Goal: Information Seeking & Learning: Learn about a topic

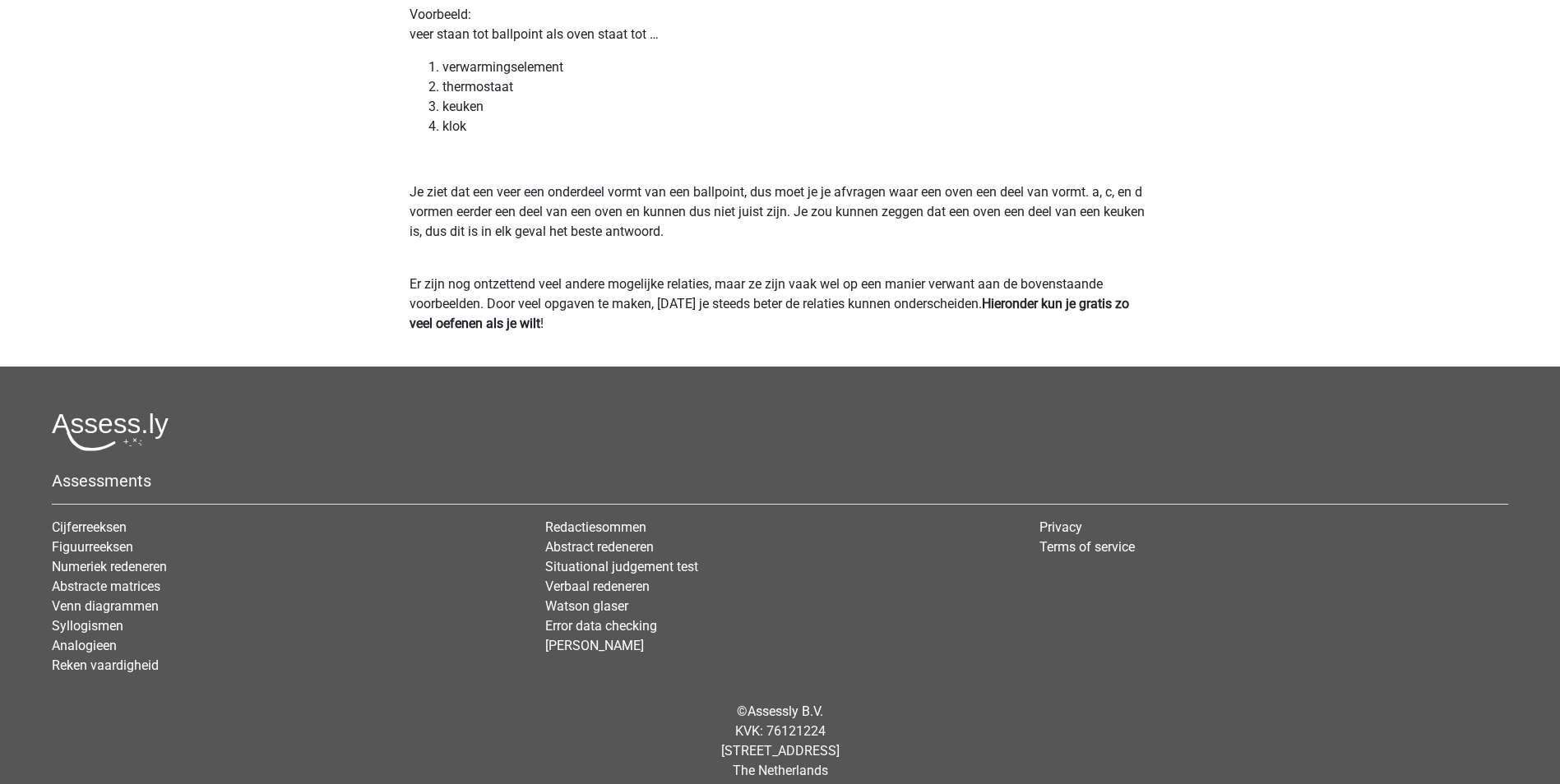
scroll to position [2940, 0]
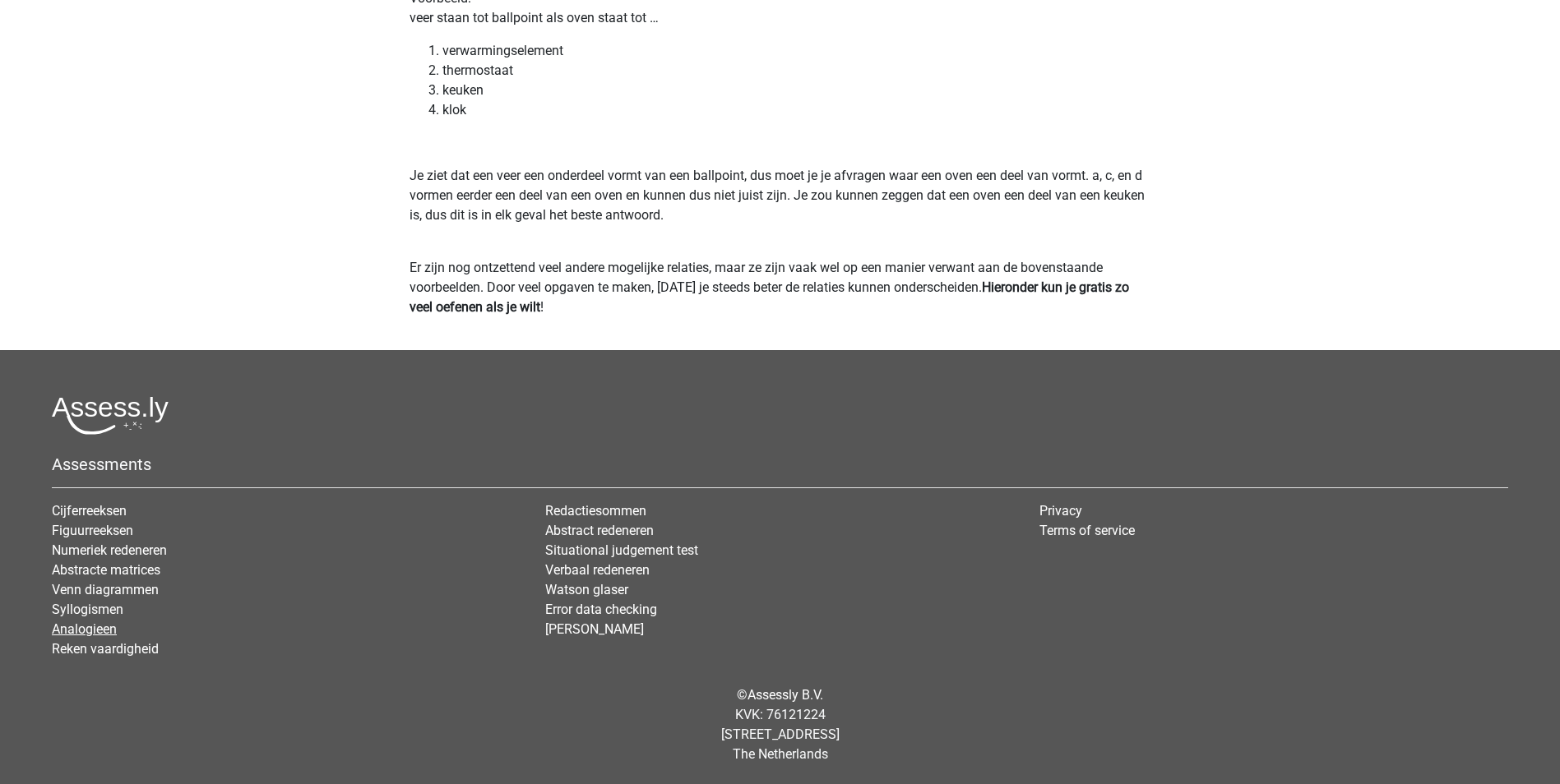
click at [107, 627] on link "Analogieen" at bounding box center [84, 629] width 65 height 16
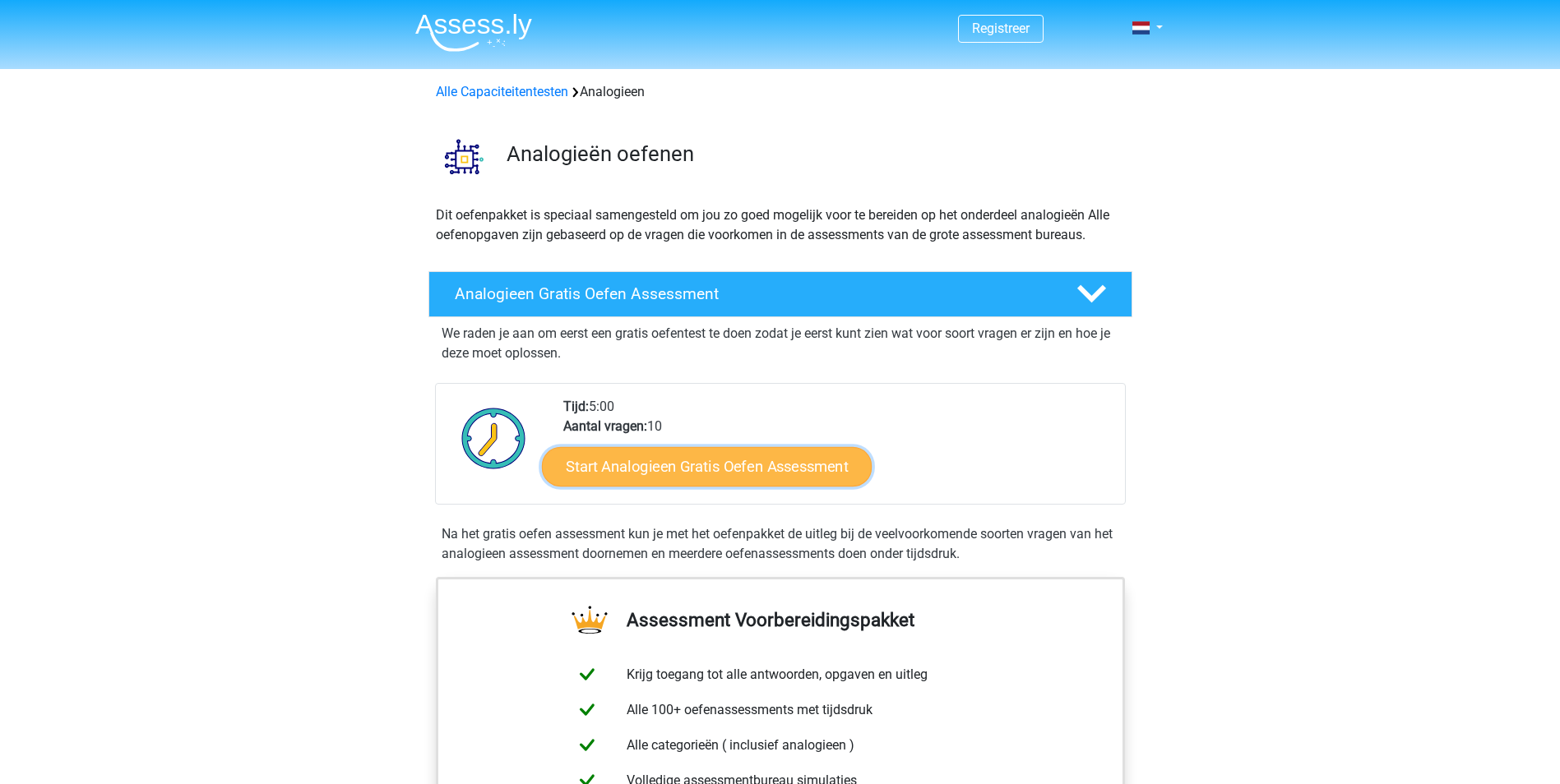
click at [702, 467] on link "Start Analogieen Gratis Oefen Assessment" at bounding box center [707, 466] width 330 height 40
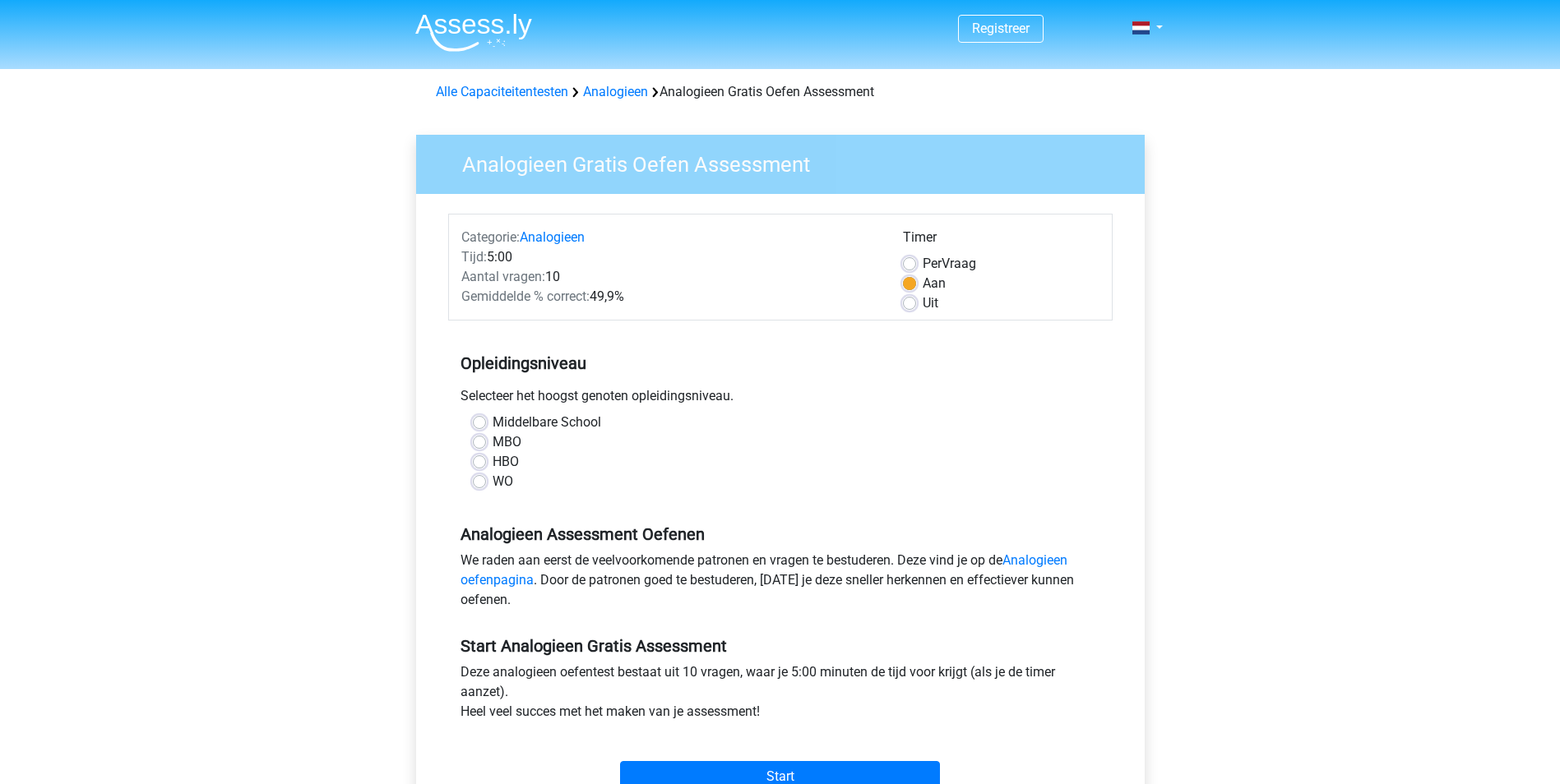
click at [492, 464] on label "HBO" at bounding box center [505, 462] width 26 height 20
click at [479, 464] on input "HBO" at bounding box center [479, 460] width 13 height 16
radio input "true"
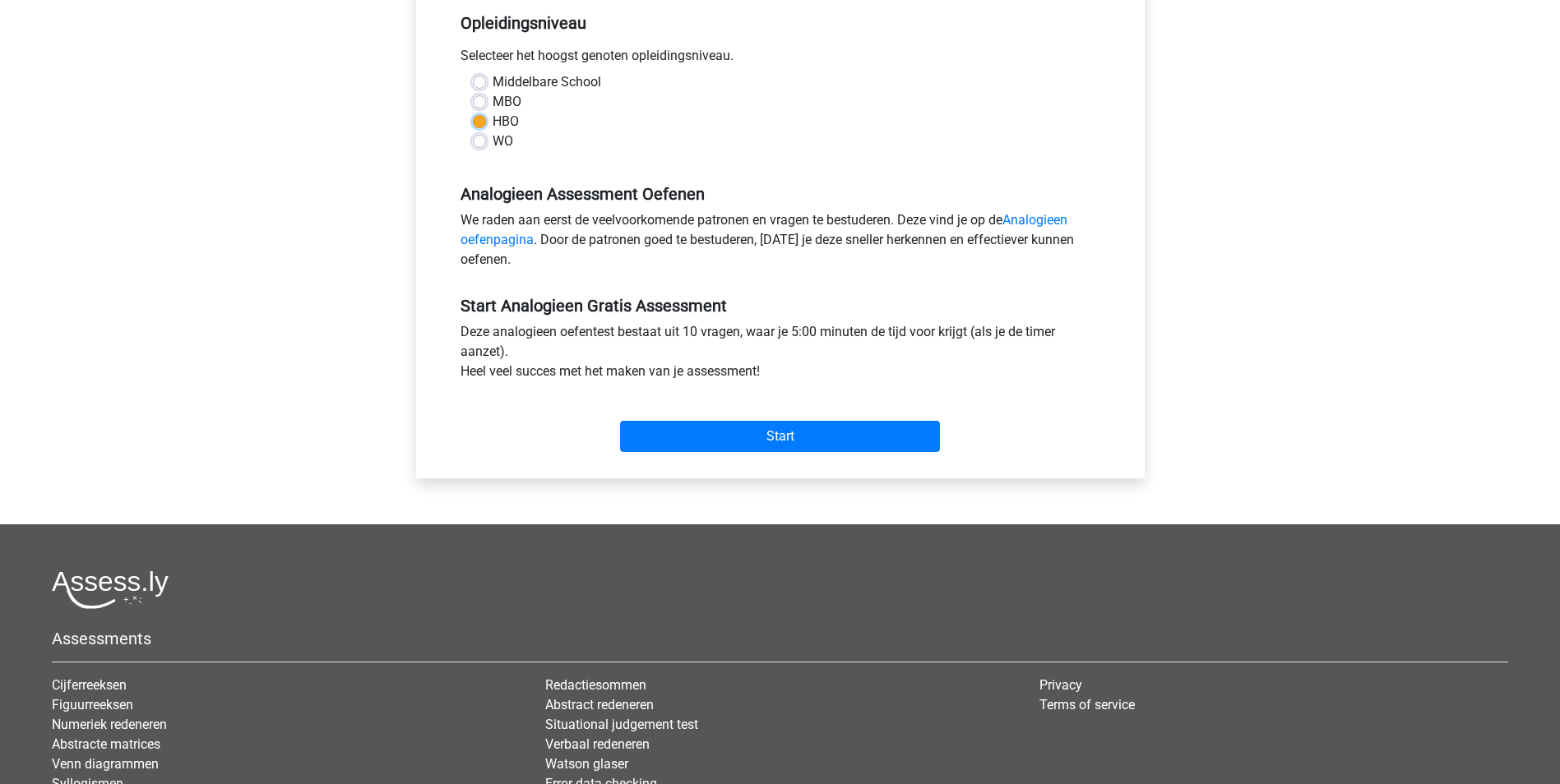
scroll to position [338, 0]
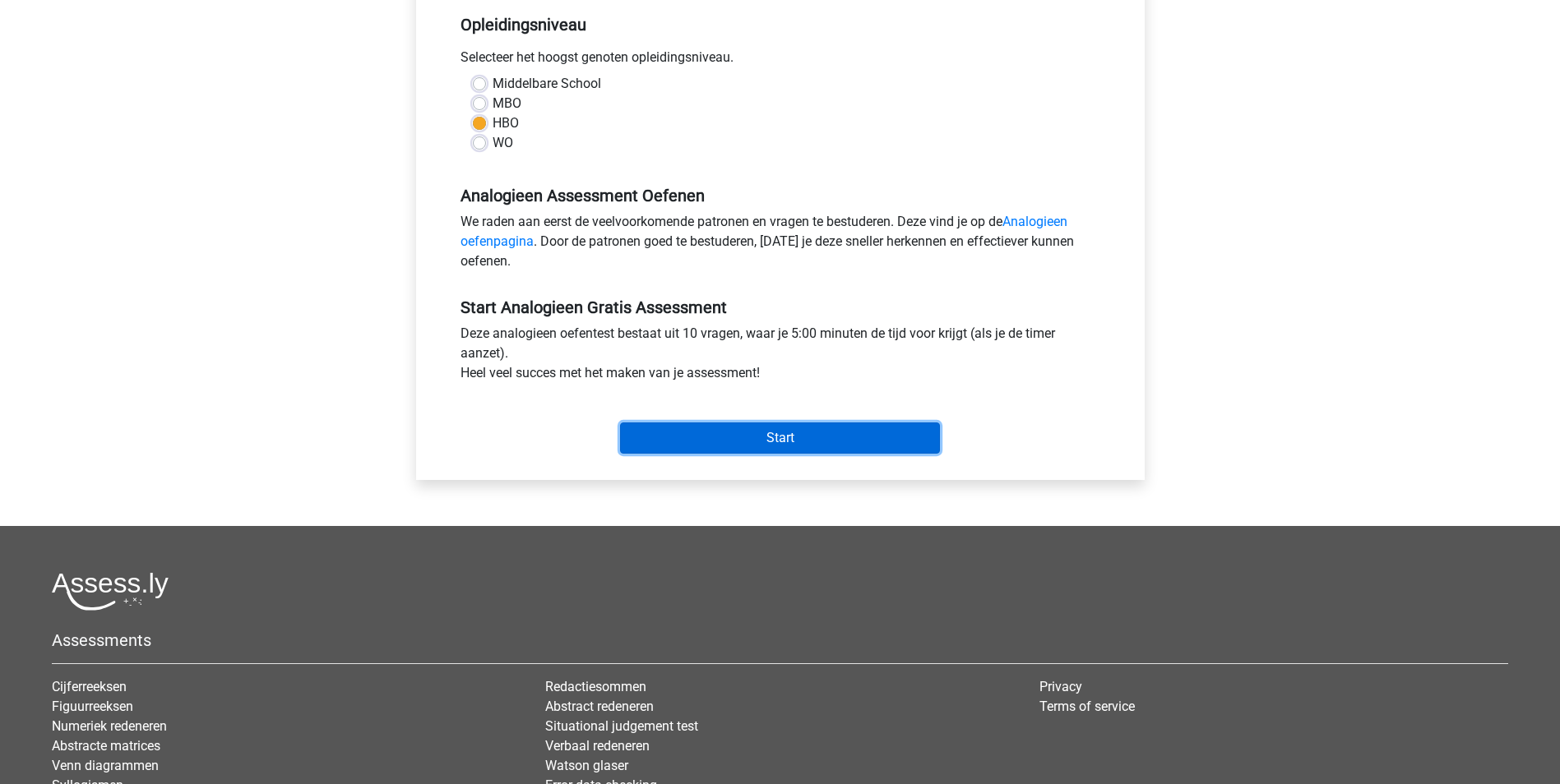
click at [777, 434] on input "Start" at bounding box center [780, 438] width 320 height 31
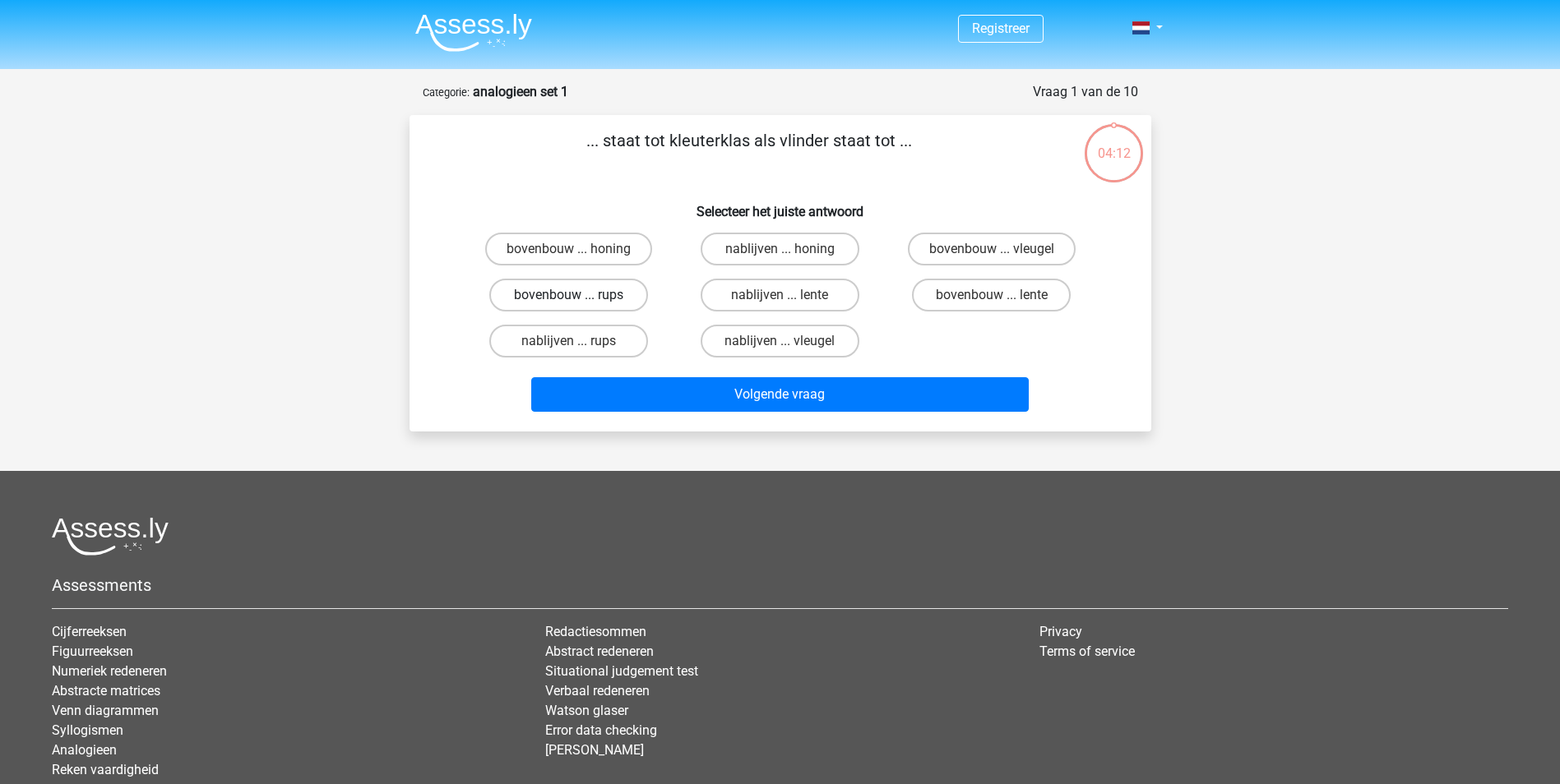
click at [575, 294] on label "bovenbouw ... rups" at bounding box center [568, 295] width 159 height 33
click at [575, 295] on input "bovenbouw ... rups" at bounding box center [574, 300] width 10 height 10
radio input "true"
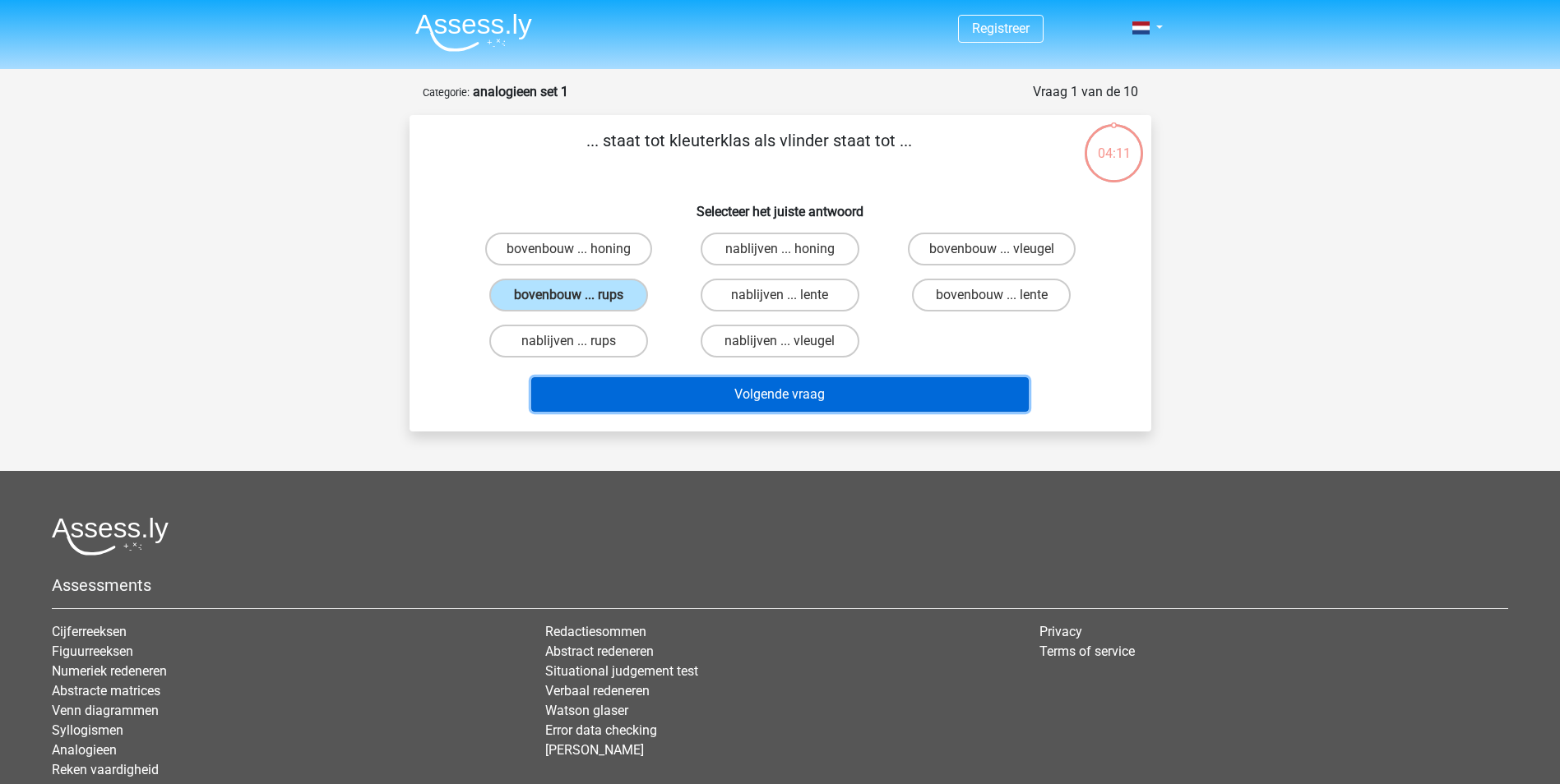
click at [762, 384] on button "Volgende vraag" at bounding box center [780, 395] width 498 height 35
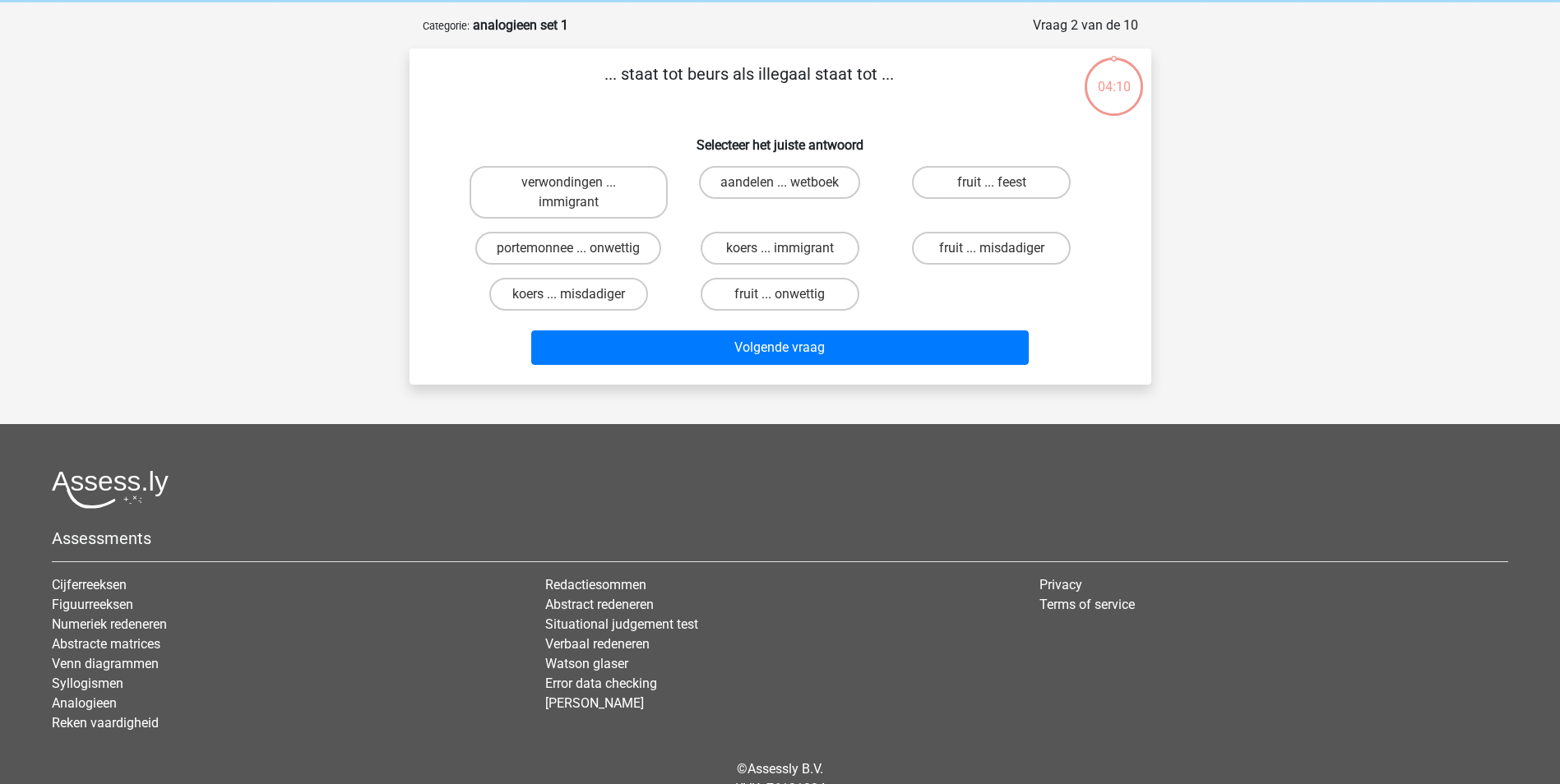
scroll to position [82, 0]
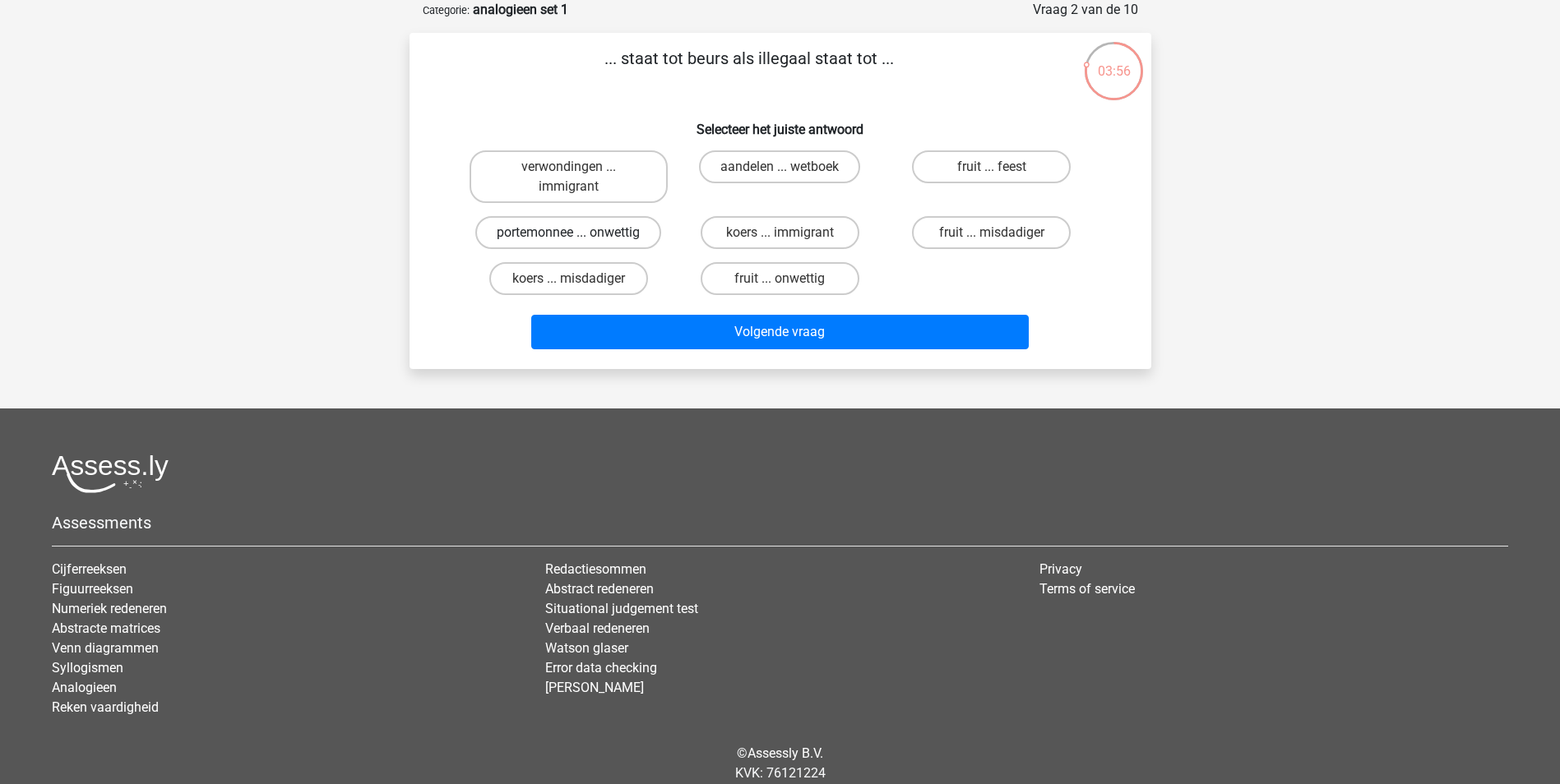
click at [590, 228] on label "portemonnee ... onwettig" at bounding box center [568, 232] width 186 height 33
click at [579, 232] on input "portemonnee ... onwettig" at bounding box center [574, 237] width 10 height 10
radio input "true"
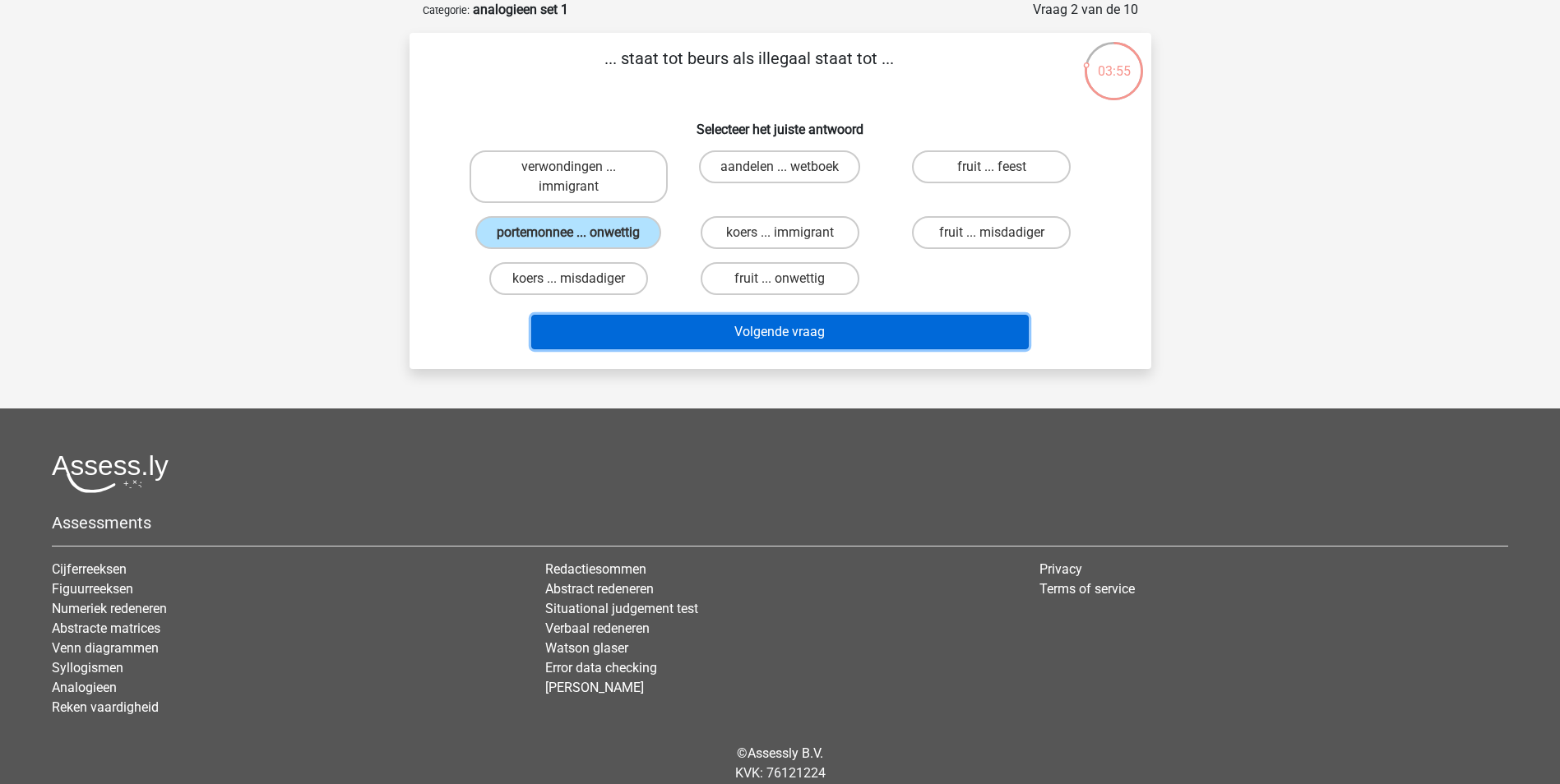
click at [750, 322] on button "Volgende vraag" at bounding box center [780, 332] width 498 height 35
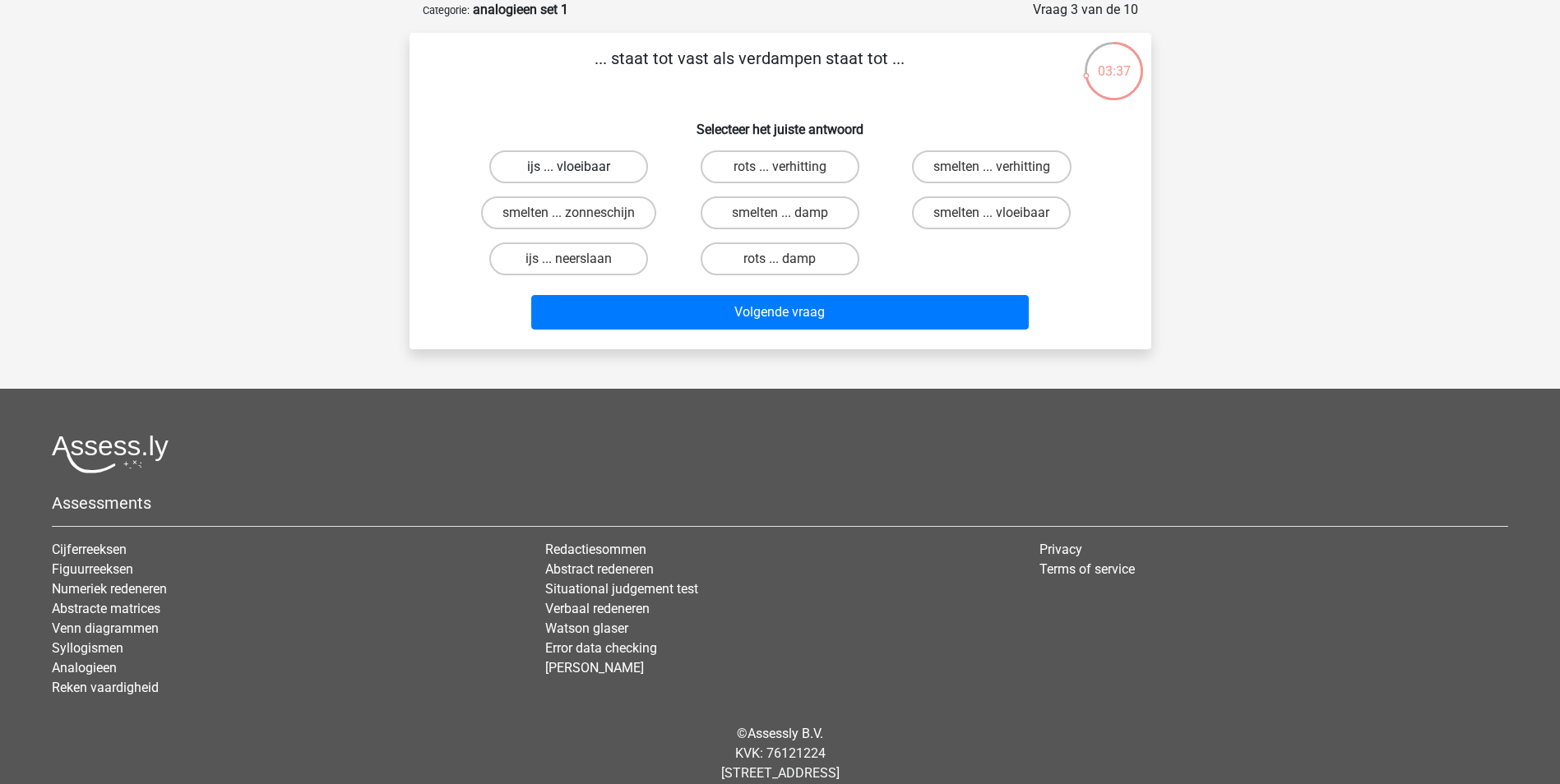
click at [566, 162] on label "ijs ... vloeibaar" at bounding box center [568, 167] width 159 height 33
click at [568, 167] on input "ijs ... vloeibaar" at bounding box center [574, 172] width 10 height 10
radio input "true"
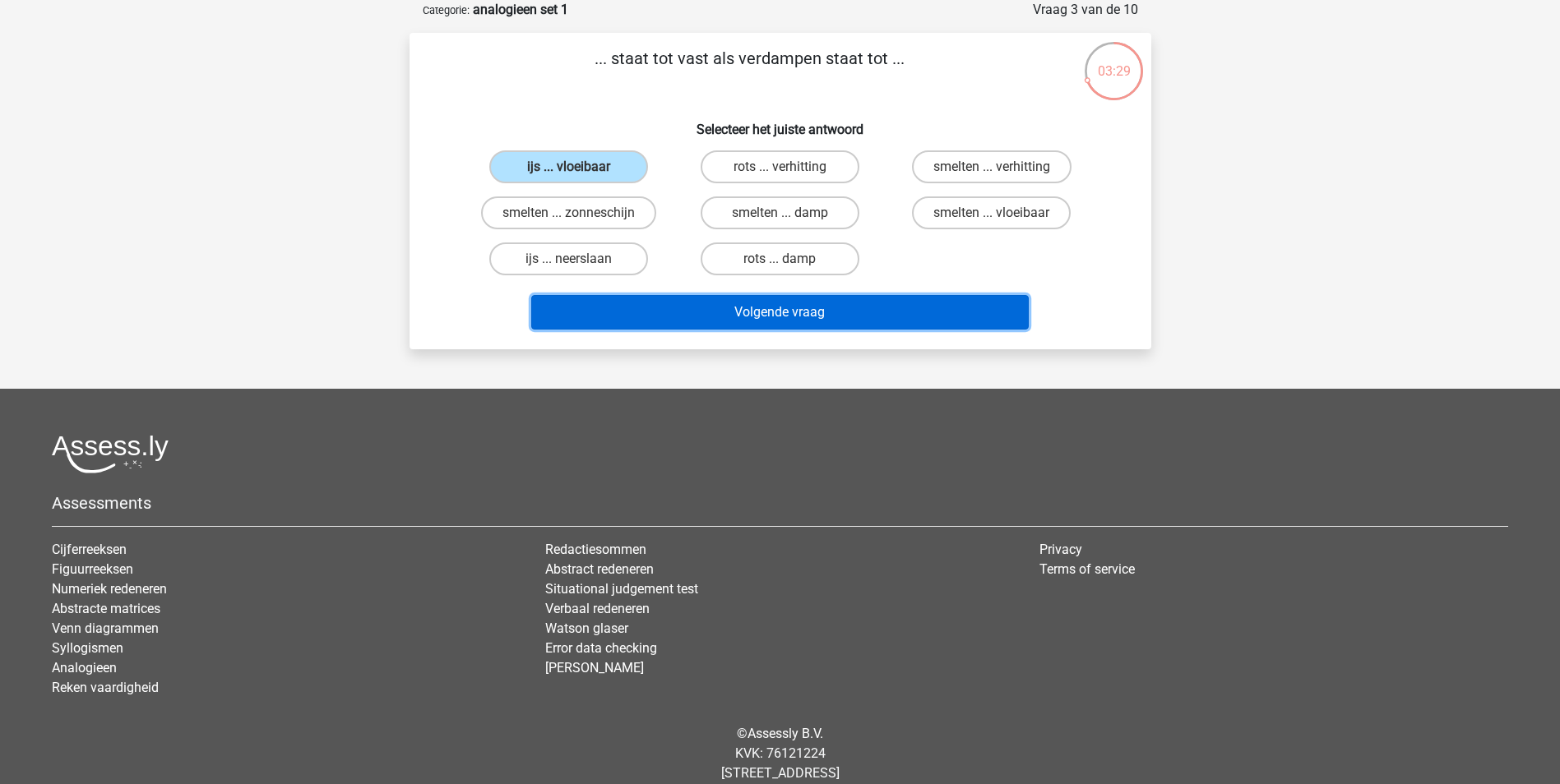
click at [774, 308] on button "Volgende vraag" at bounding box center [780, 313] width 498 height 35
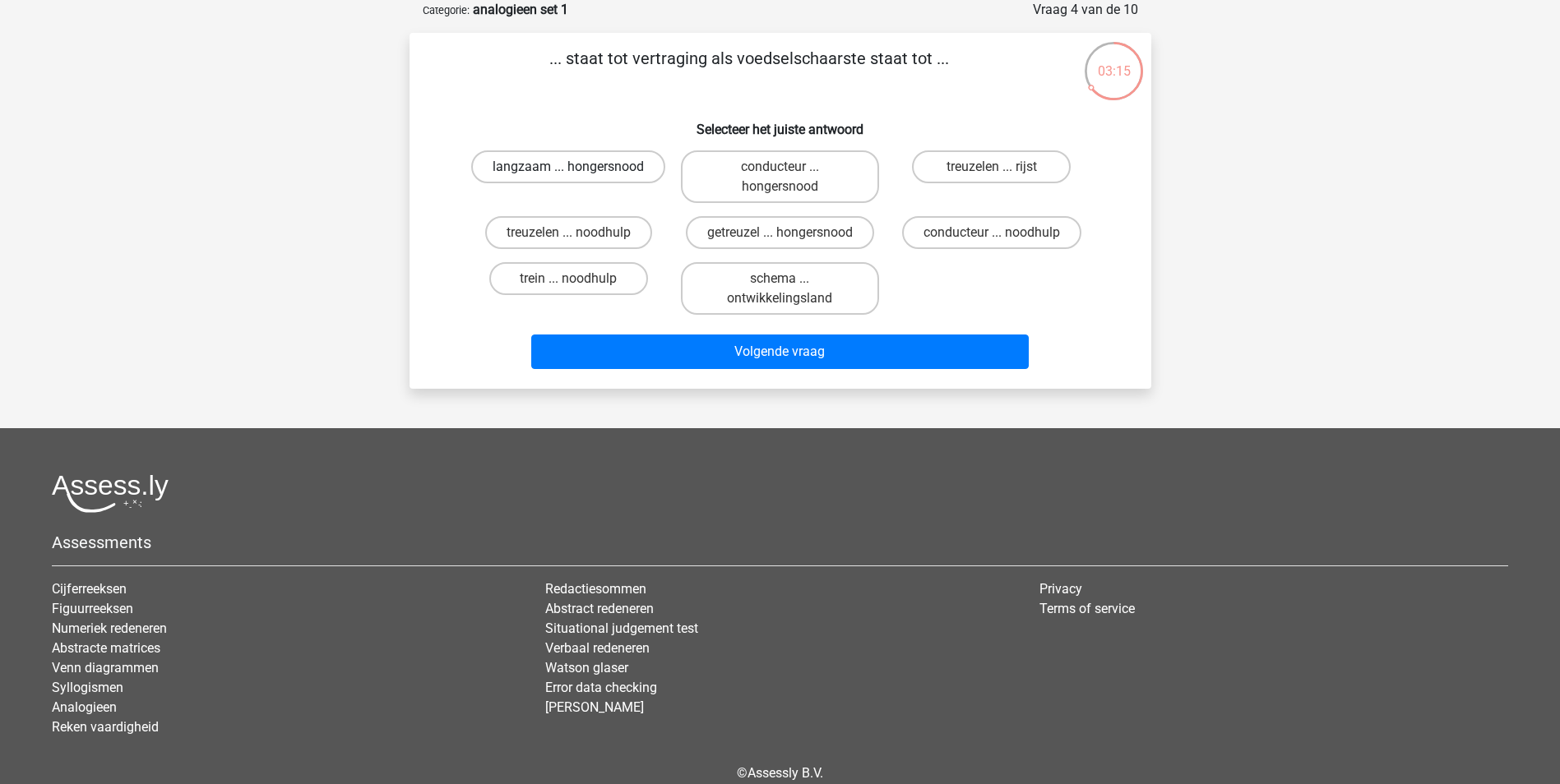
click at [569, 166] on label "langzaam ... hongersnood" at bounding box center [568, 167] width 194 height 33
click at [569, 167] on input "langzaam ... hongersnood" at bounding box center [574, 172] width 10 height 10
radio input "true"
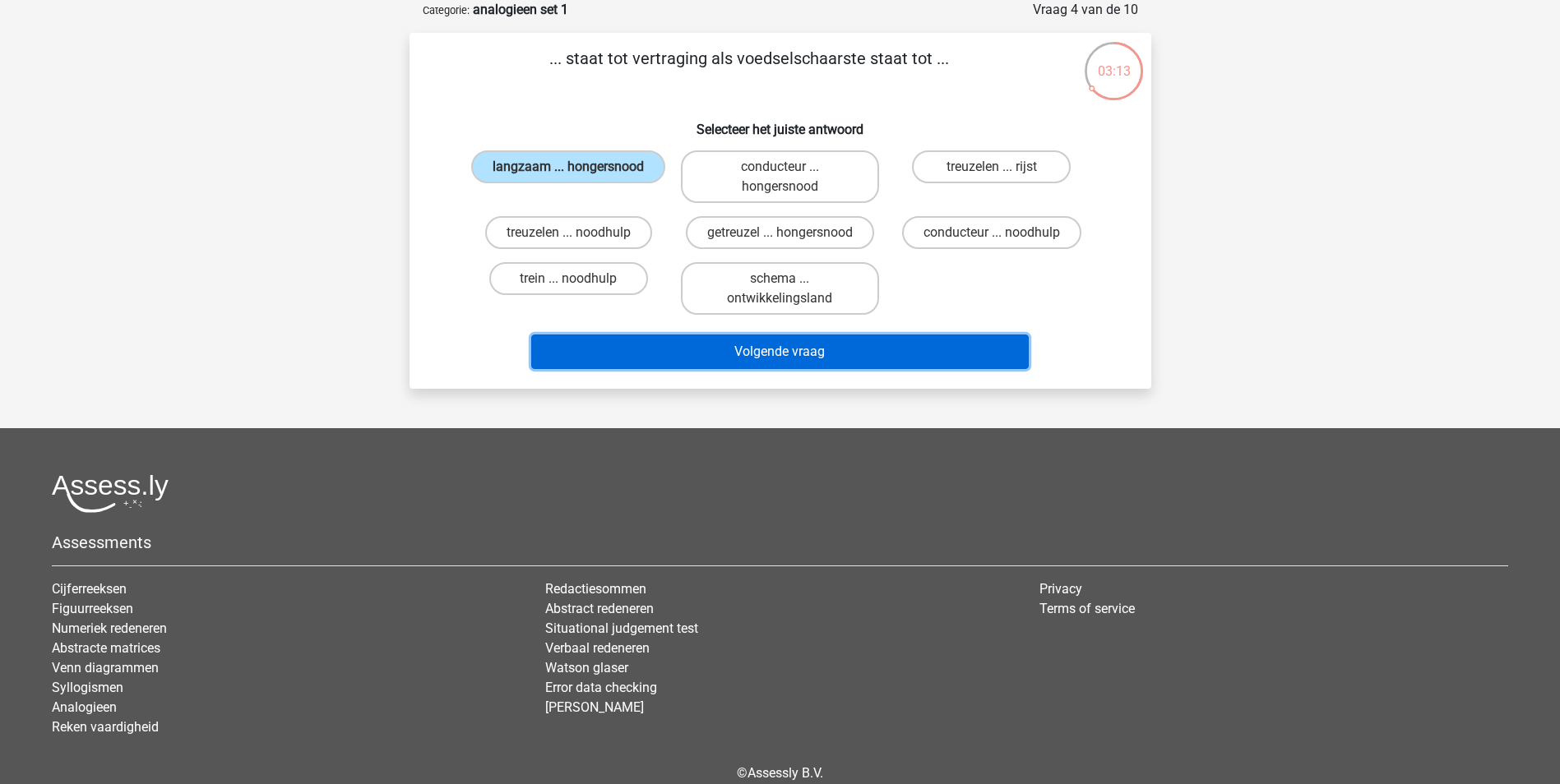
click at [773, 348] on button "Volgende vraag" at bounding box center [780, 351] width 498 height 35
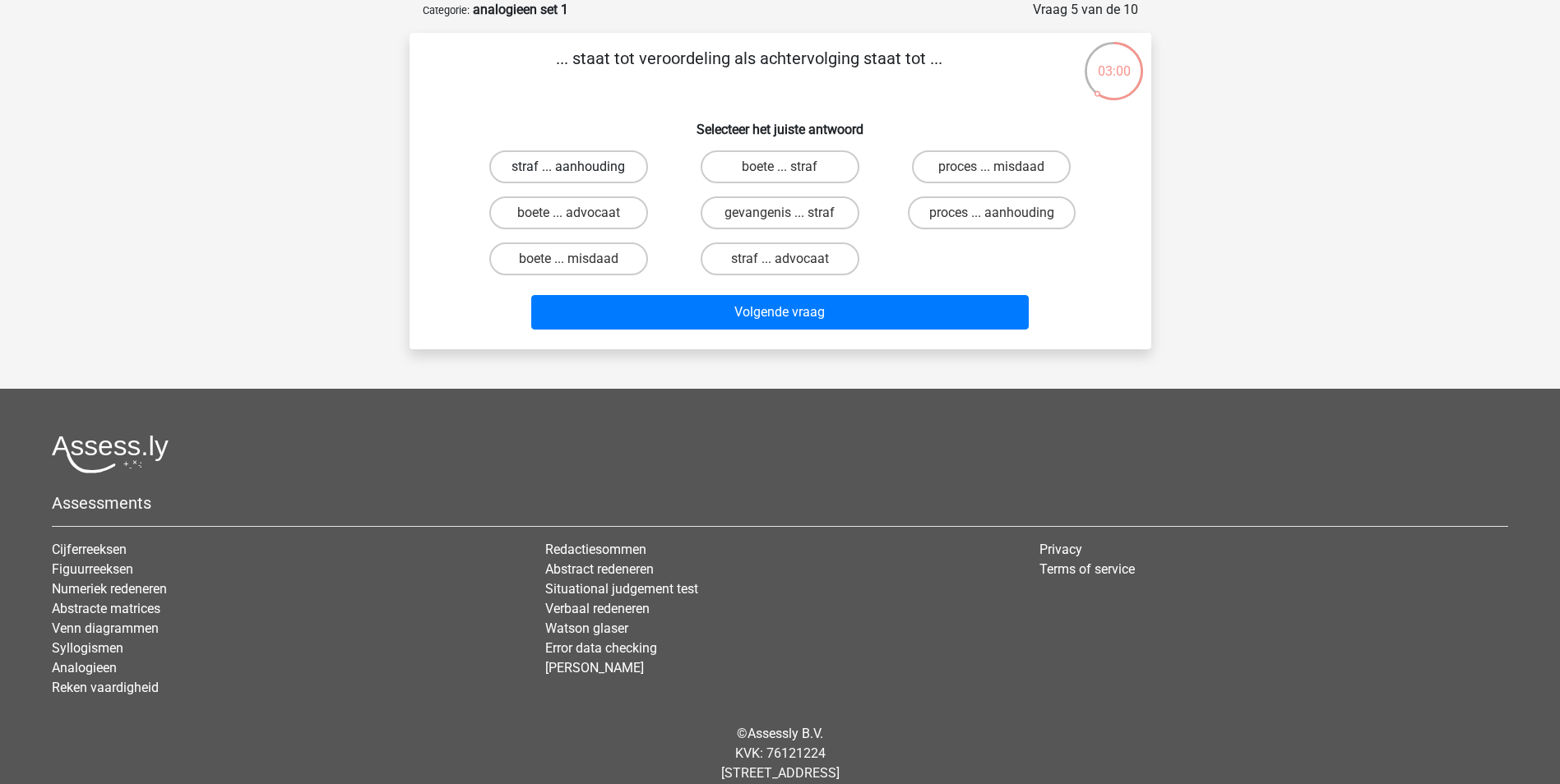
click at [568, 162] on label "straf ... aanhouding" at bounding box center [568, 167] width 159 height 33
click at [568, 167] on input "straf ... aanhouding" at bounding box center [574, 172] width 10 height 10
radio input "true"
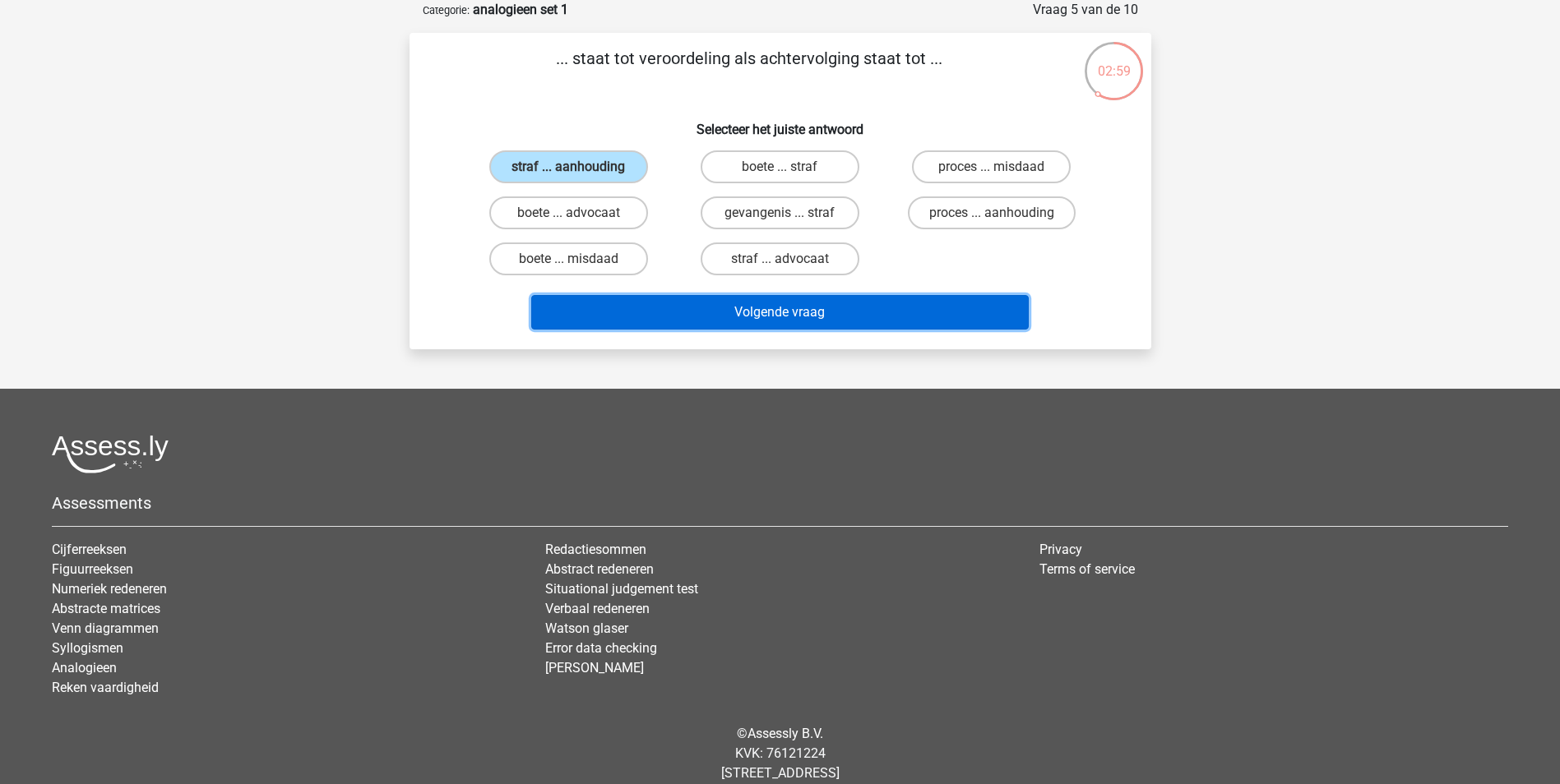
click at [750, 302] on button "Volgende vraag" at bounding box center [780, 313] width 498 height 35
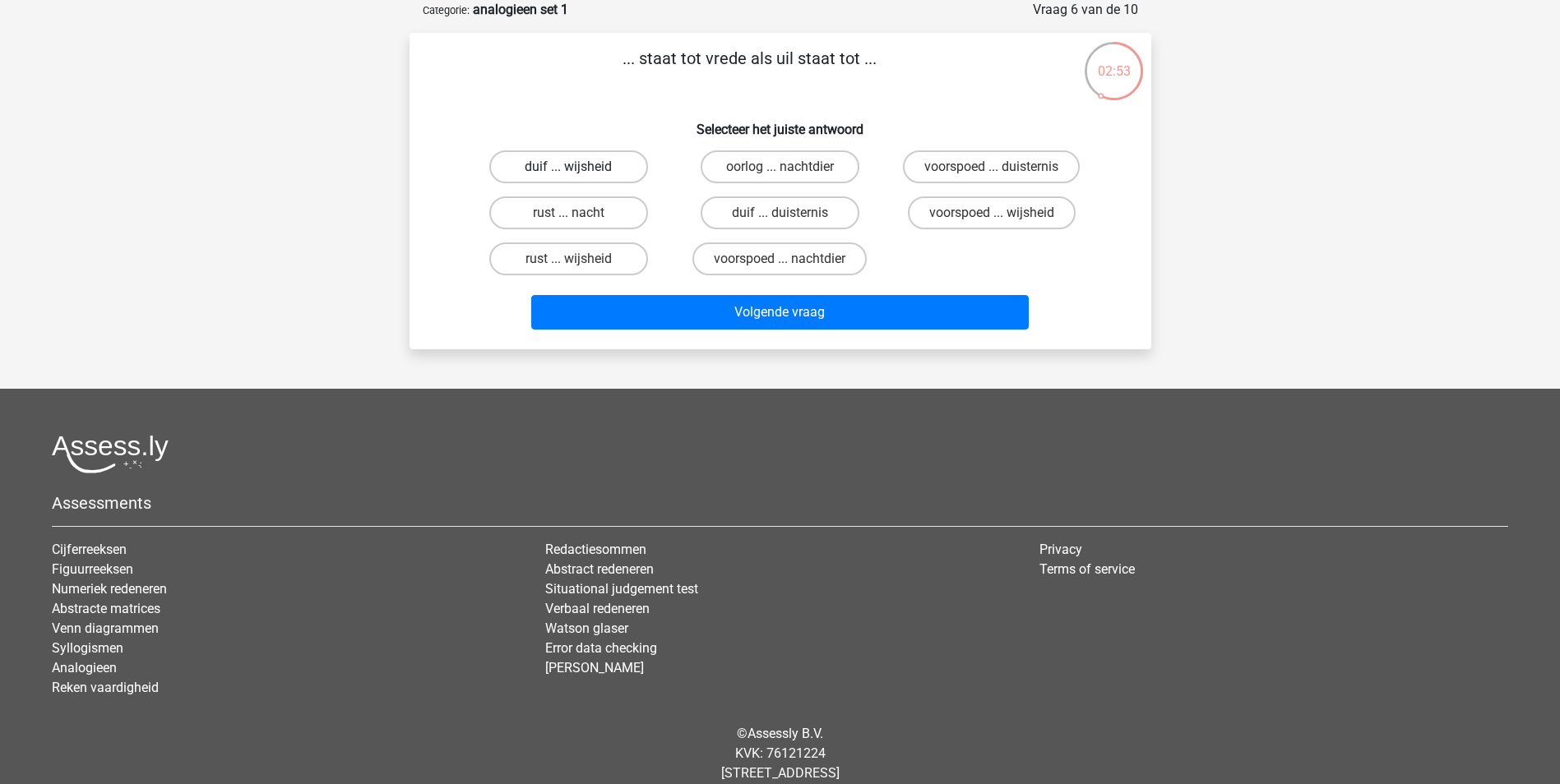
click at [576, 166] on label "duif ... wijsheid" at bounding box center [568, 167] width 159 height 33
click at [576, 167] on input "duif ... wijsheid" at bounding box center [574, 172] width 10 height 10
radio input "true"
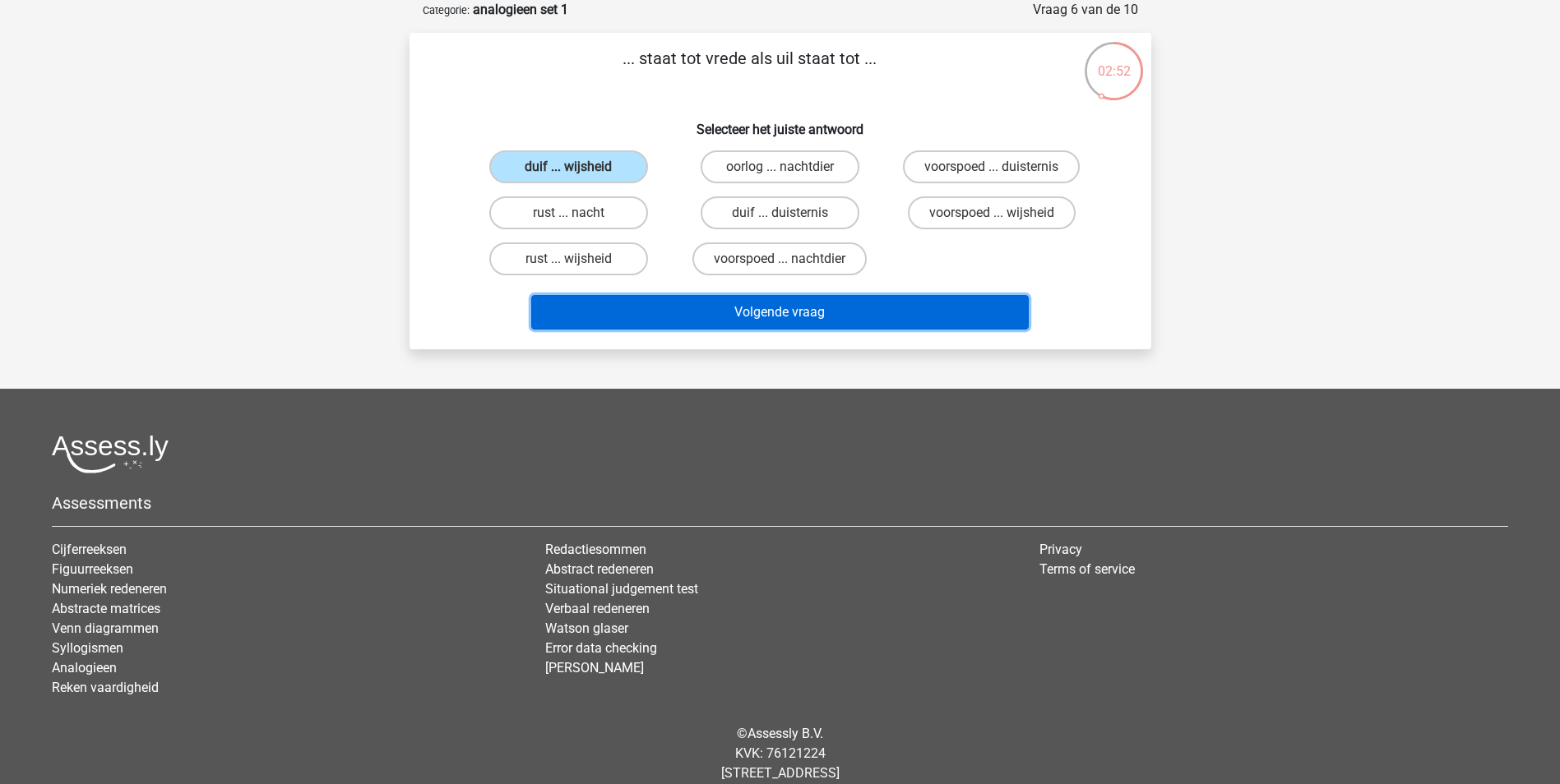
click at [772, 304] on button "Volgende vraag" at bounding box center [780, 313] width 498 height 35
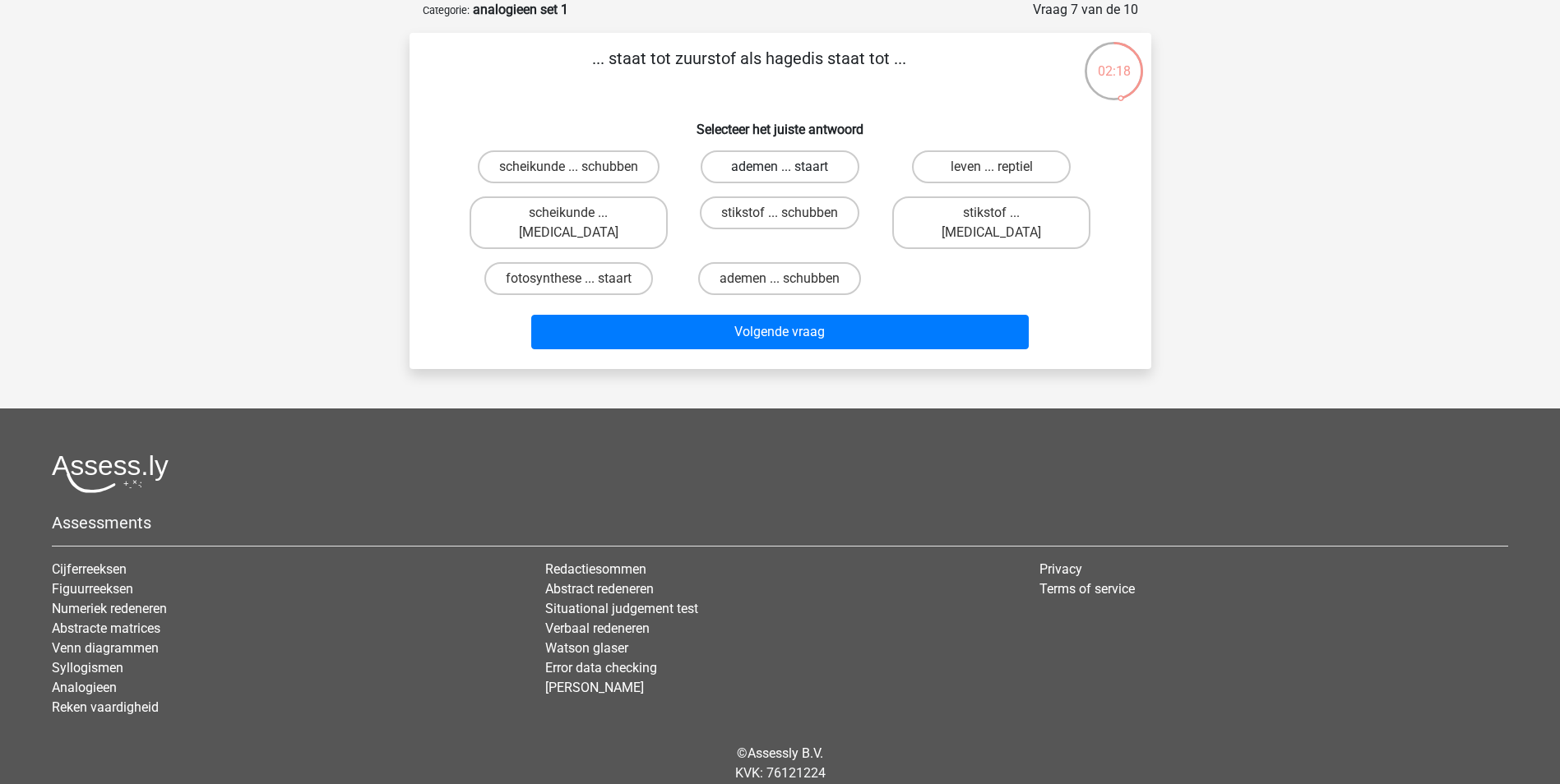
click at [772, 162] on label "ademen ... staart" at bounding box center [780, 167] width 159 height 33
click at [779, 167] on input "ademen ... staart" at bounding box center [784, 172] width 10 height 10
radio input "true"
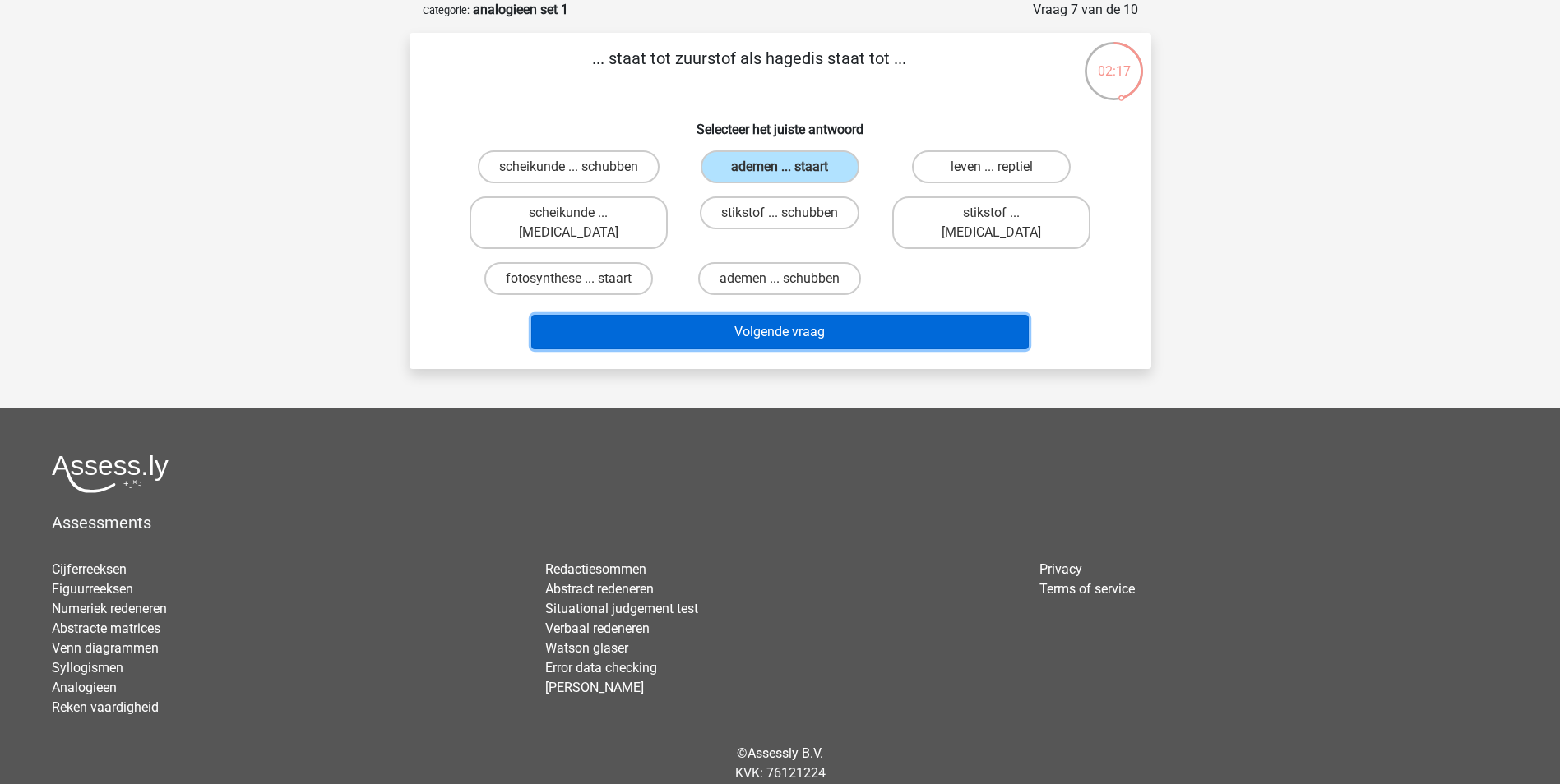
click at [764, 315] on button "Volgende vraag" at bounding box center [780, 332] width 498 height 35
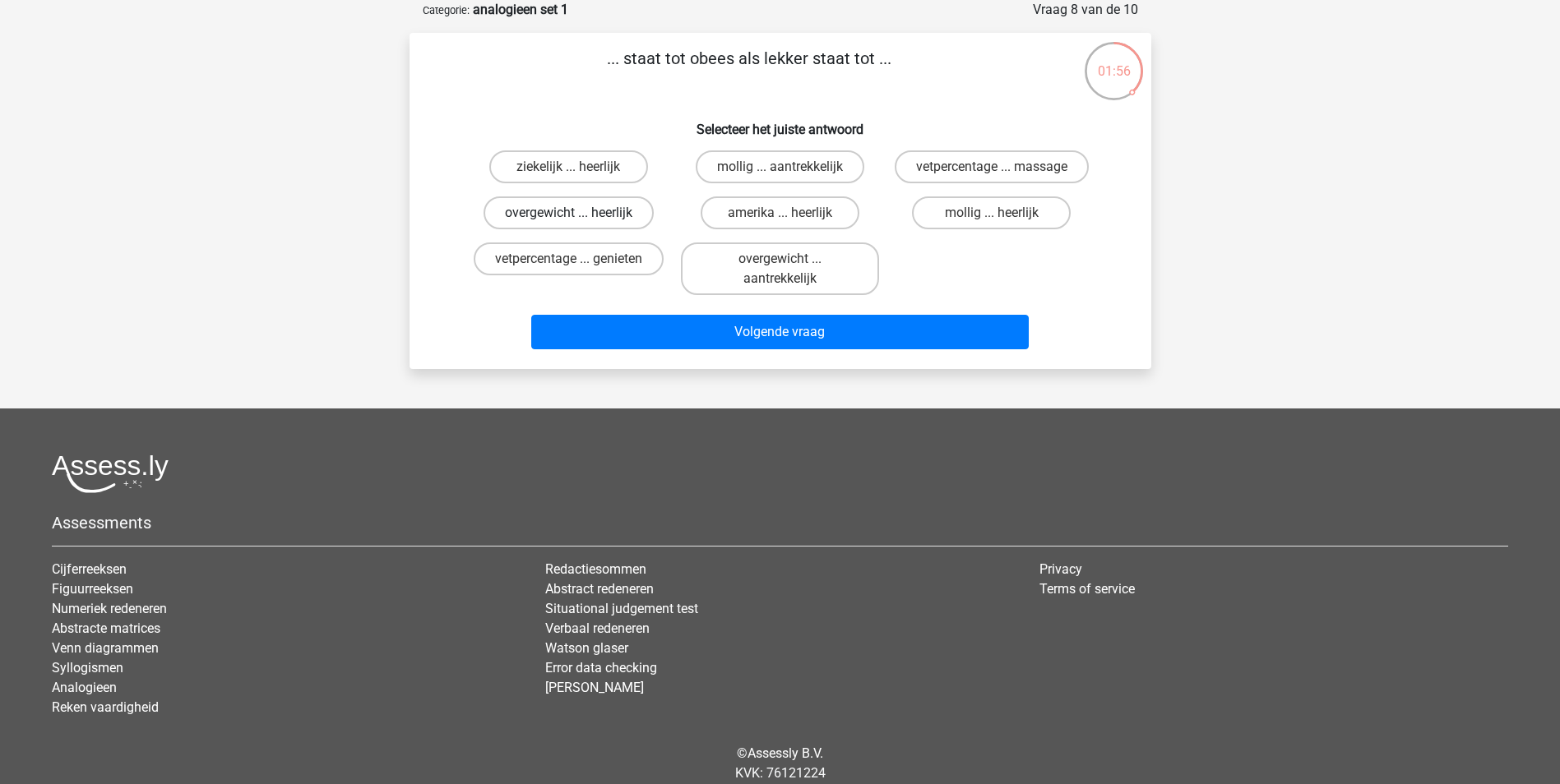
click at [605, 212] on label "overgewicht ... heerlijk" at bounding box center [568, 212] width 170 height 33
click at [579, 213] on input "overgewicht ... heerlijk" at bounding box center [574, 218] width 10 height 10
radio input "true"
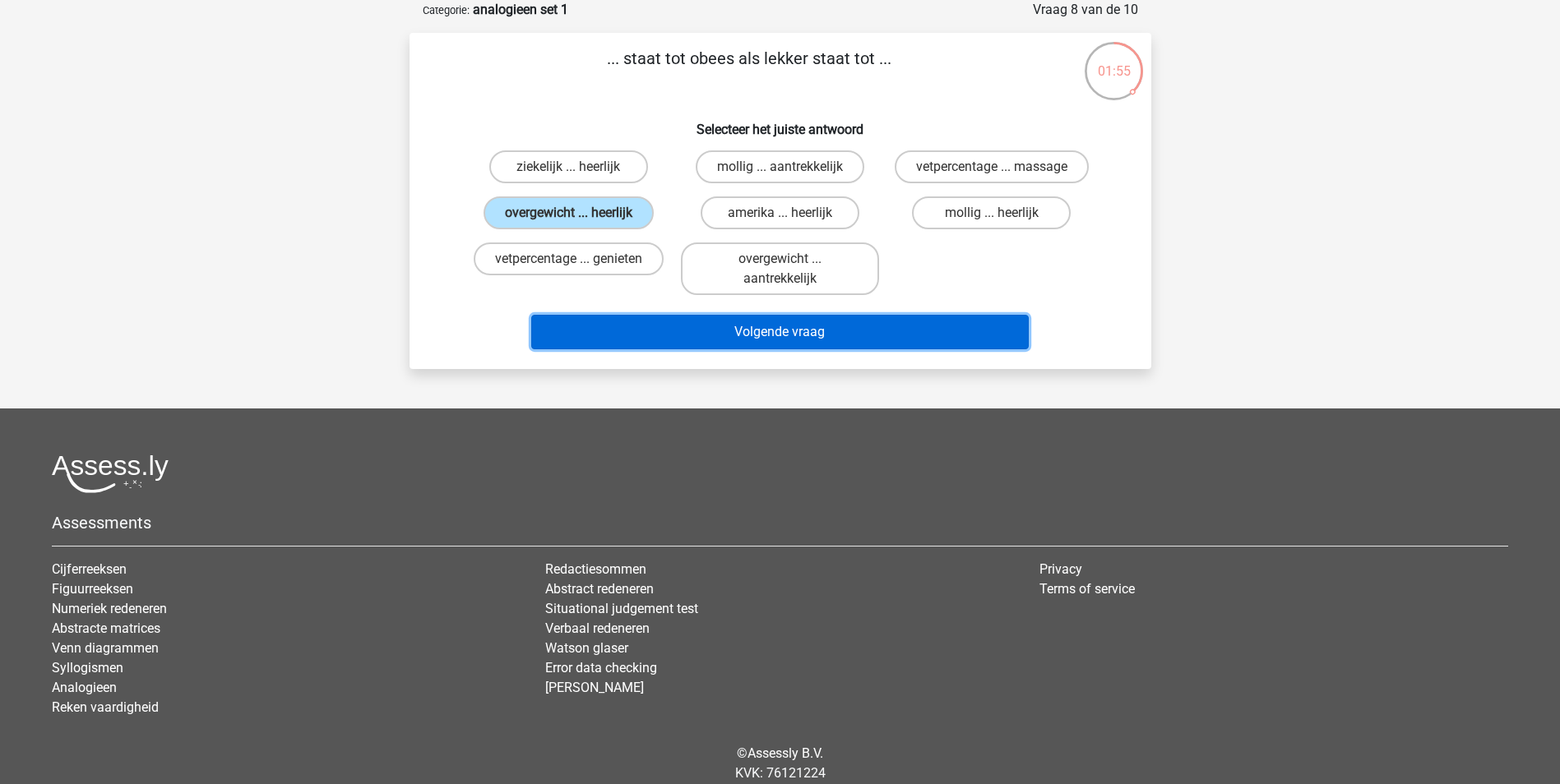
click at [775, 327] on button "Volgende vraag" at bounding box center [780, 332] width 498 height 35
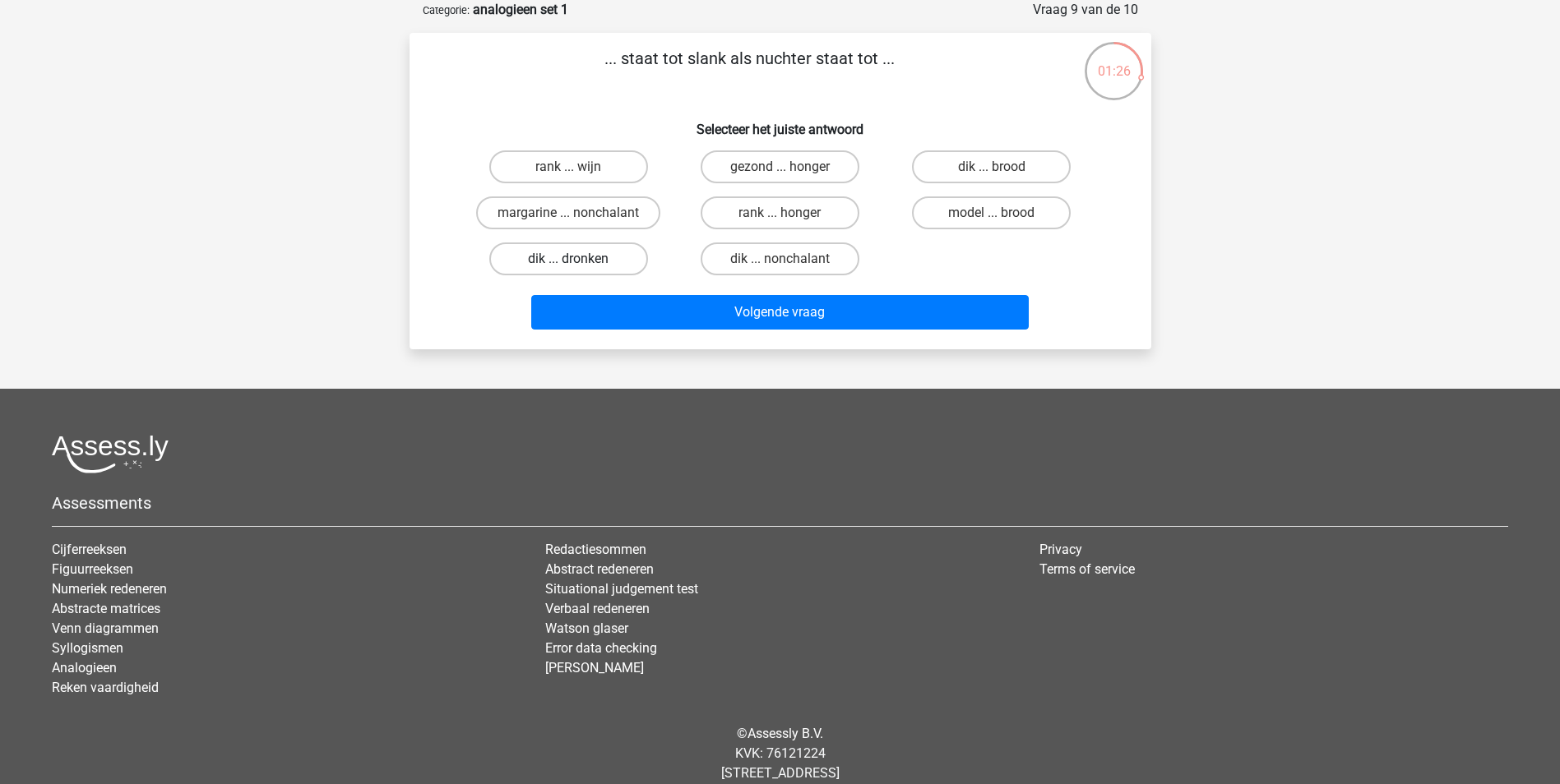
click at [571, 252] on label "dik ... dronken" at bounding box center [568, 259] width 159 height 33
click at [571, 259] on input "dik ... dronken" at bounding box center [574, 264] width 10 height 10
radio input "true"
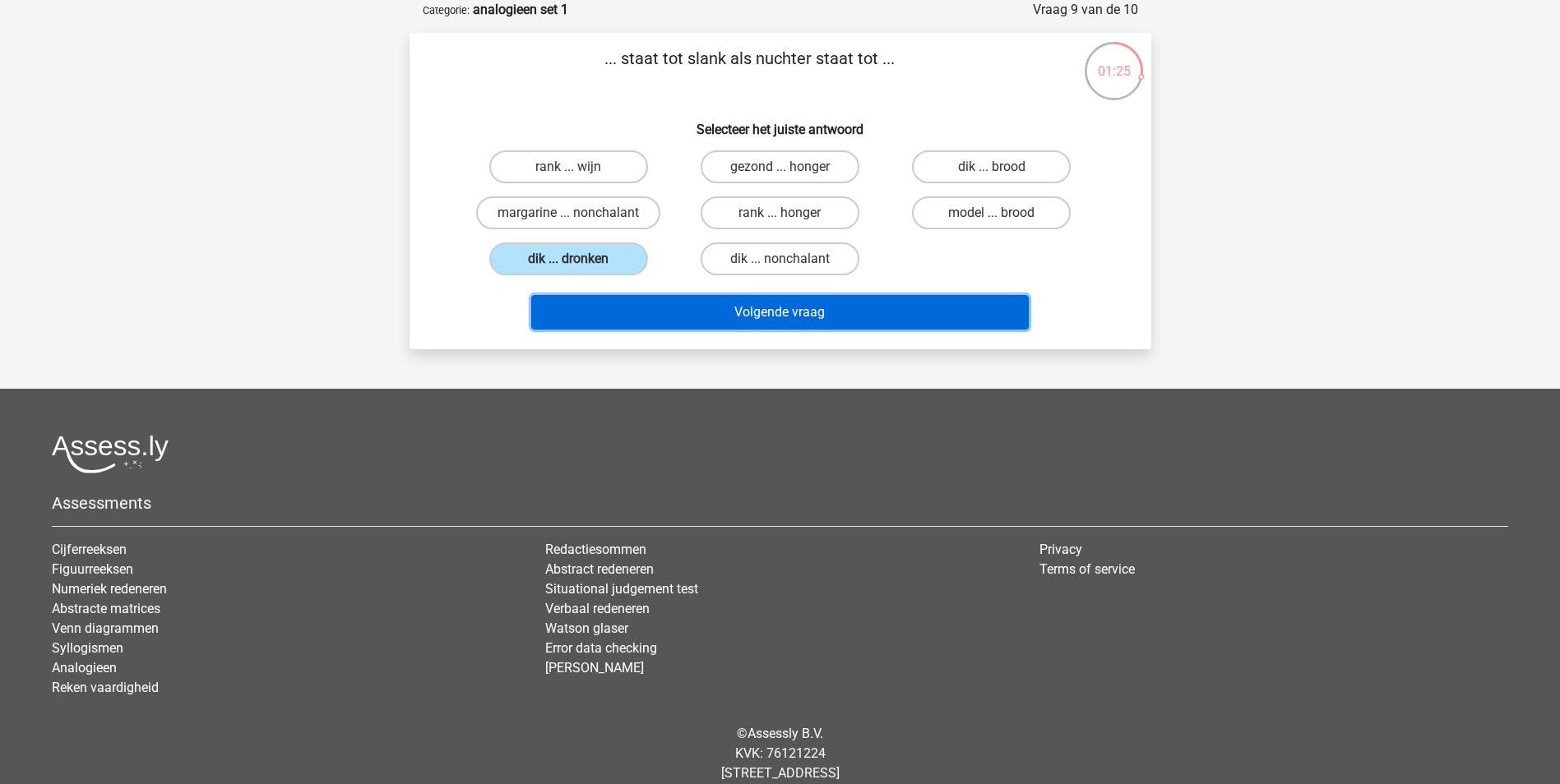
click at [815, 313] on button "Volgende vraag" at bounding box center [780, 313] width 498 height 35
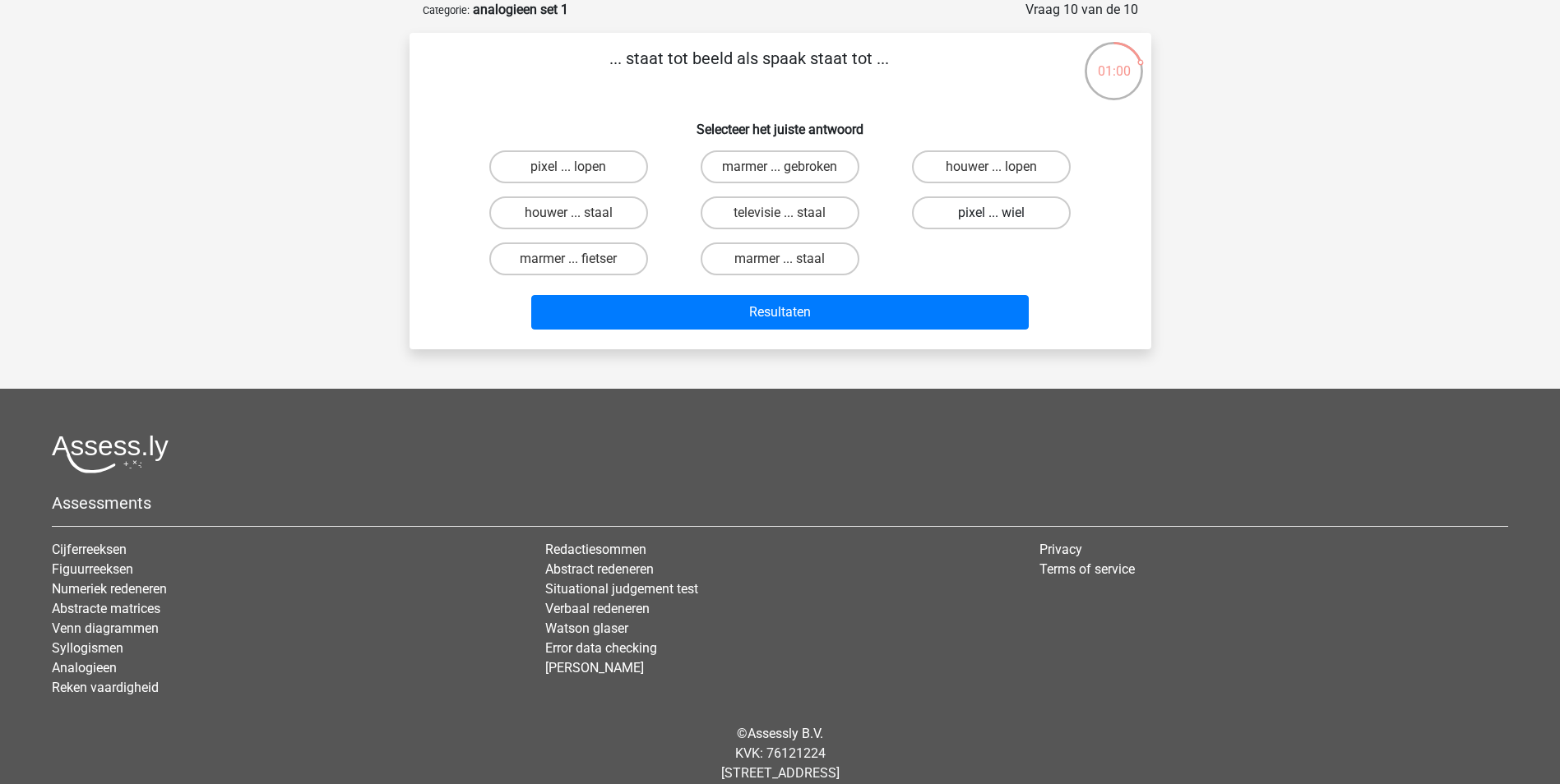
click at [962, 206] on label "pixel ... wiel" at bounding box center [992, 212] width 159 height 33
click at [992, 213] on input "pixel ... wiel" at bounding box center [997, 218] width 10 height 10
radio input "true"
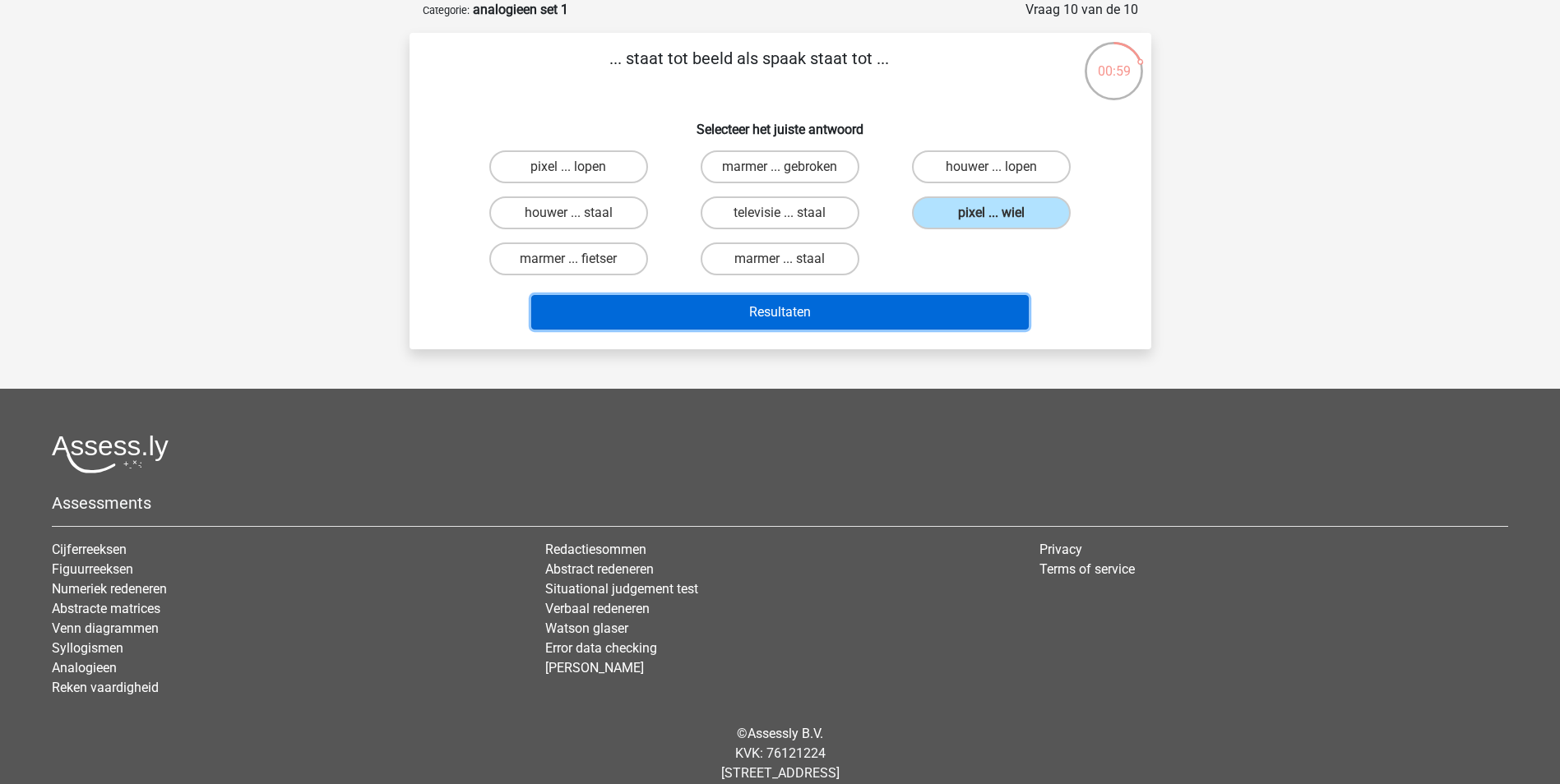
click at [783, 304] on button "Resultaten" at bounding box center [780, 313] width 498 height 35
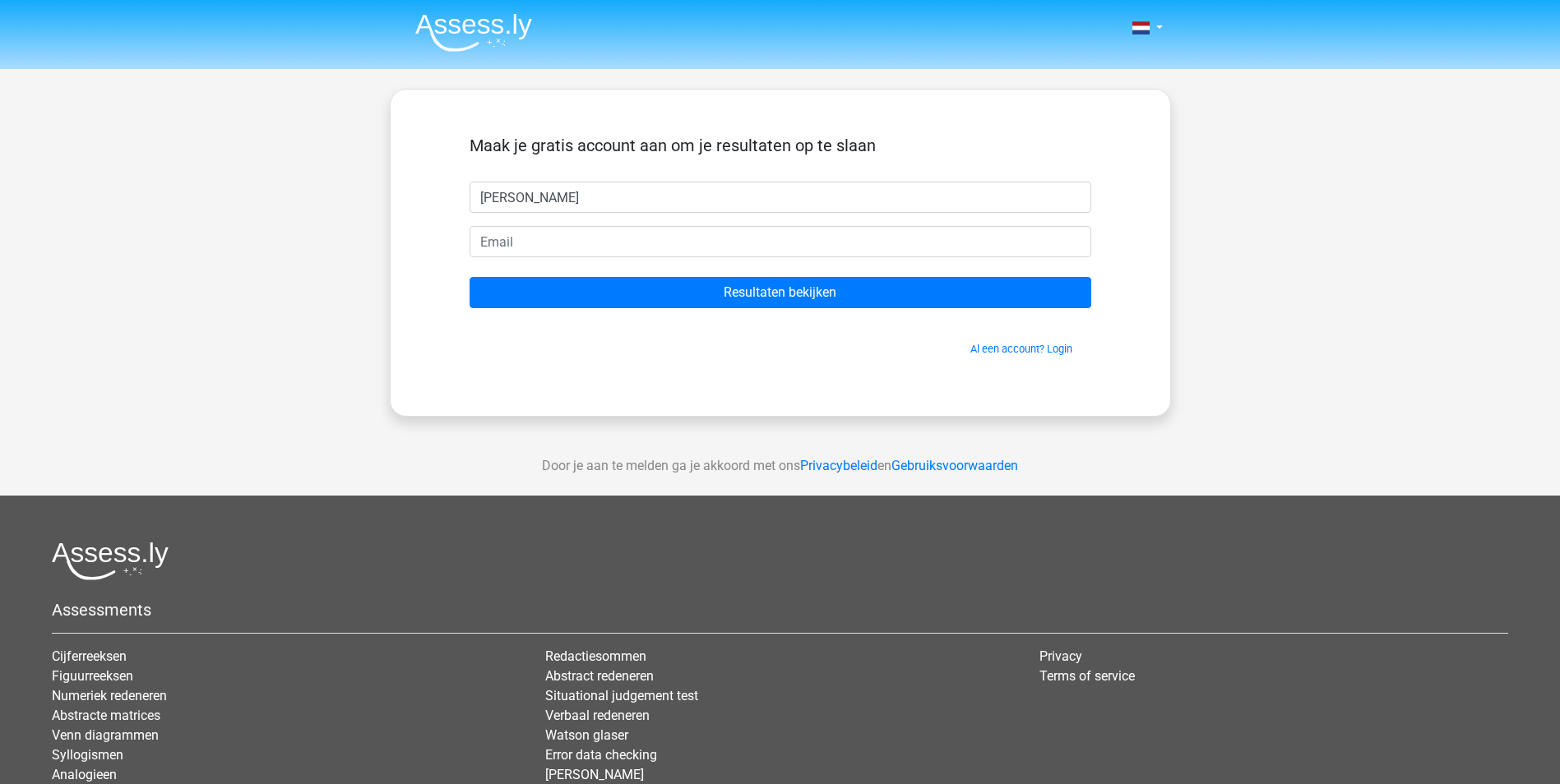
type input "[PERSON_NAME]"
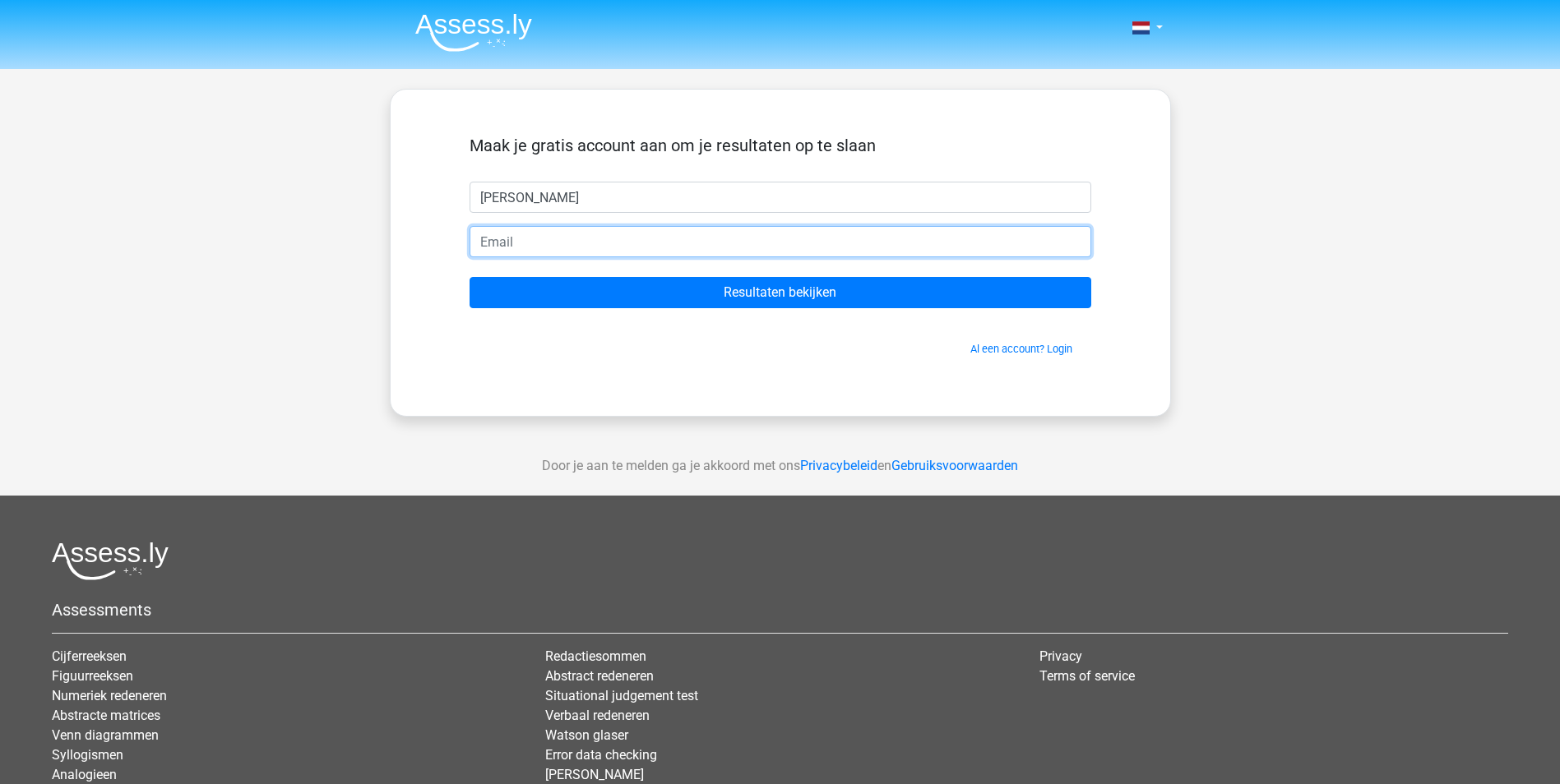
click at [526, 241] on input "email" at bounding box center [781, 242] width 622 height 31
type input "[PERSON_NAME][EMAIL_ADDRESS][DOMAIN_NAME]"
drag, startPoint x: 666, startPoint y: 241, endPoint x: 428, endPoint y: 240, distance: 238.0
click at [428, 240] on div "Maak je gratis account aan om je resultaten op te slaan Gerard [EMAIL_ADDRESS][…" at bounding box center [780, 253] width 781 height 328
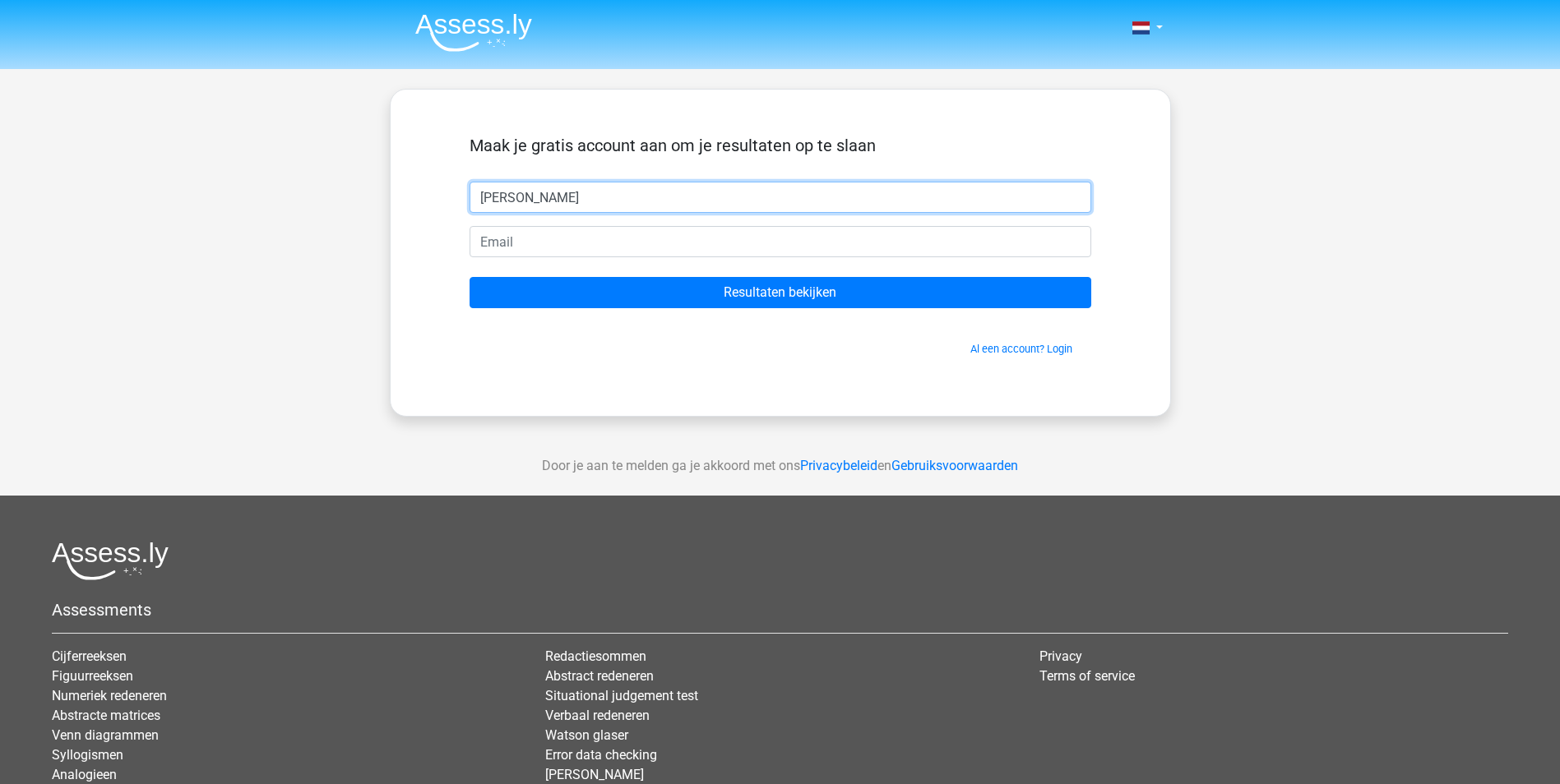
drag, startPoint x: 613, startPoint y: 196, endPoint x: 426, endPoint y: 196, distance: 187.0
click at [426, 196] on div "Maak je gratis account aan om je resultaten op te slaan Gerard Resultaten bekij…" at bounding box center [780, 253] width 781 height 328
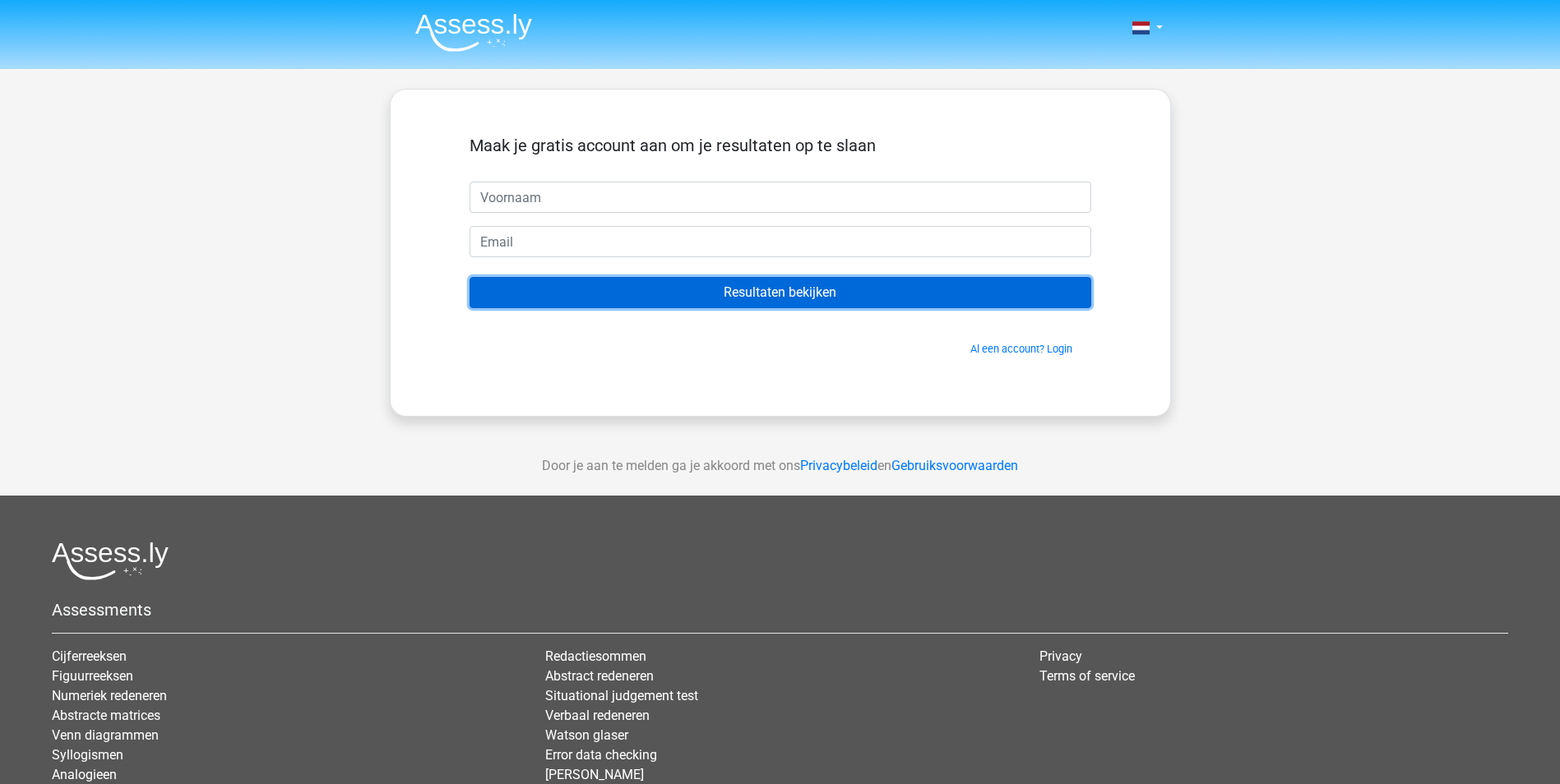
click at [794, 290] on input "Resultaten bekijken" at bounding box center [781, 293] width 622 height 31
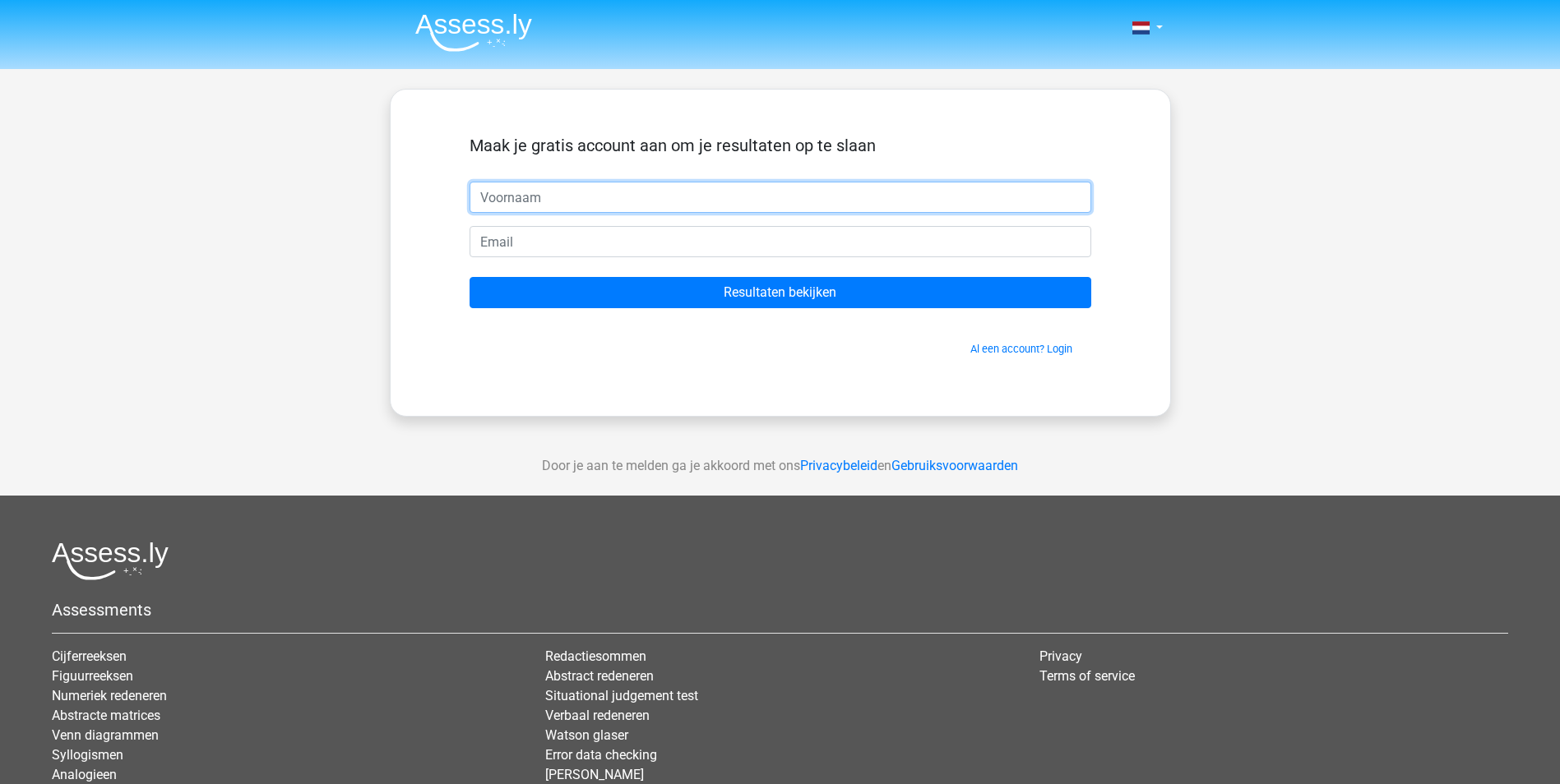
click at [523, 199] on input "text" at bounding box center [781, 197] width 622 height 31
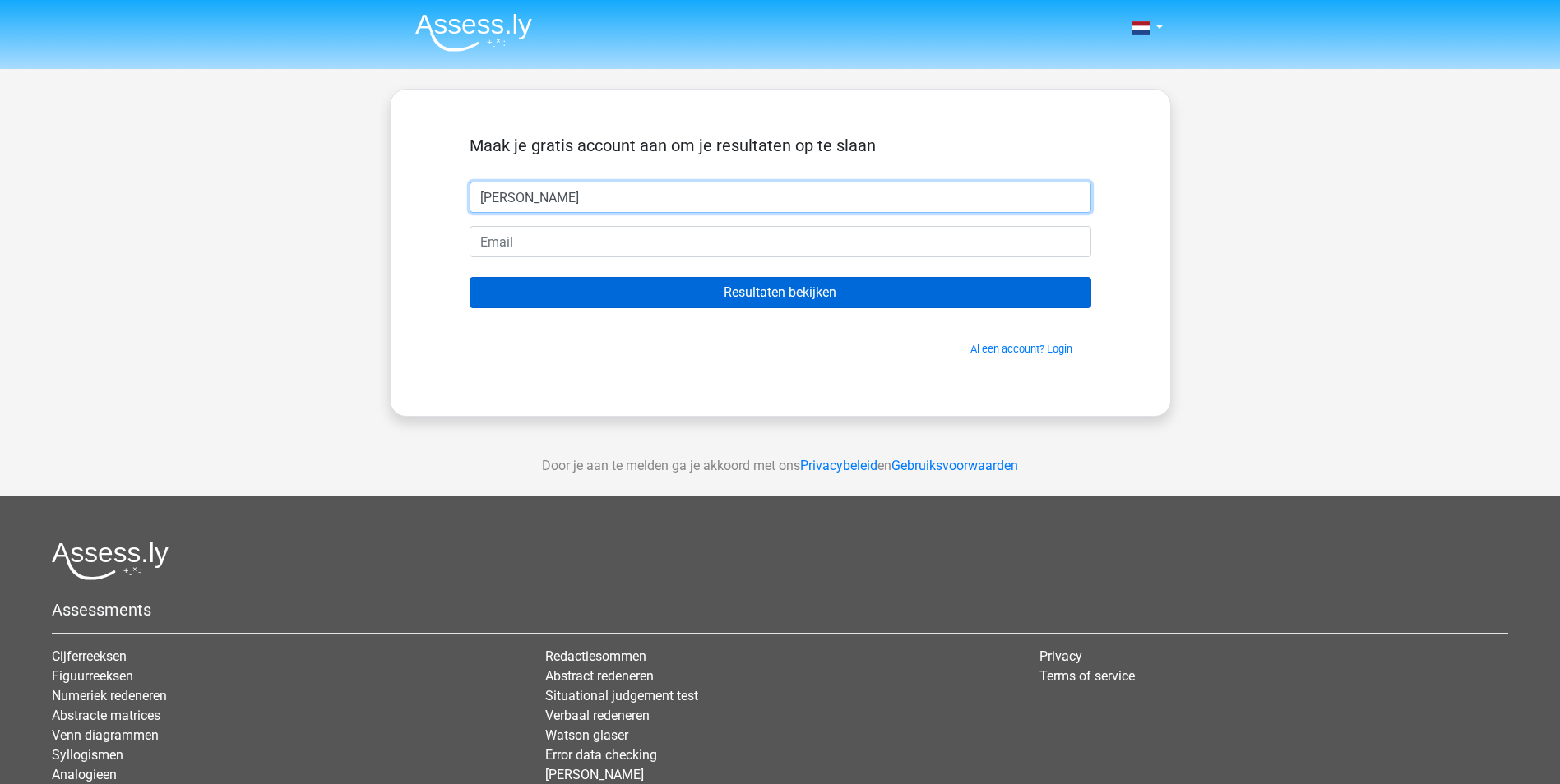
type input "[PERSON_NAME]"
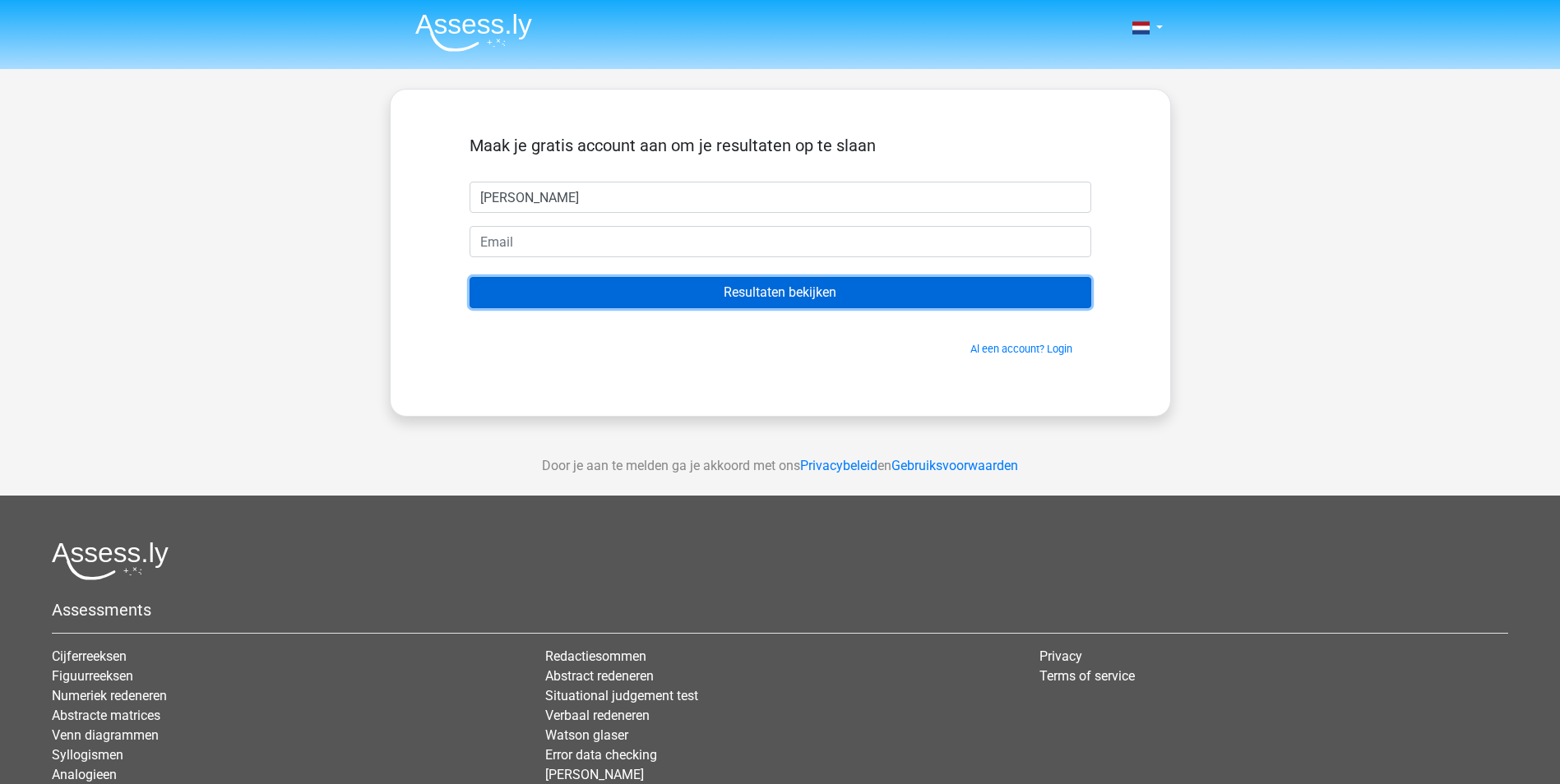
click at [798, 292] on input "Resultaten bekijken" at bounding box center [781, 293] width 622 height 31
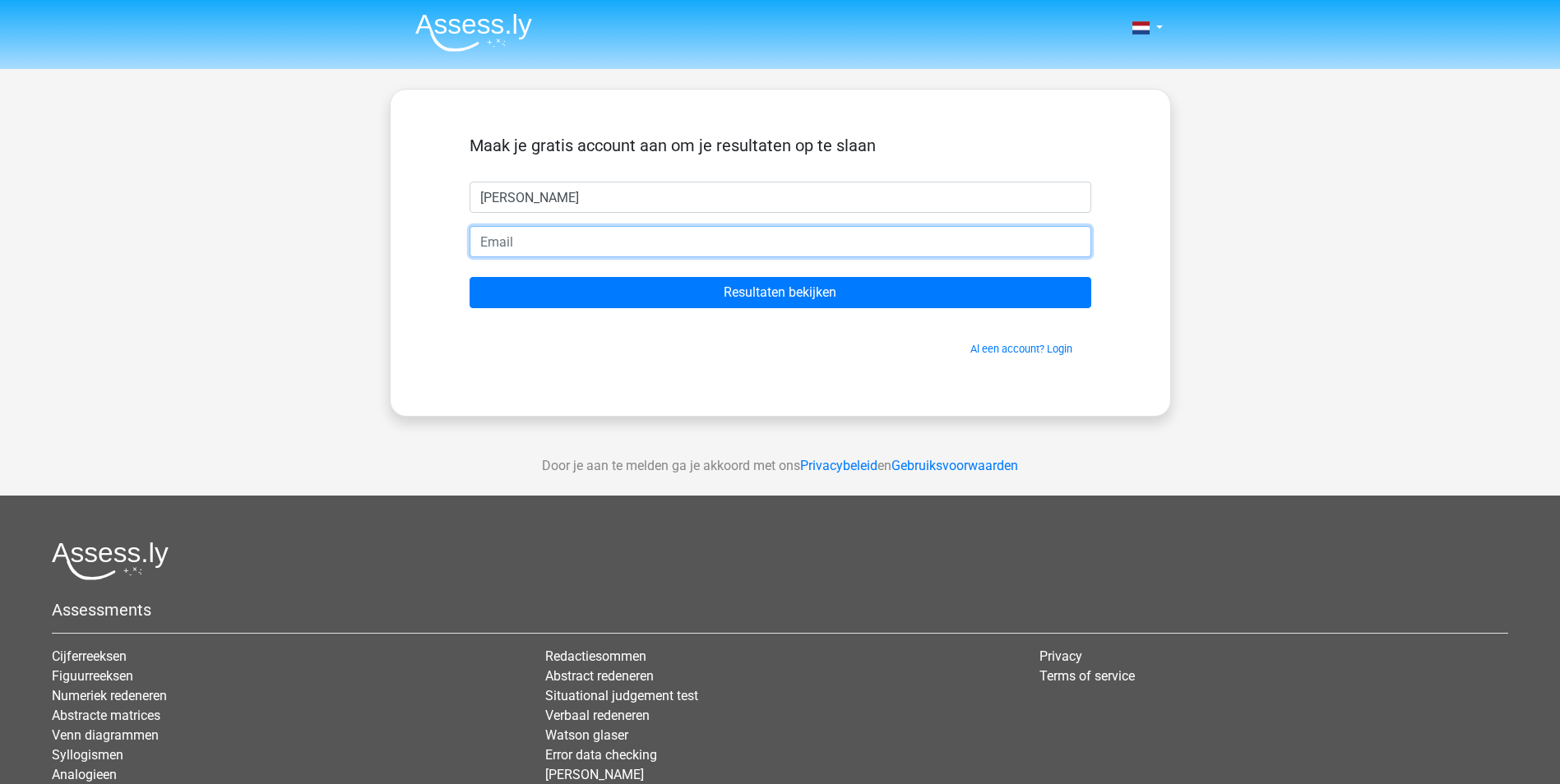
click at [579, 241] on input "email" at bounding box center [781, 242] width 622 height 31
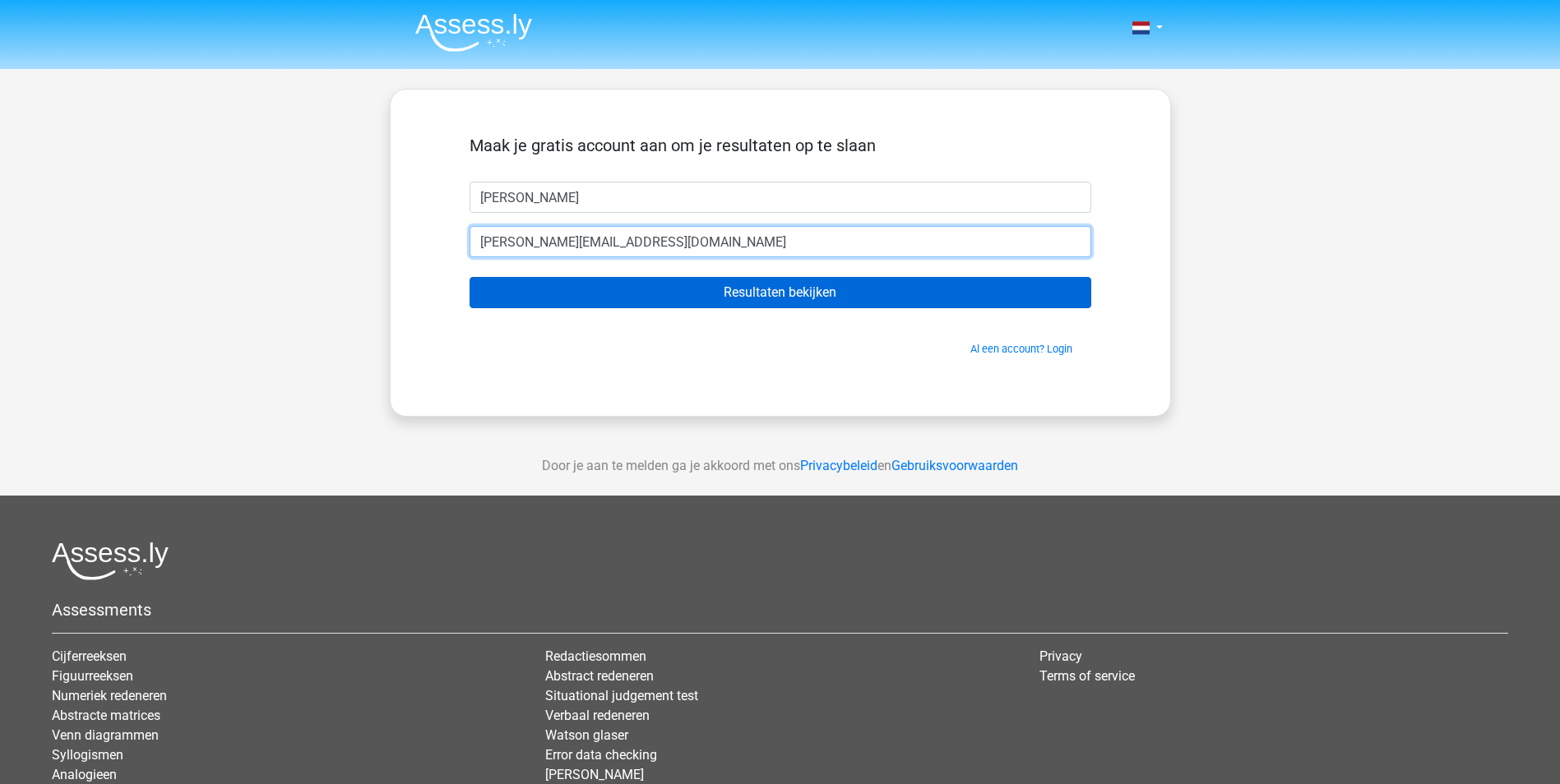
type input "[PERSON_NAME][EMAIL_ADDRESS][DOMAIN_NAME]"
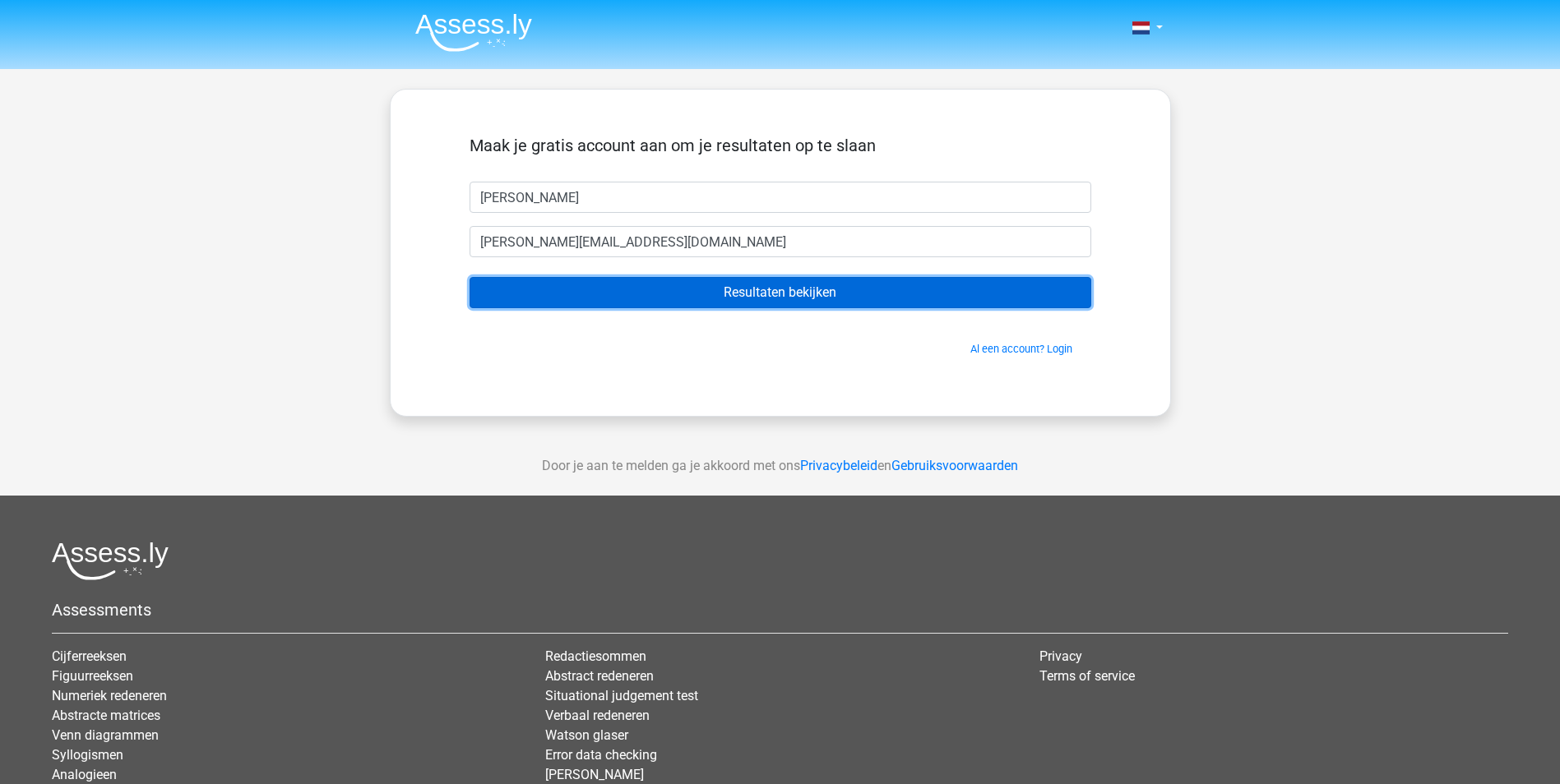
click at [777, 284] on input "Resultaten bekijken" at bounding box center [781, 293] width 622 height 31
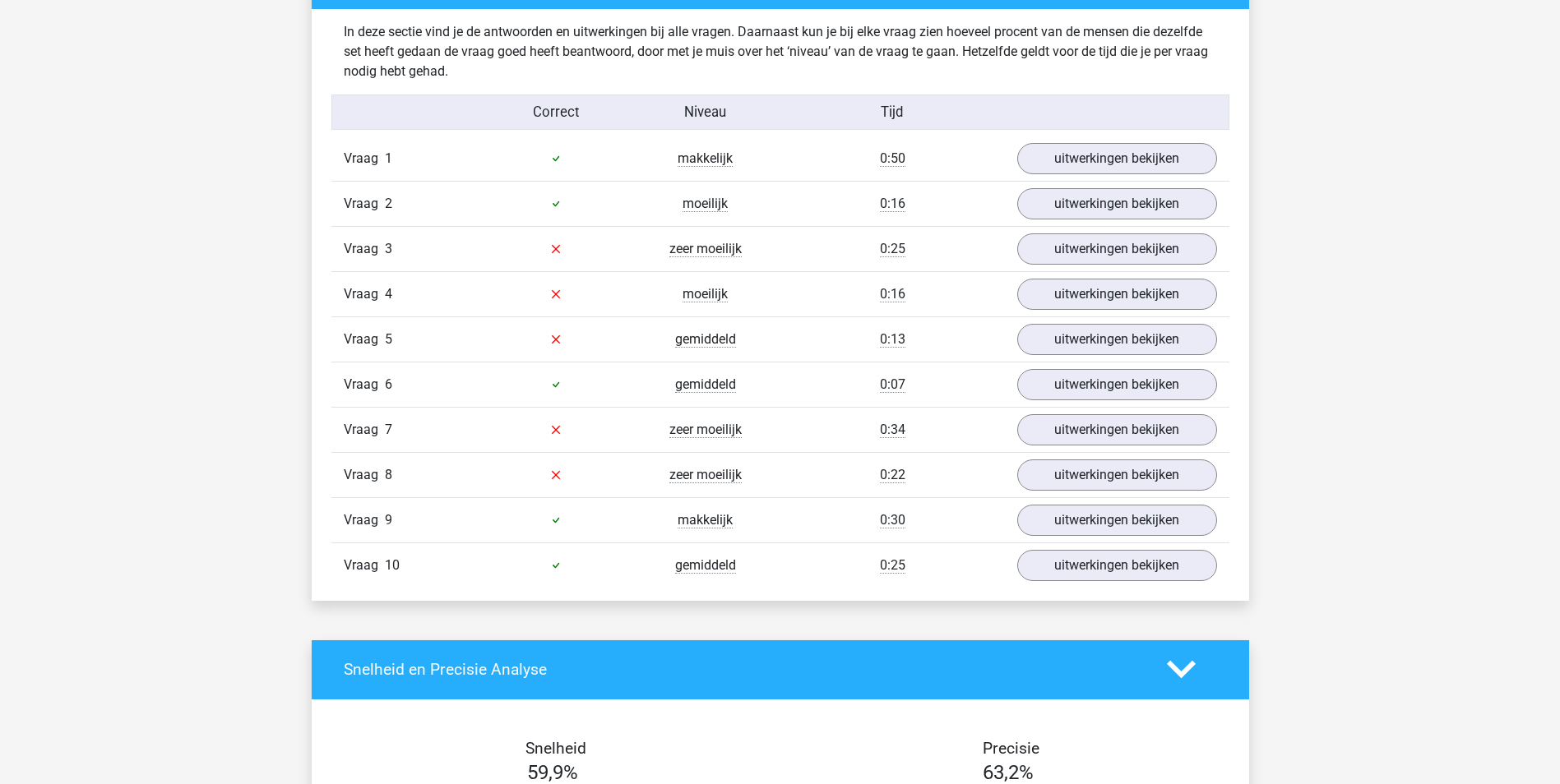
scroll to position [1288, 0]
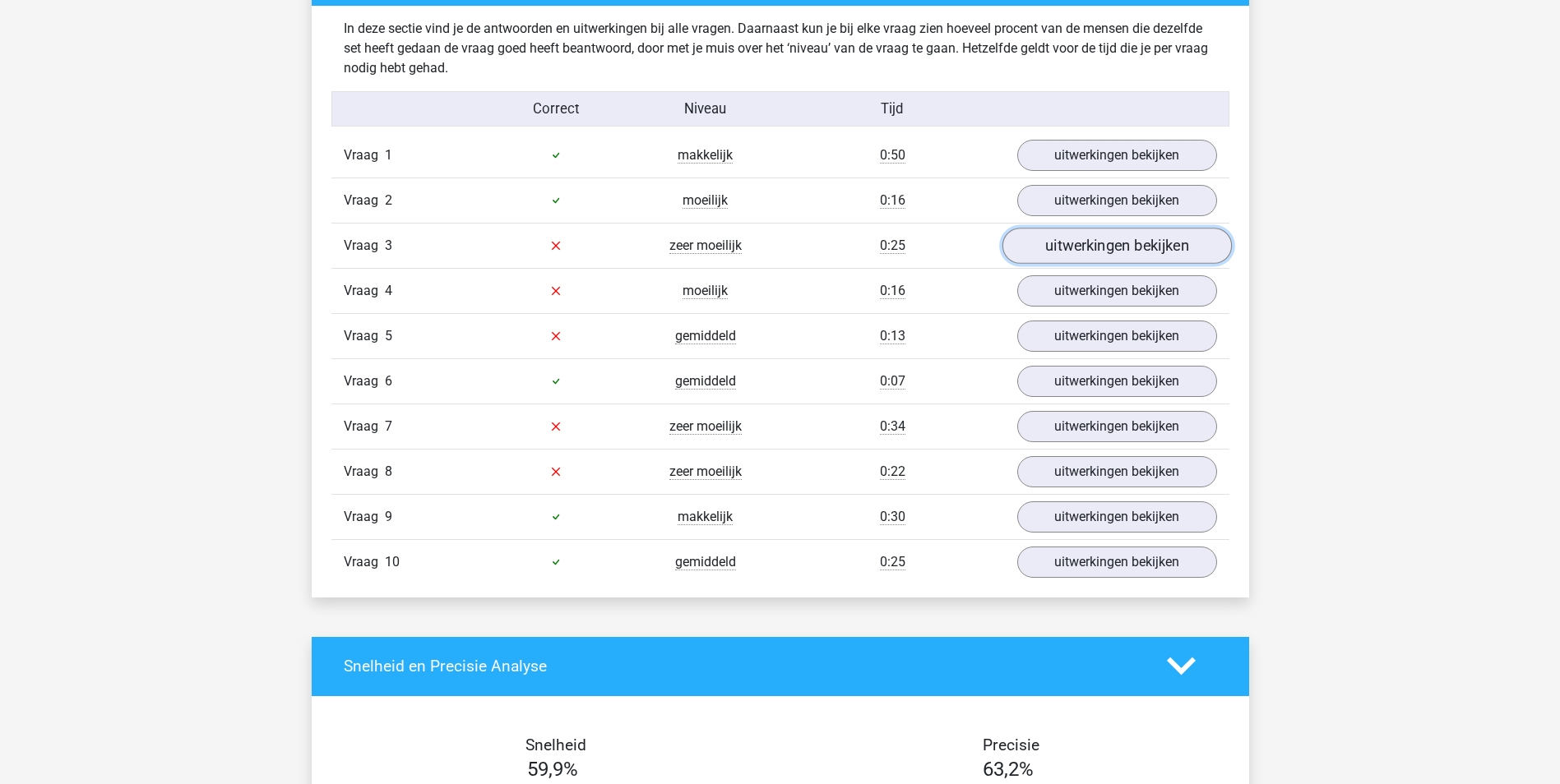
click at [1114, 249] on link "uitwerkingen bekijken" at bounding box center [1116, 246] width 230 height 36
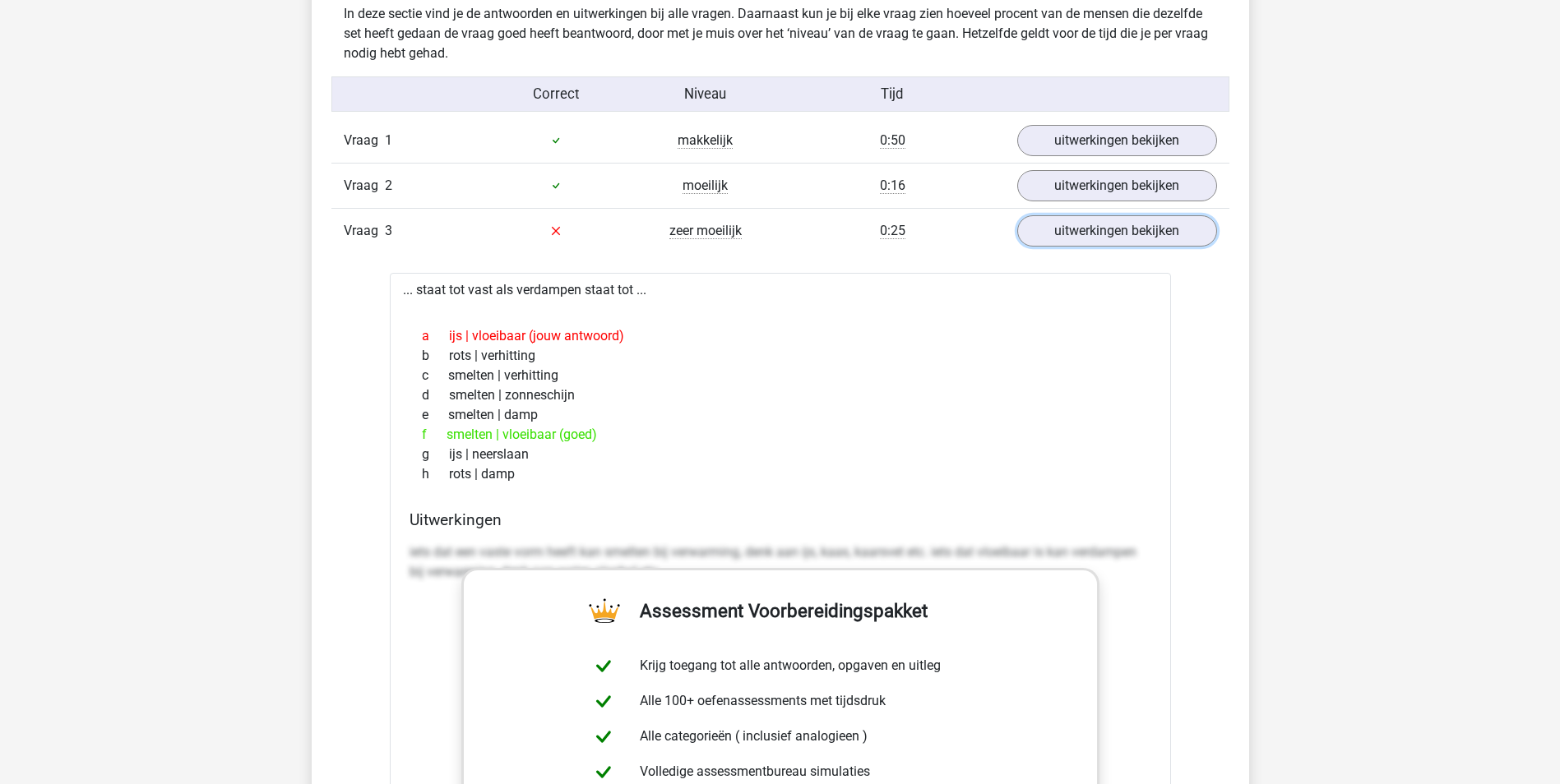
scroll to position [1293, 0]
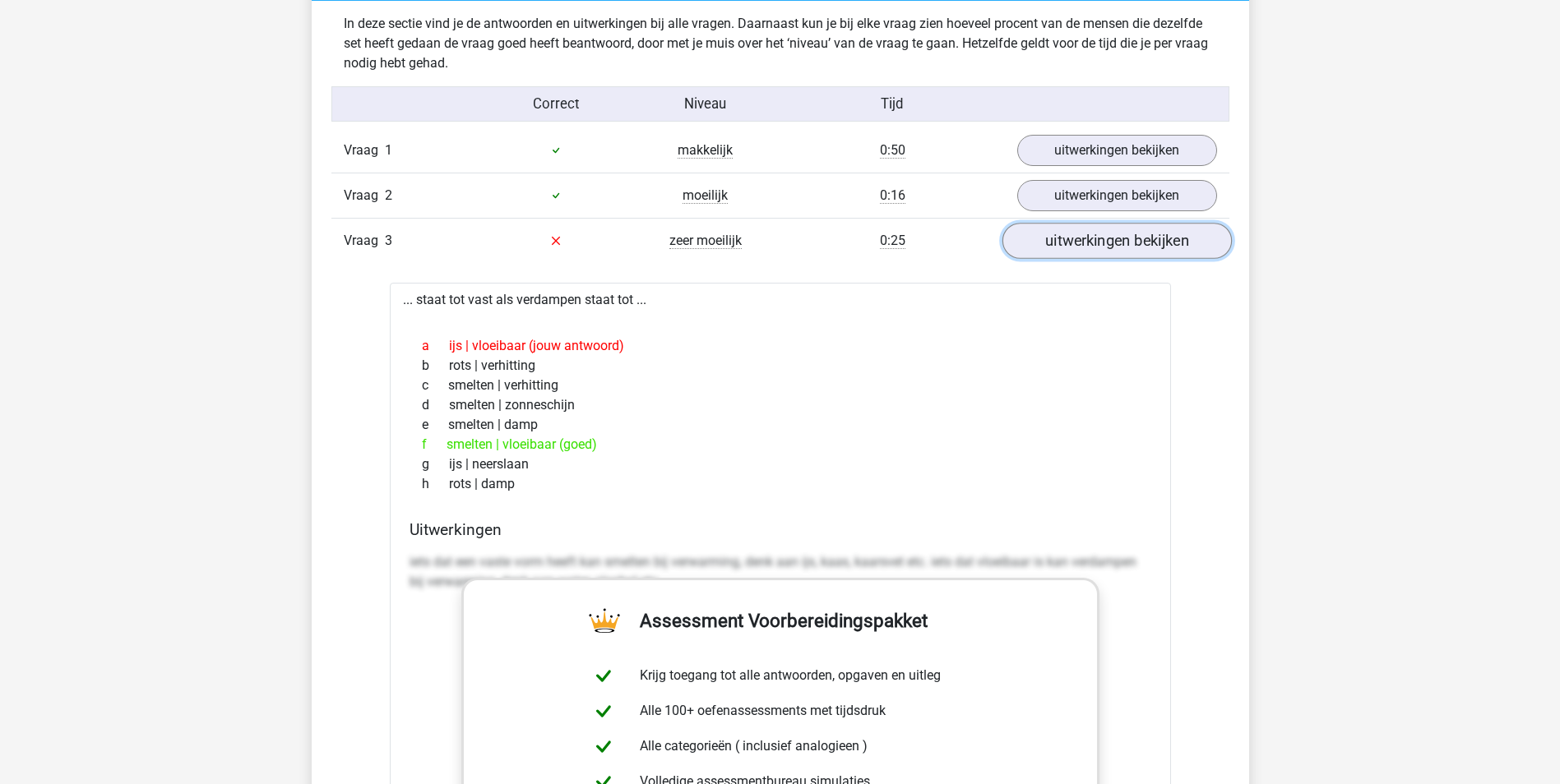
click at [1112, 233] on link "uitwerkingen bekijken" at bounding box center [1116, 241] width 230 height 36
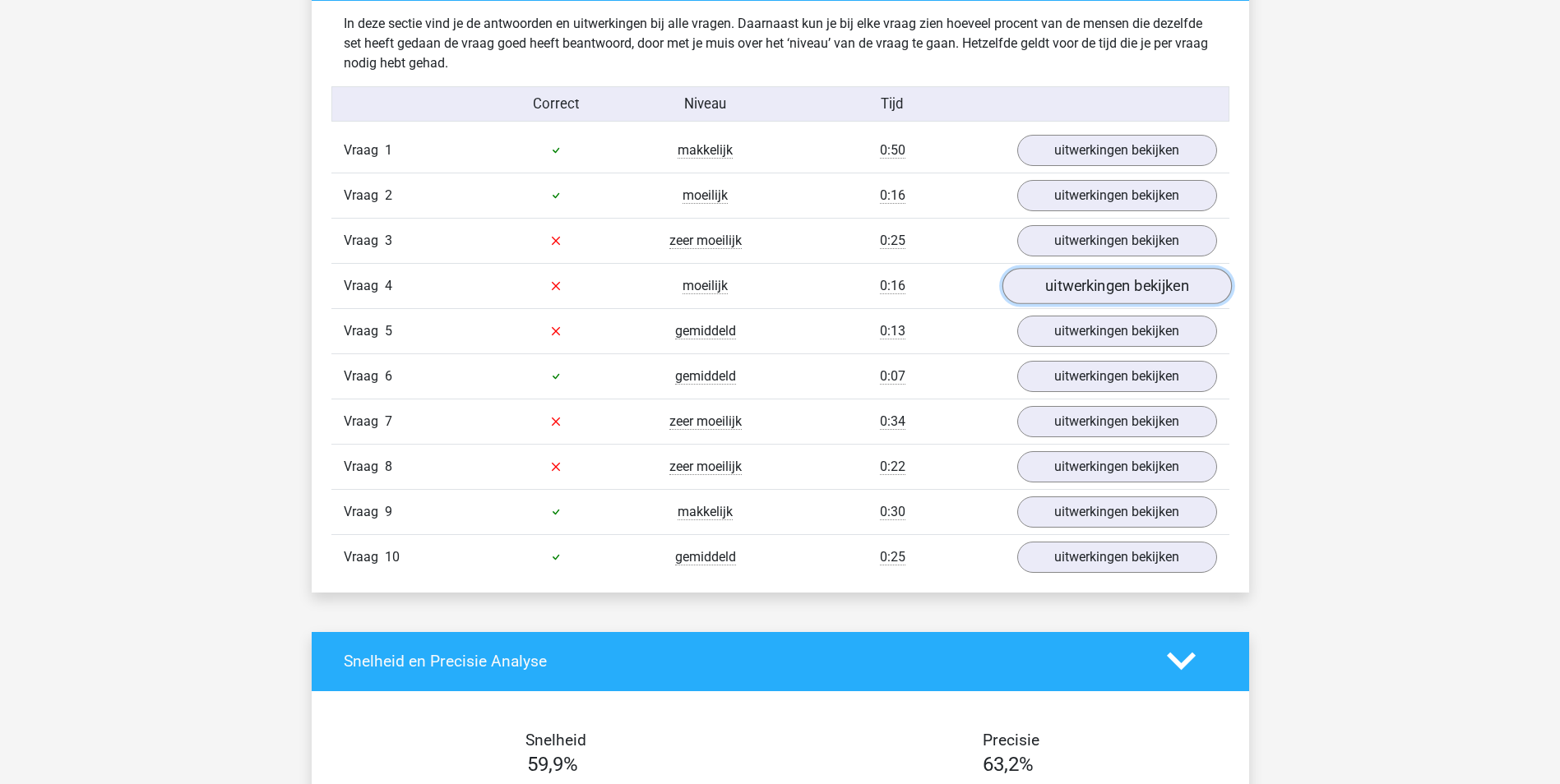
click at [1101, 284] on link "uitwerkingen bekijken" at bounding box center [1116, 286] width 230 height 36
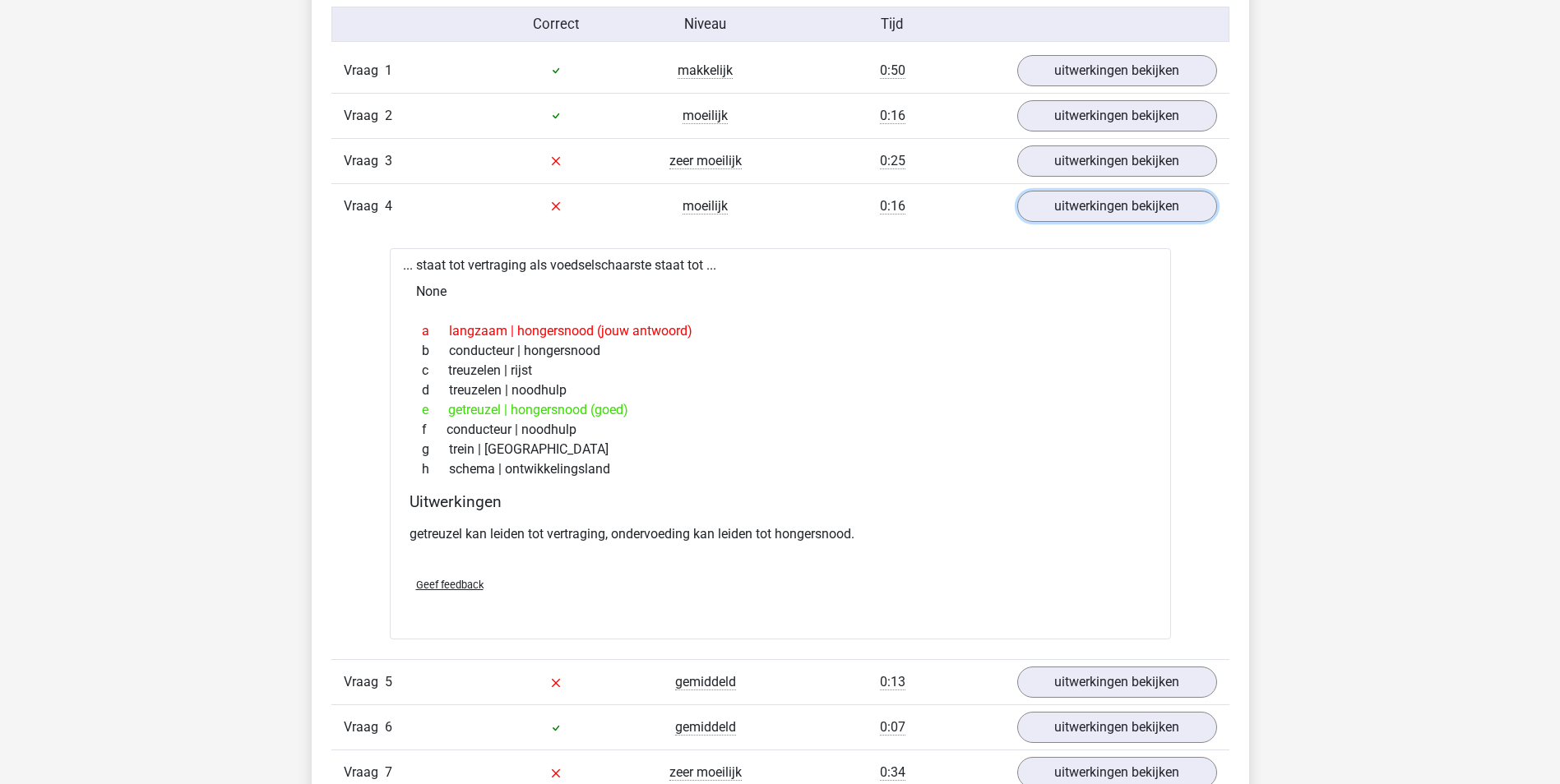
scroll to position [1330, 0]
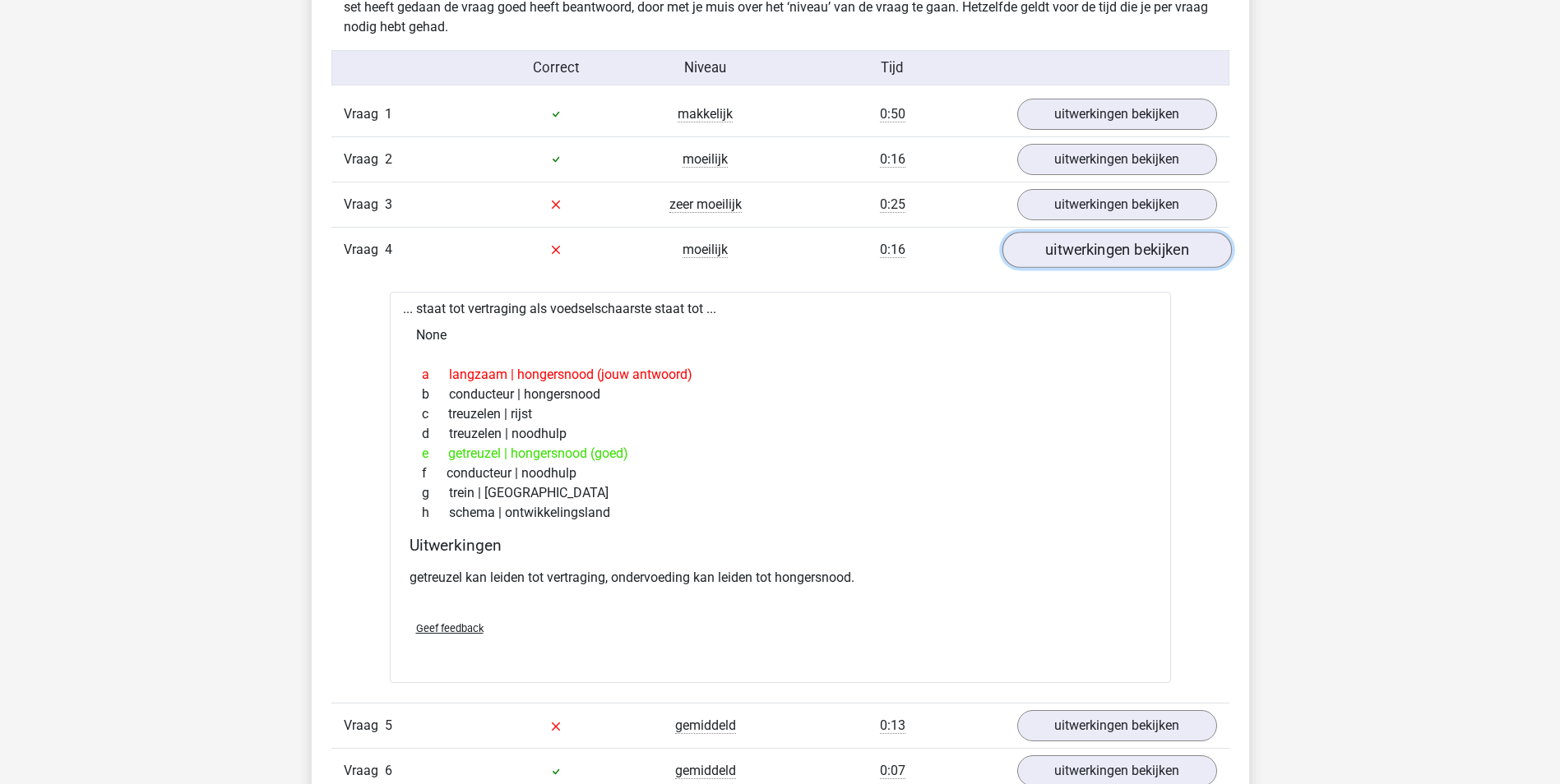
click at [1109, 244] on link "uitwerkingen bekijken" at bounding box center [1116, 250] width 230 height 36
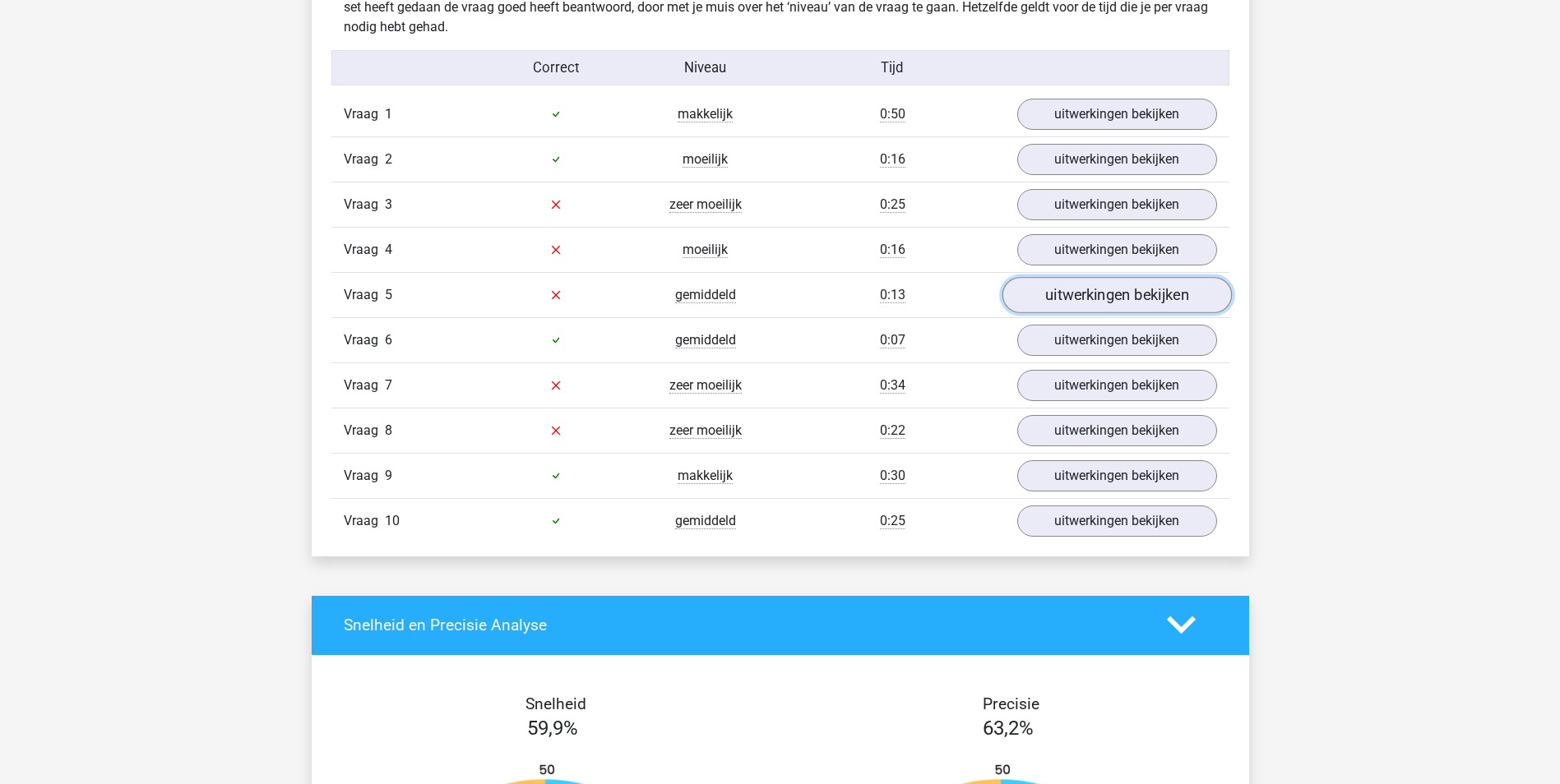
click at [1093, 296] on link "uitwerkingen bekijken" at bounding box center [1116, 295] width 230 height 36
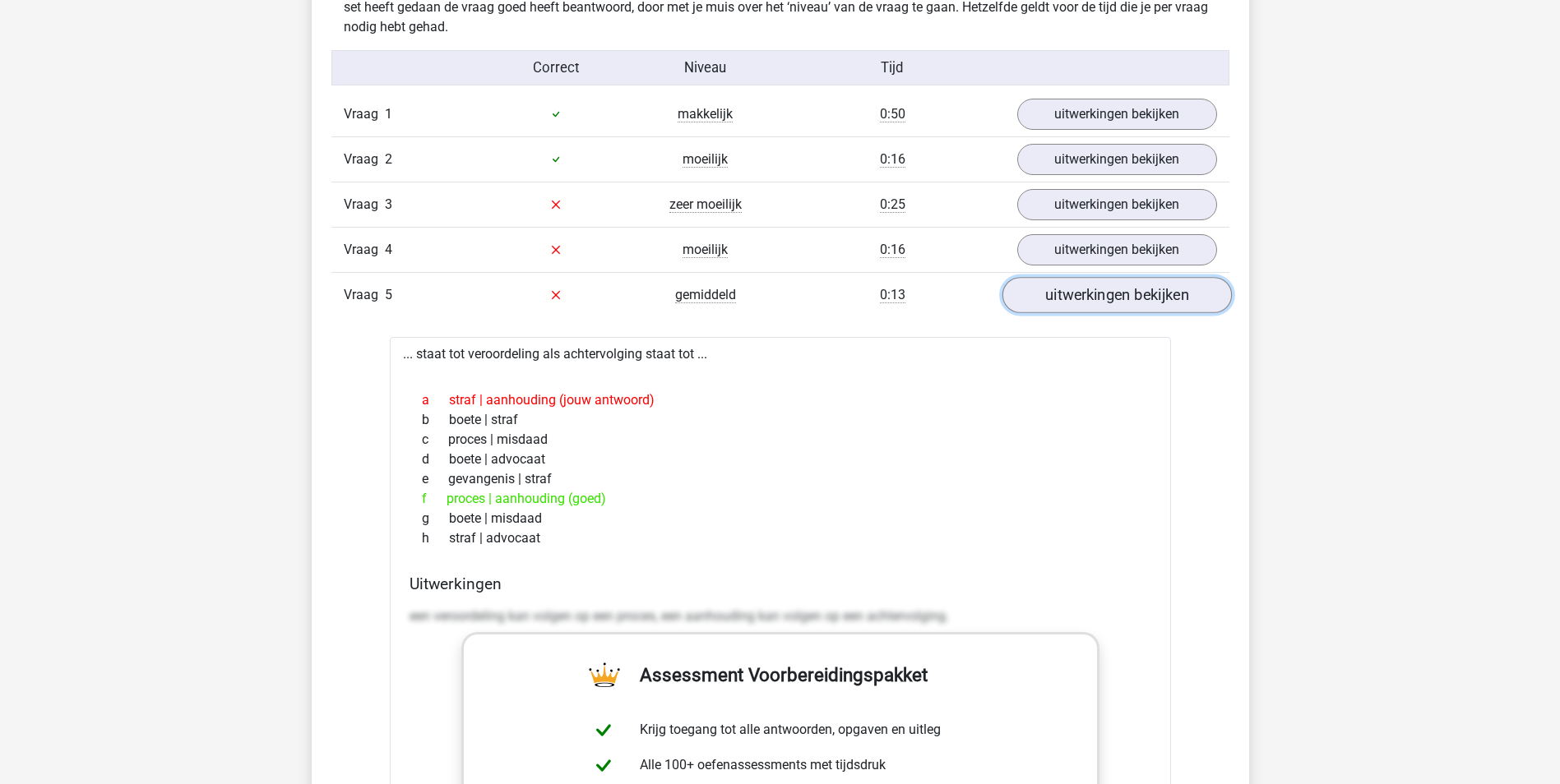
click at [1103, 294] on link "uitwerkingen bekijken" at bounding box center [1116, 295] width 230 height 36
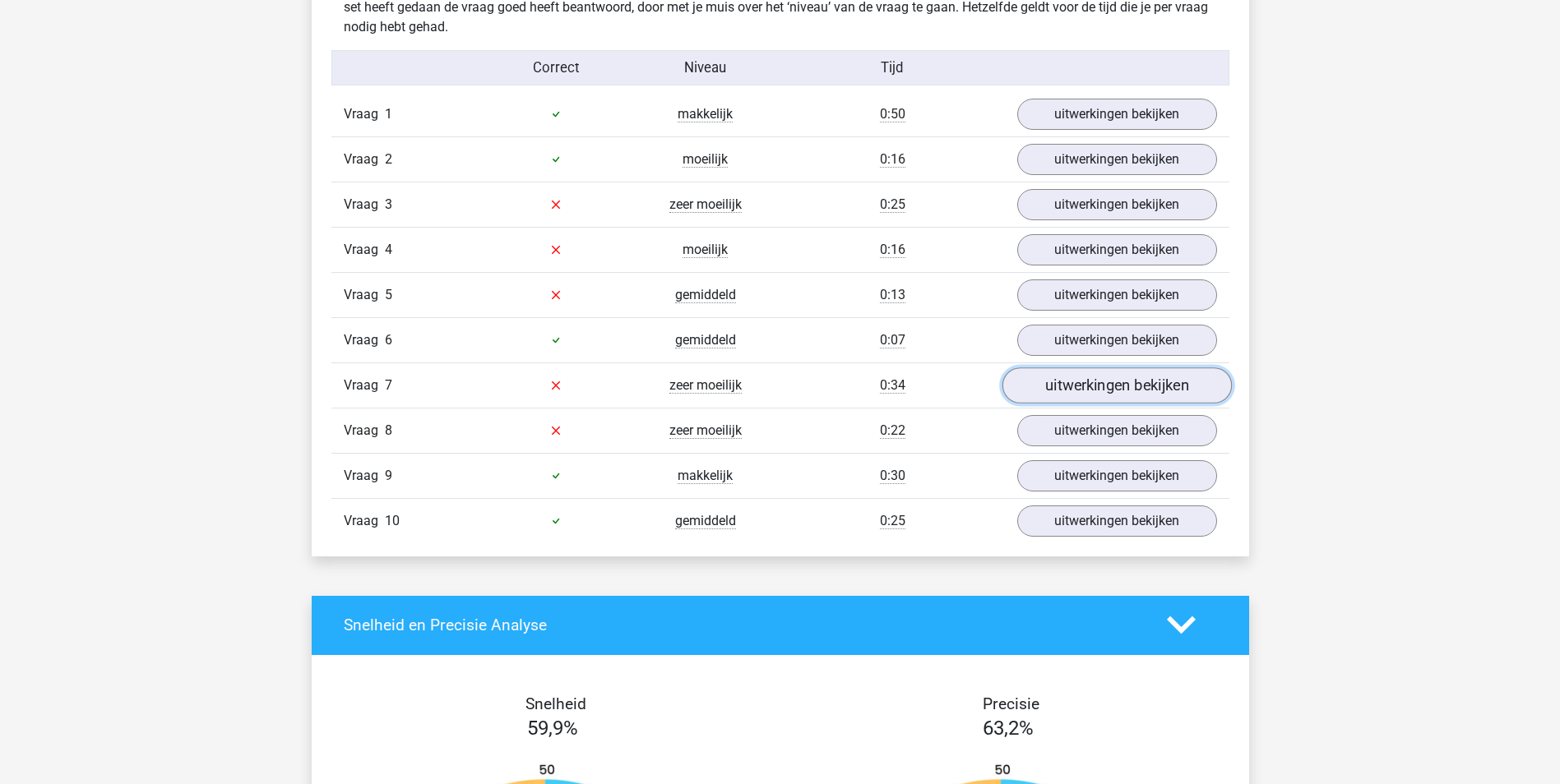
click at [1106, 381] on link "uitwerkingen bekijken" at bounding box center [1116, 385] width 230 height 36
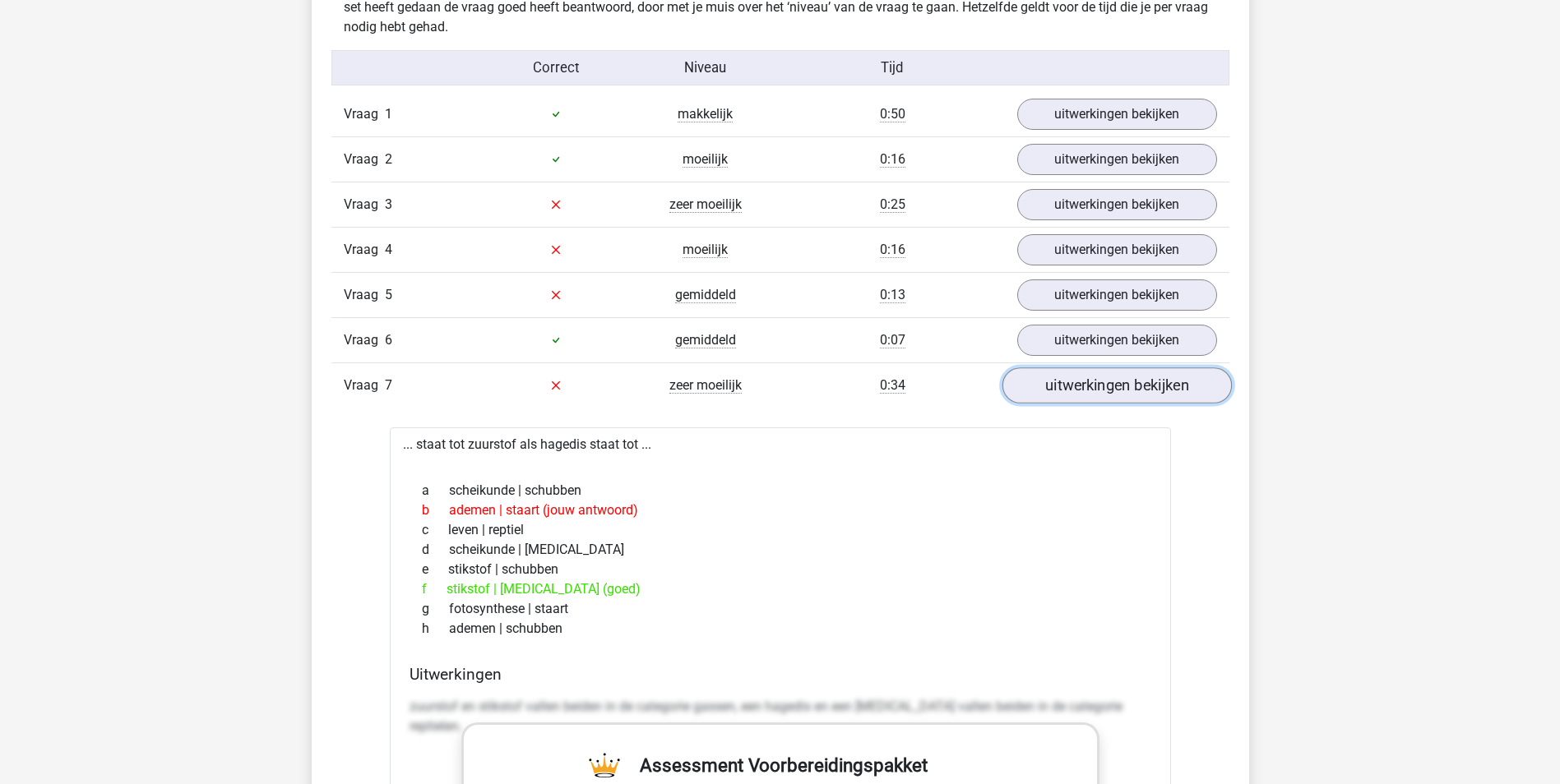
click at [1167, 377] on link "uitwerkingen bekijken" at bounding box center [1116, 385] width 230 height 36
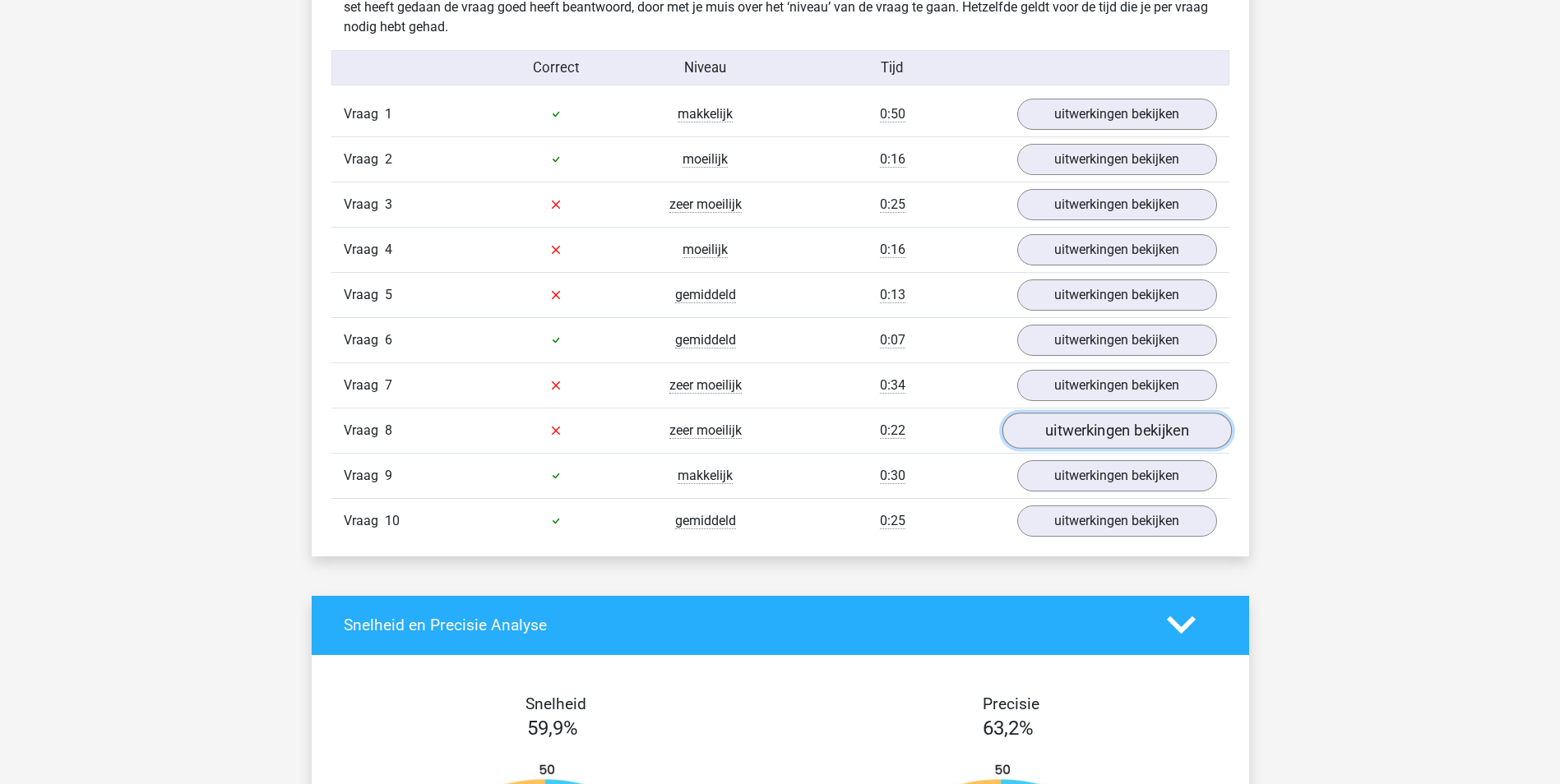
click at [1087, 422] on link "uitwerkingen bekijken" at bounding box center [1116, 431] width 230 height 36
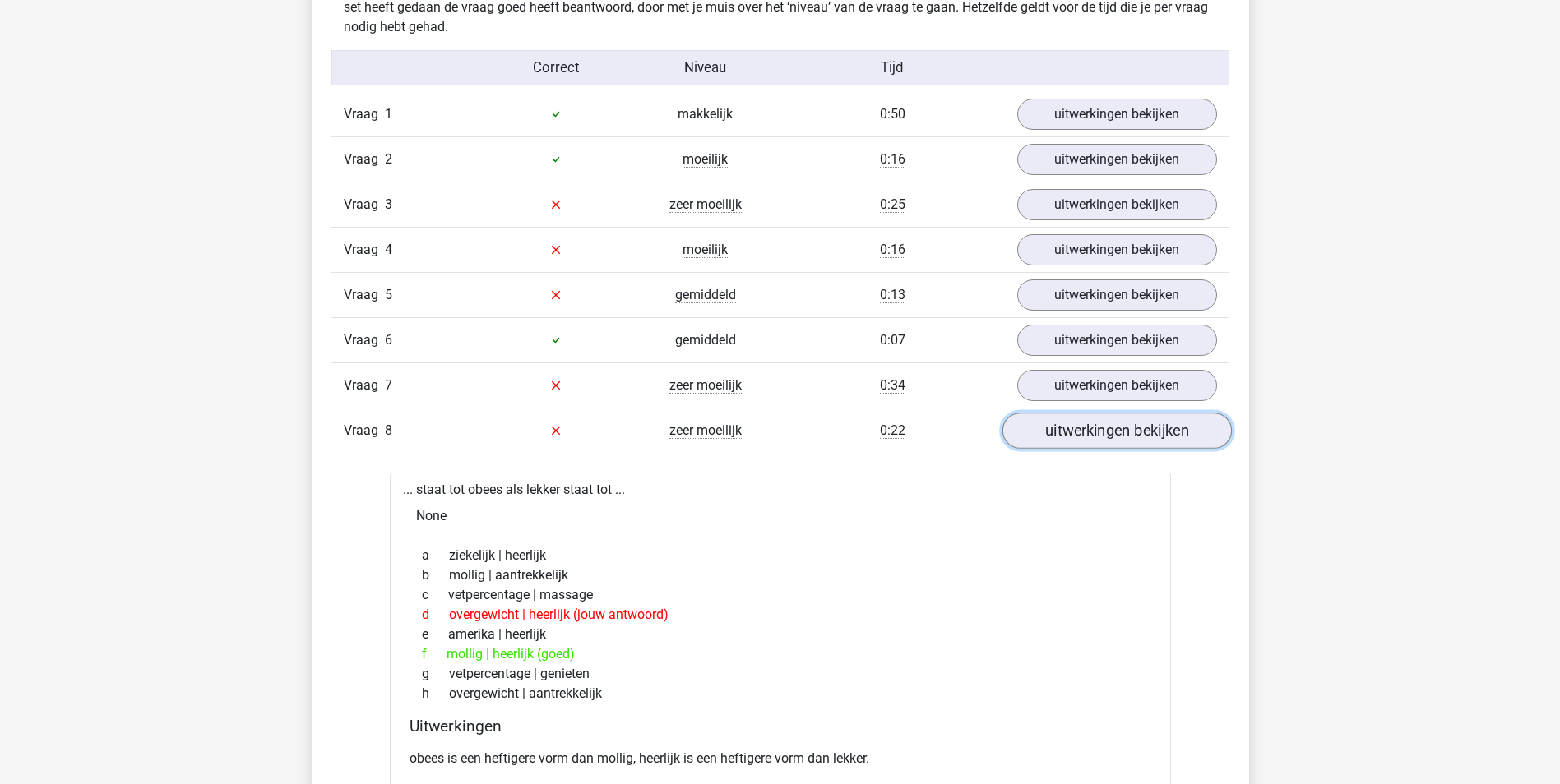
click at [1109, 430] on link "uitwerkingen bekijken" at bounding box center [1116, 431] width 230 height 36
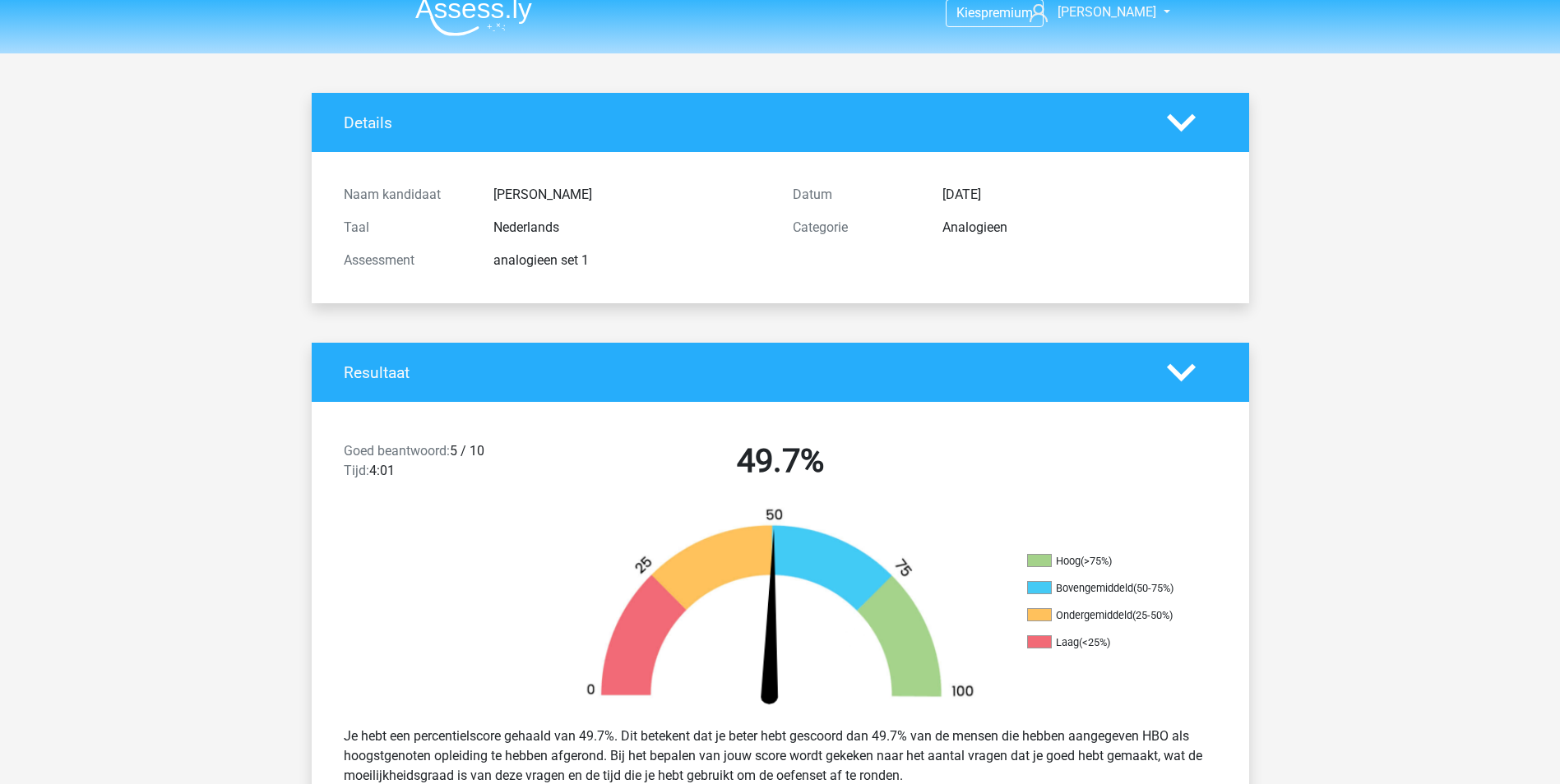
scroll to position [0, 0]
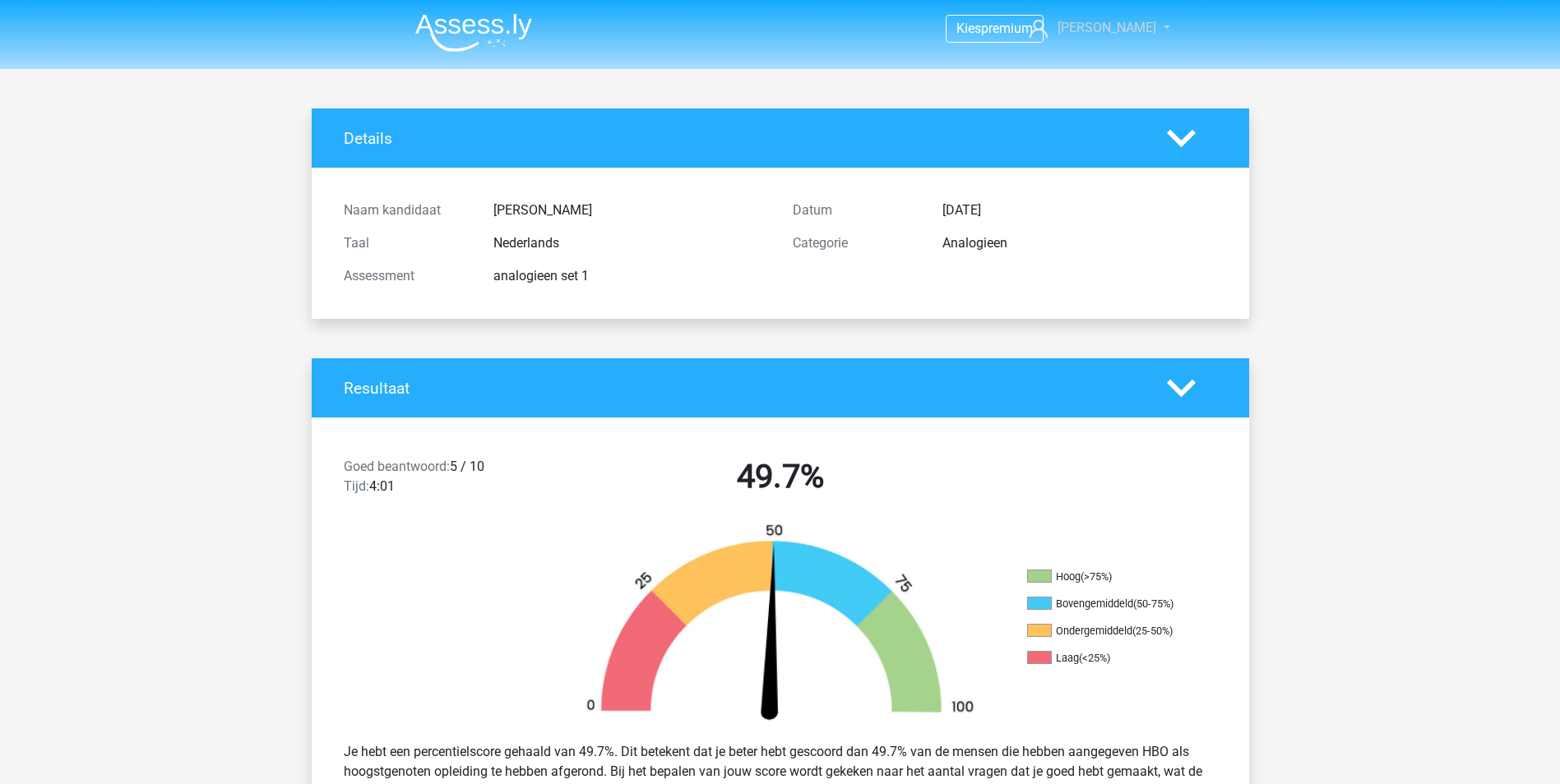
click at [1121, 26] on span "[PERSON_NAME]" at bounding box center [1107, 28] width 98 height 16
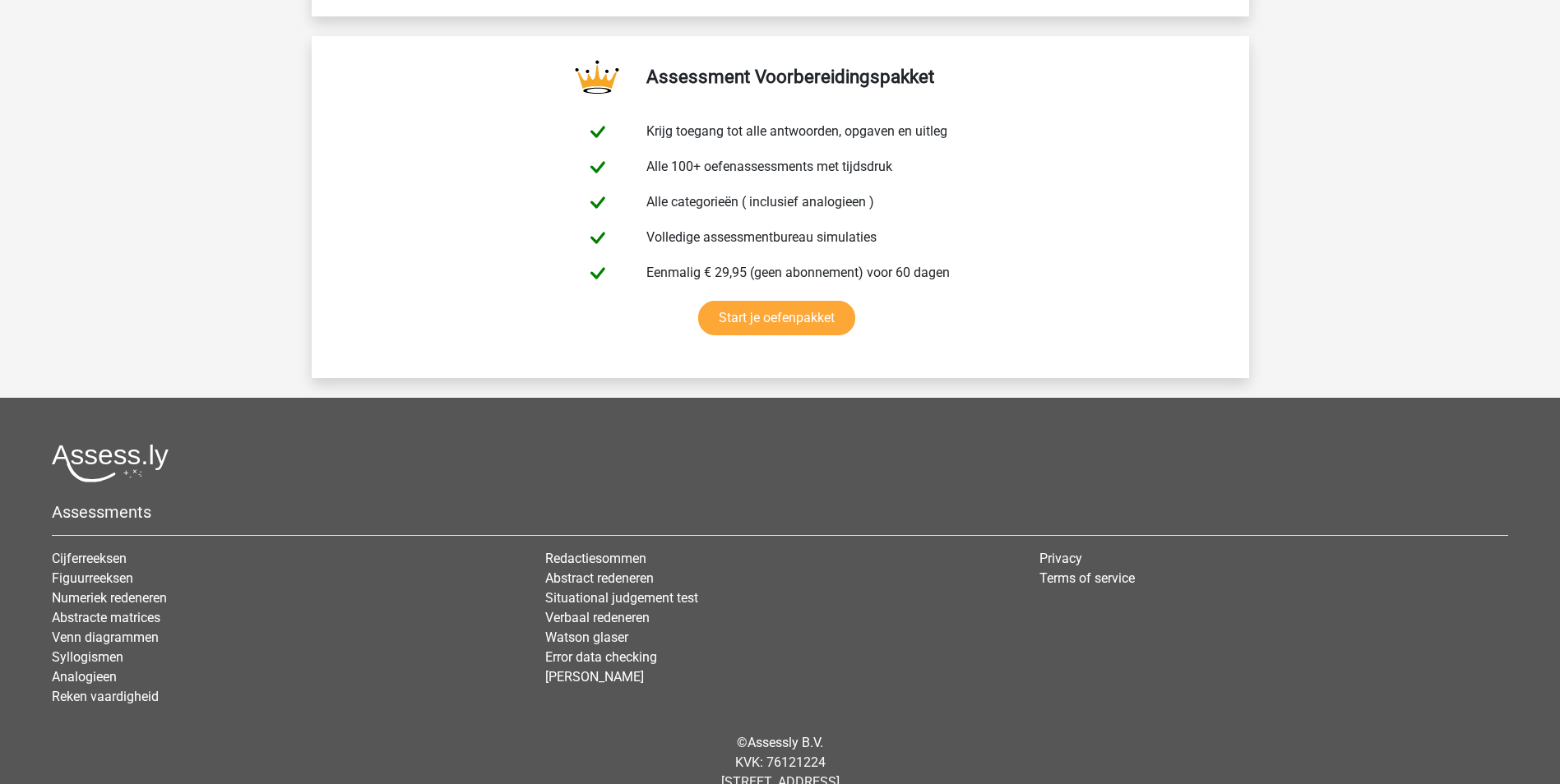
scroll to position [2808, 0]
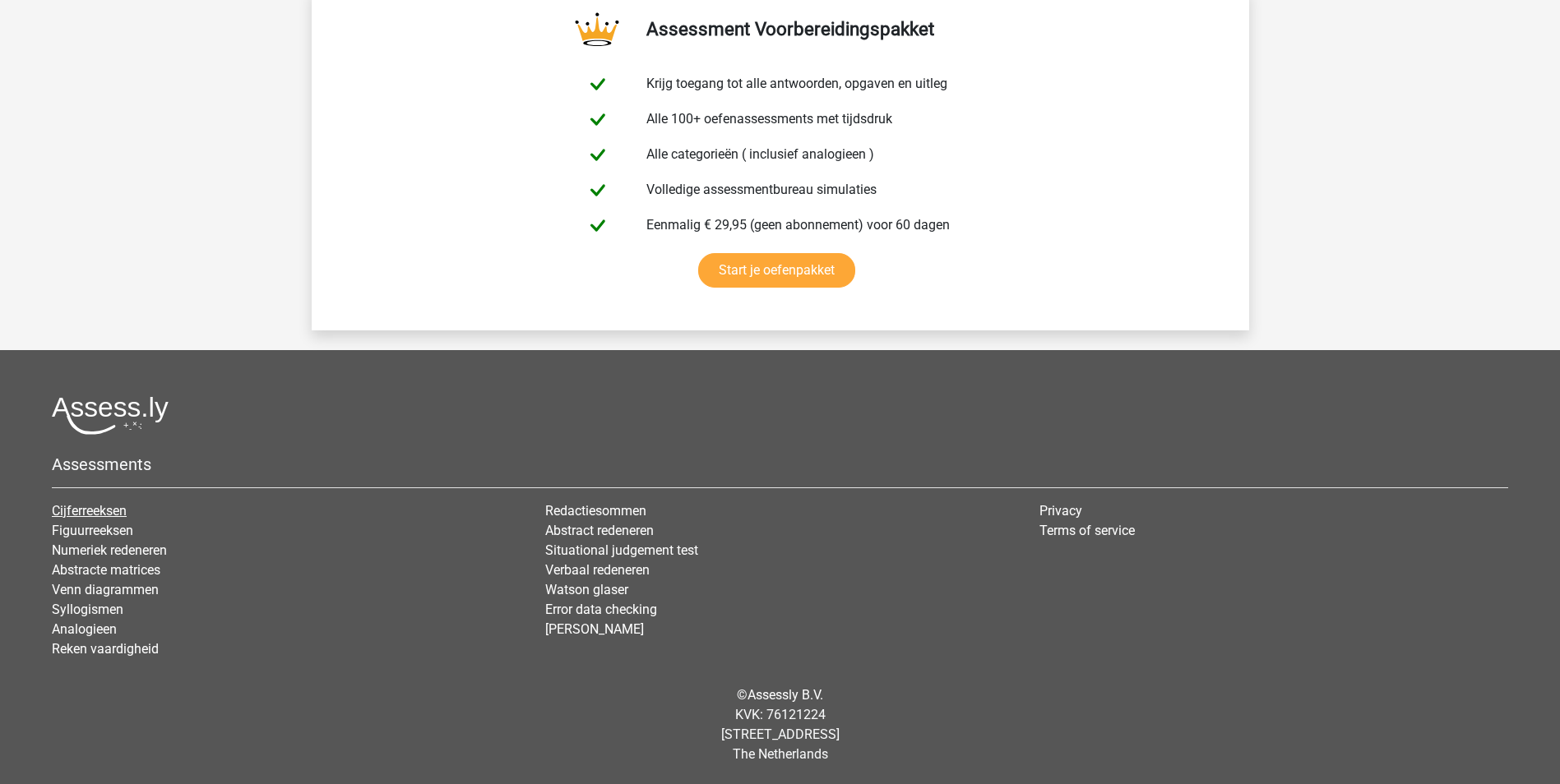
click at [94, 506] on link "Cijferreeksen" at bounding box center [89, 511] width 75 height 16
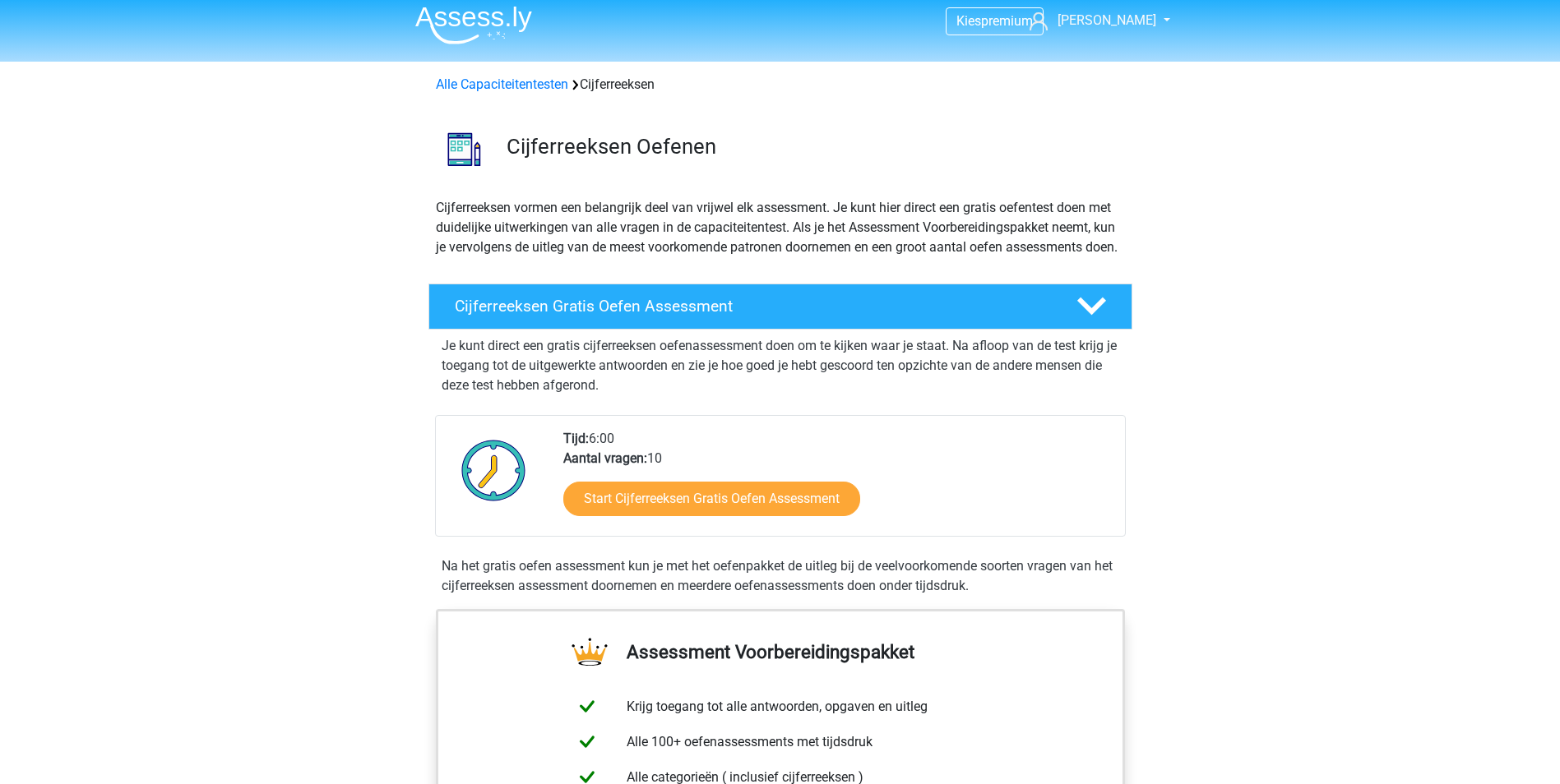
scroll to position [5, 0]
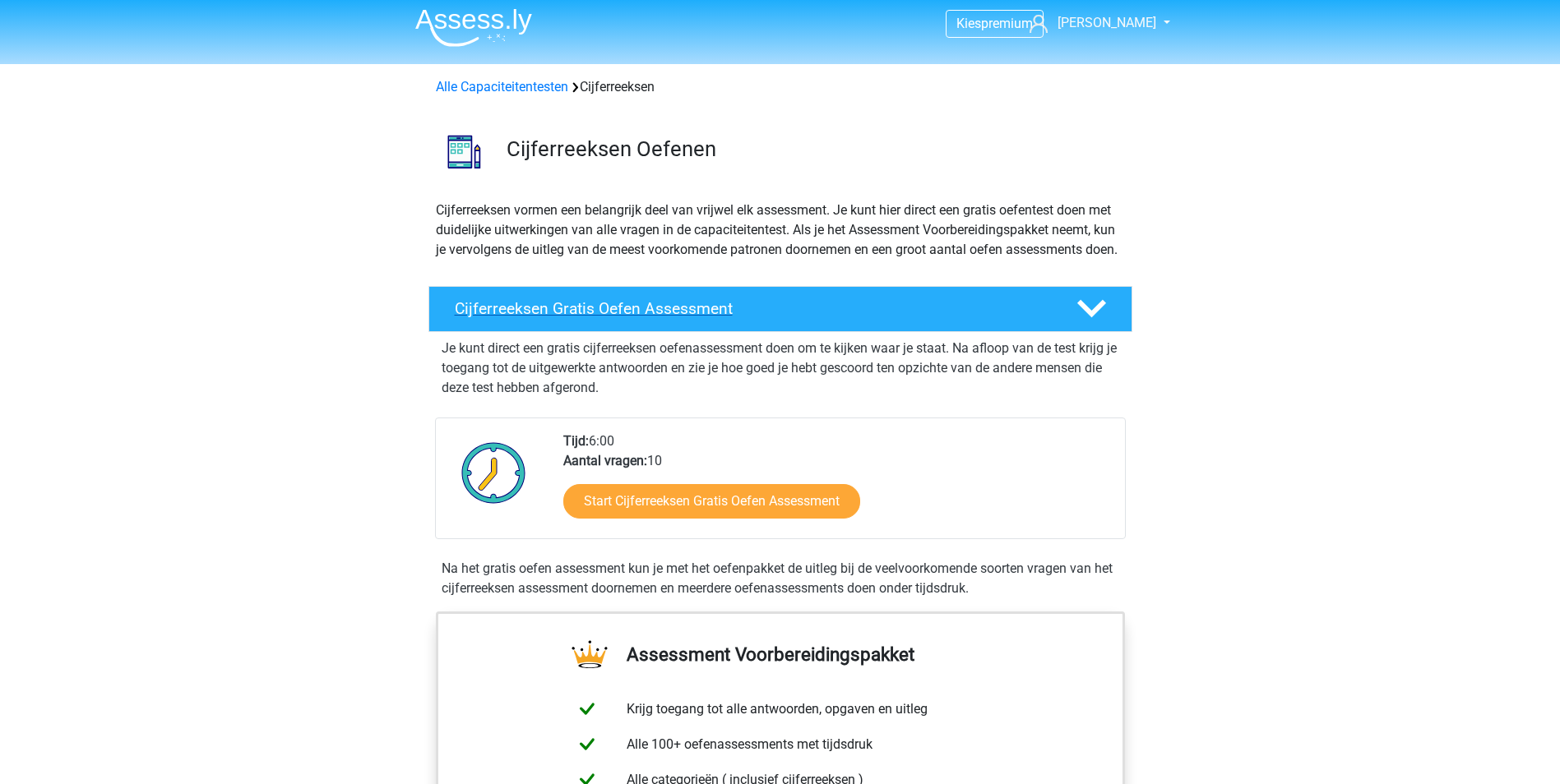
click at [628, 318] on h4 "Cijferreeksen Gratis Oefen Assessment" at bounding box center [751, 308] width 595 height 19
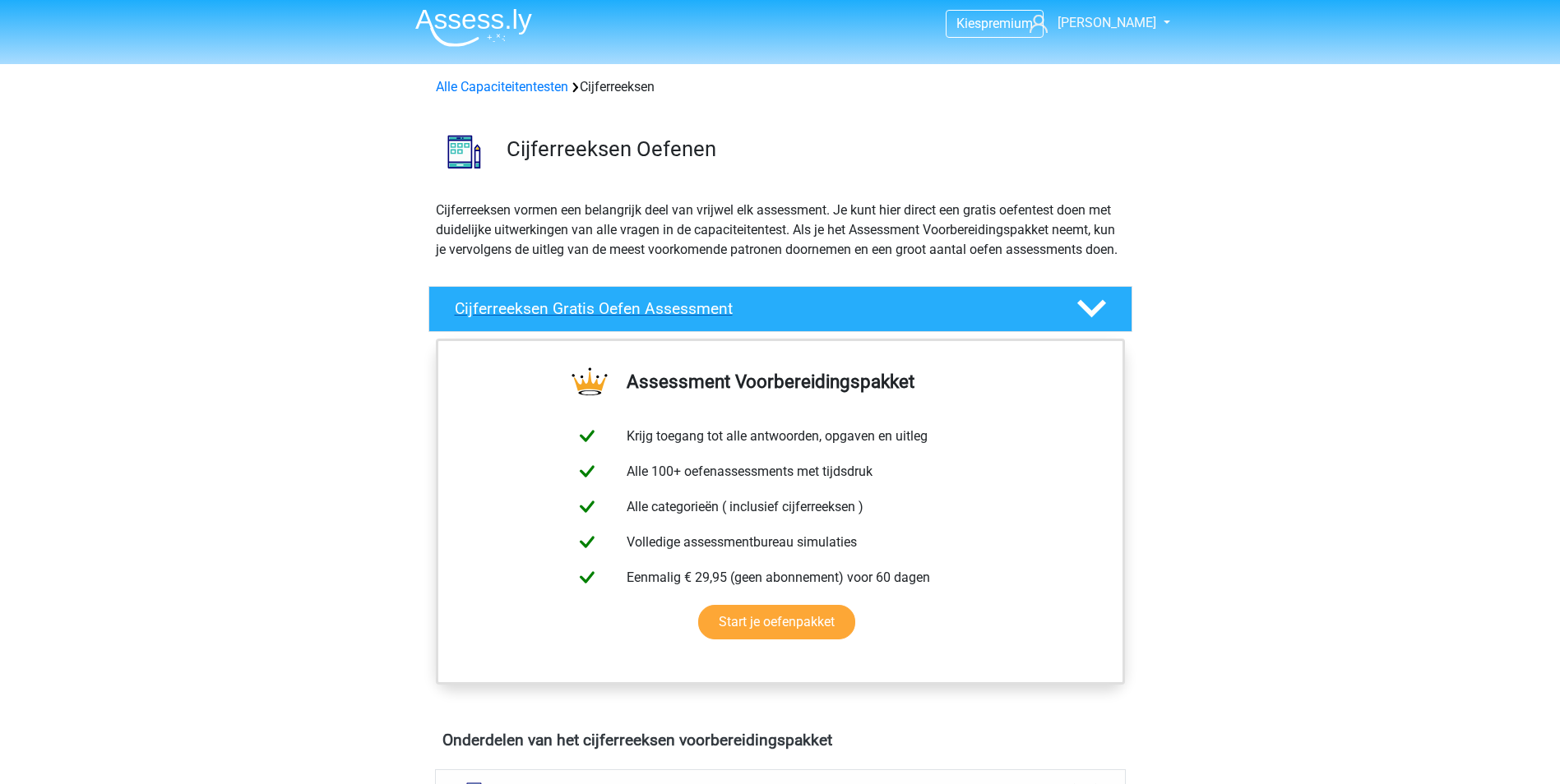
click at [694, 318] on h4 "Cijferreeksen Gratis Oefen Assessment" at bounding box center [751, 308] width 595 height 19
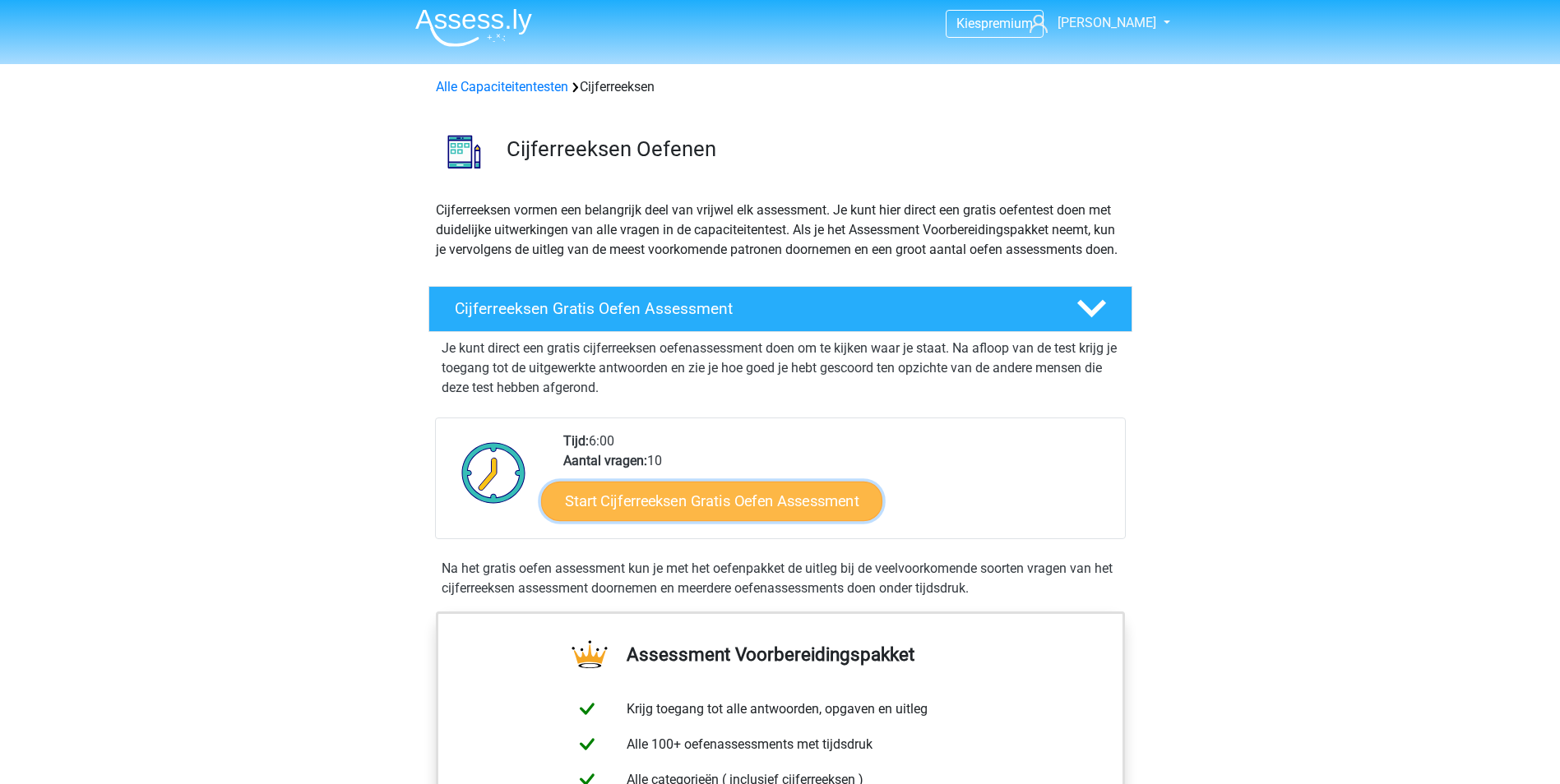
click at [689, 520] on link "Start Cijferreeksen Gratis Oefen Assessment" at bounding box center [711, 501] width 341 height 40
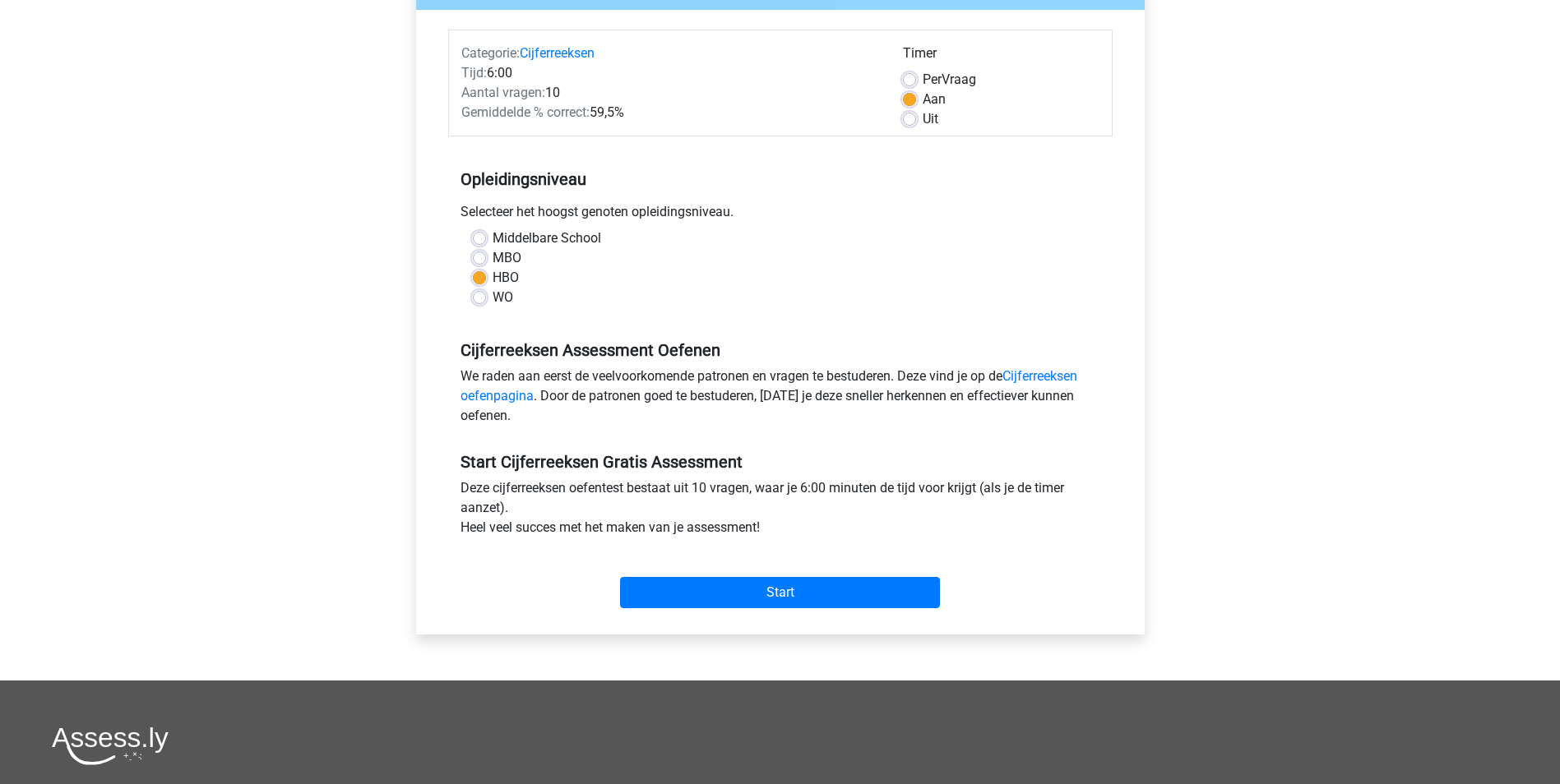
scroll to position [193, 0]
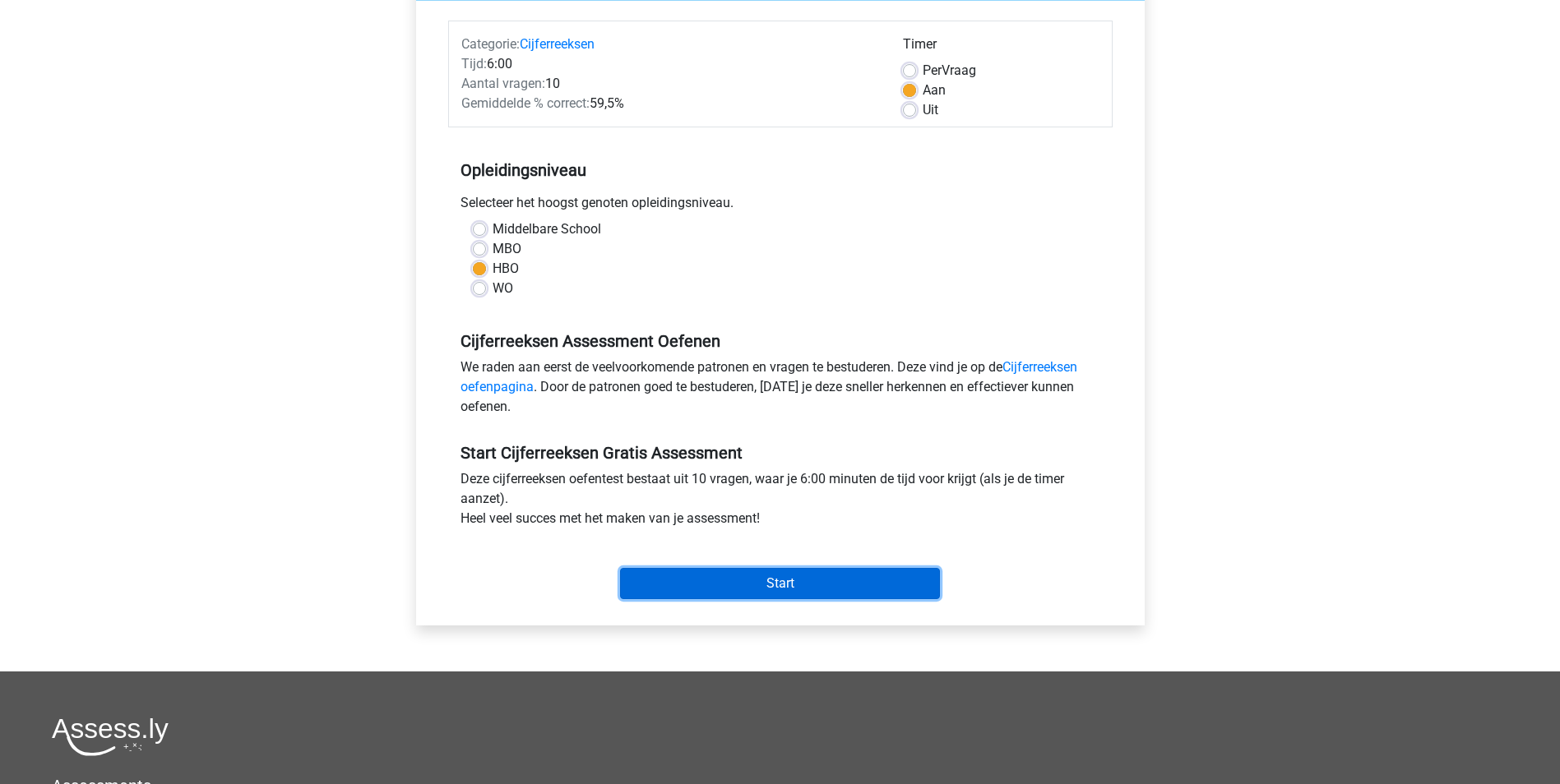
click at [759, 584] on input "Start" at bounding box center [780, 584] width 320 height 31
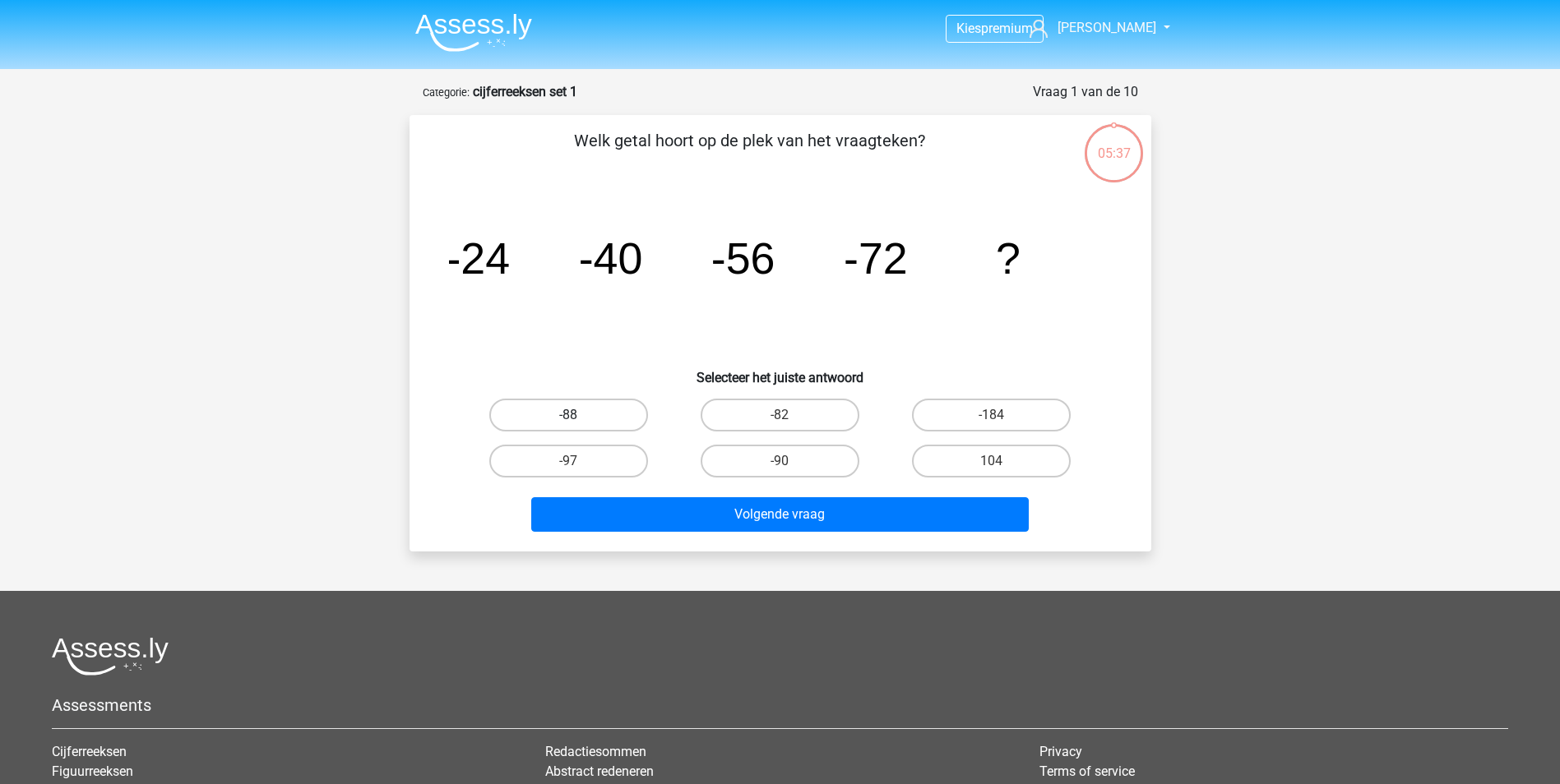
click at [591, 417] on label "-88" at bounding box center [568, 415] width 159 height 33
click at [579, 417] on input "-88" at bounding box center [574, 420] width 10 height 10
radio input "true"
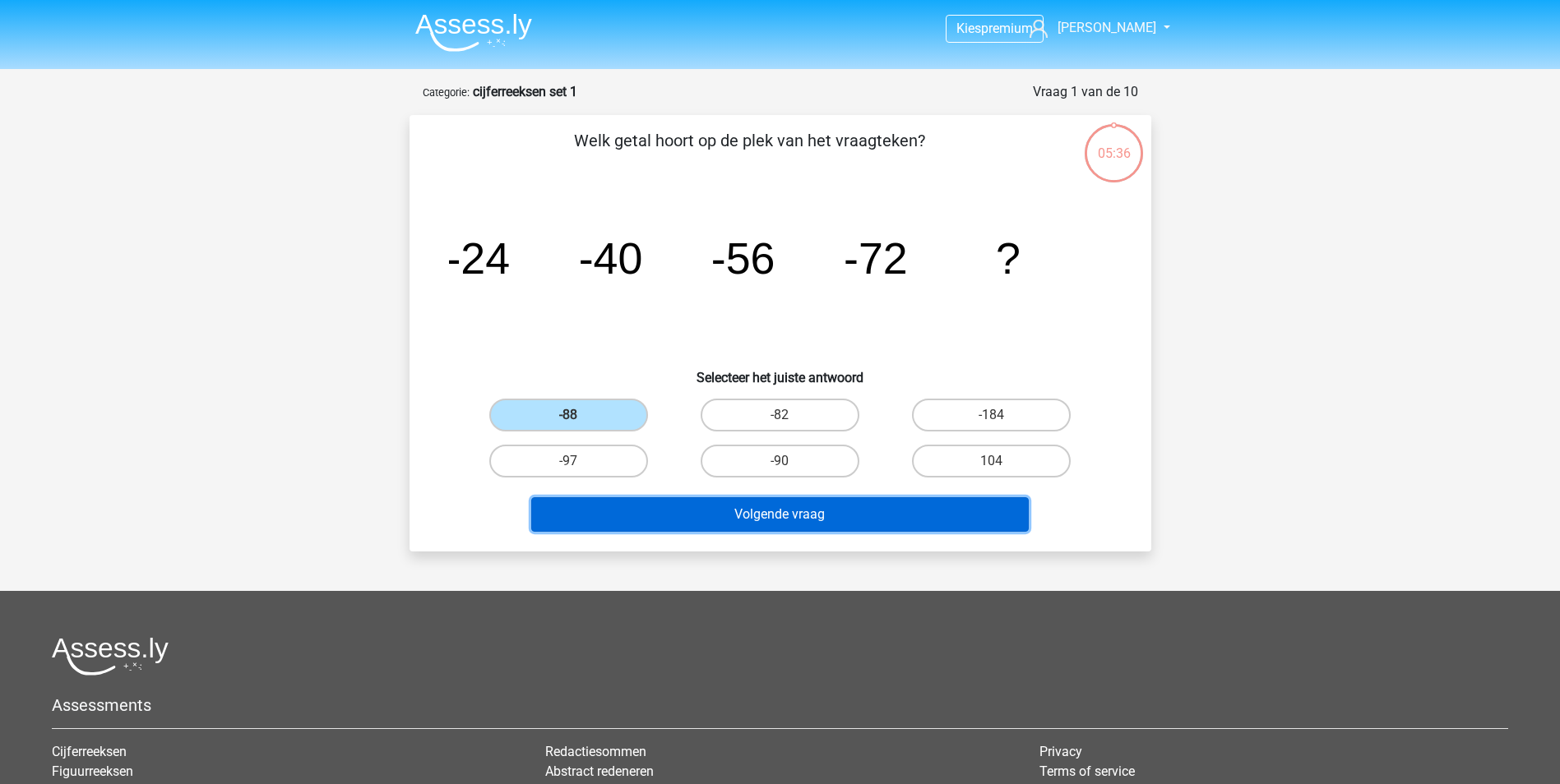
click at [812, 511] on button "Volgende vraag" at bounding box center [780, 515] width 498 height 35
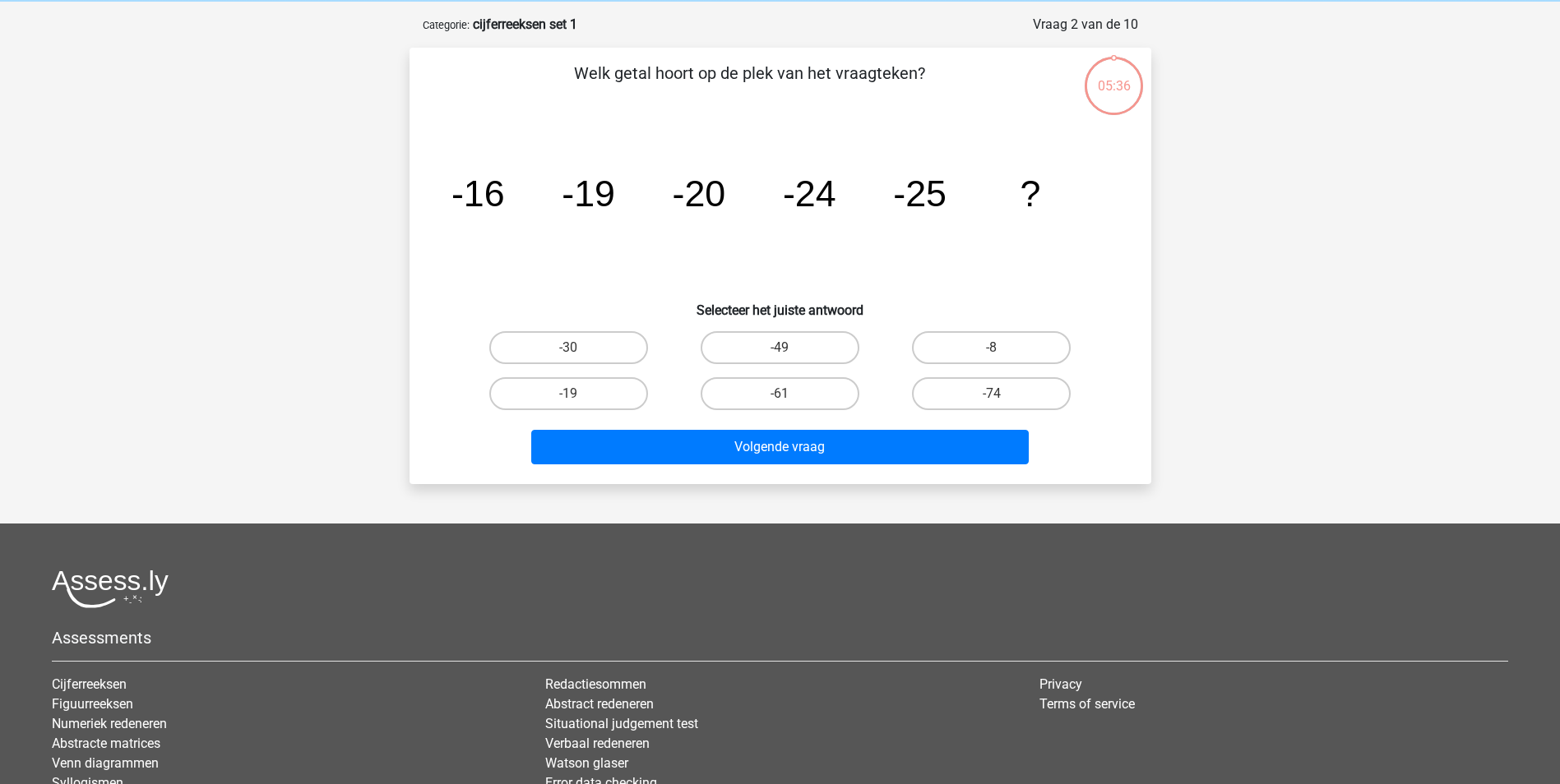
scroll to position [82, 0]
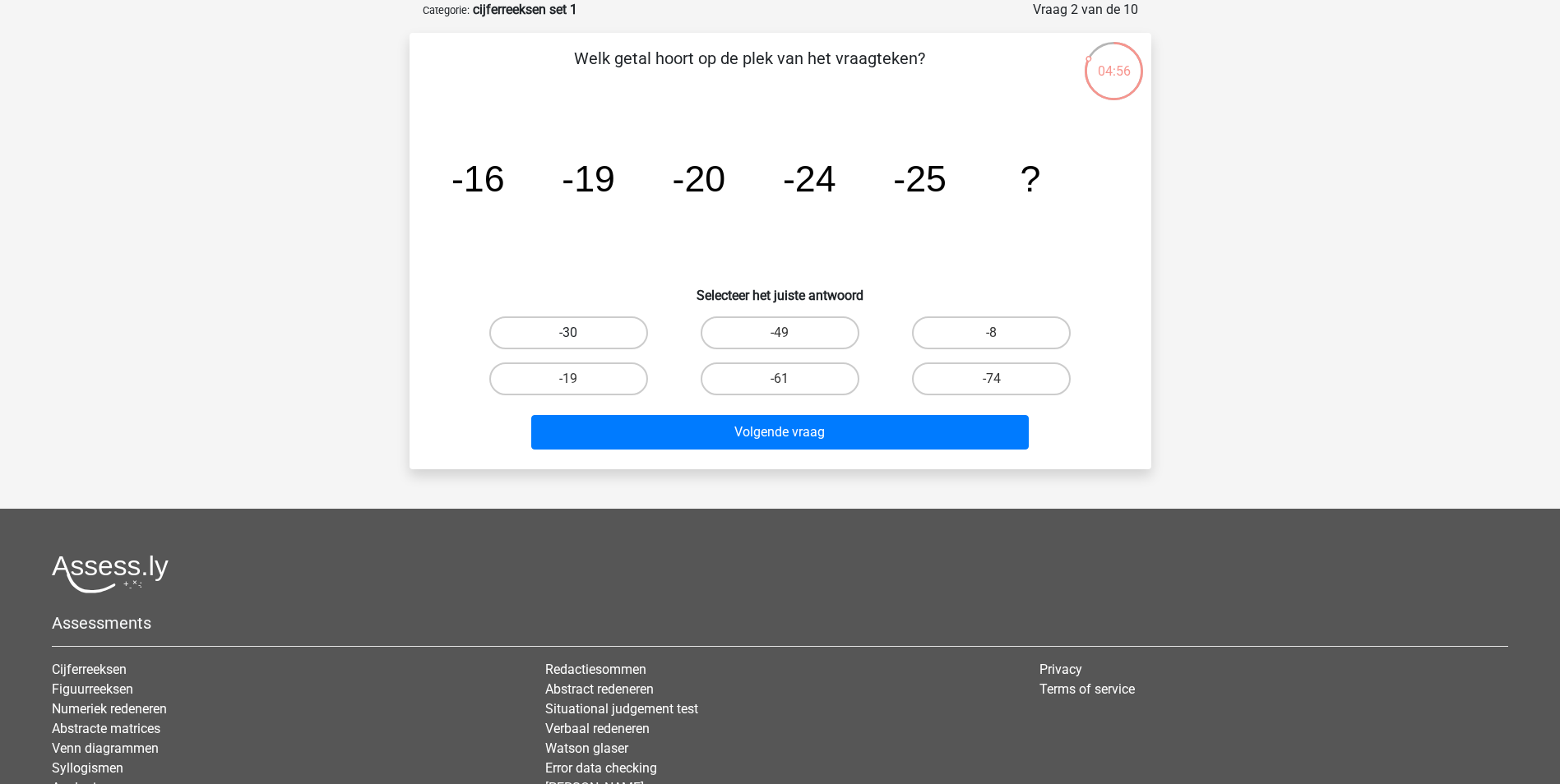
click at [582, 335] on label "-30" at bounding box center [568, 332] width 159 height 33
click at [579, 335] on input "-30" at bounding box center [574, 338] width 10 height 10
radio input "true"
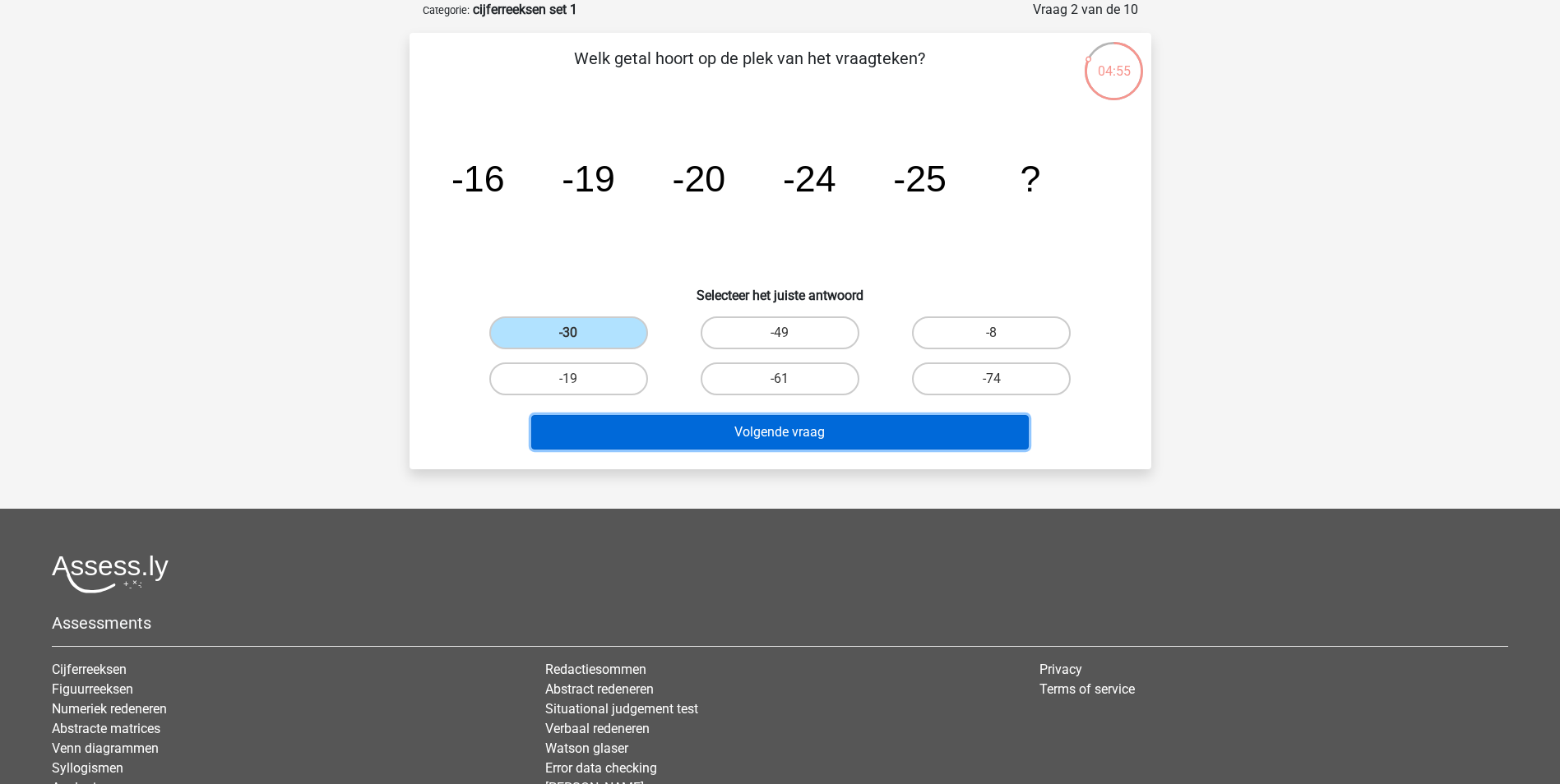
click at [783, 428] on button "Volgende vraag" at bounding box center [780, 433] width 498 height 35
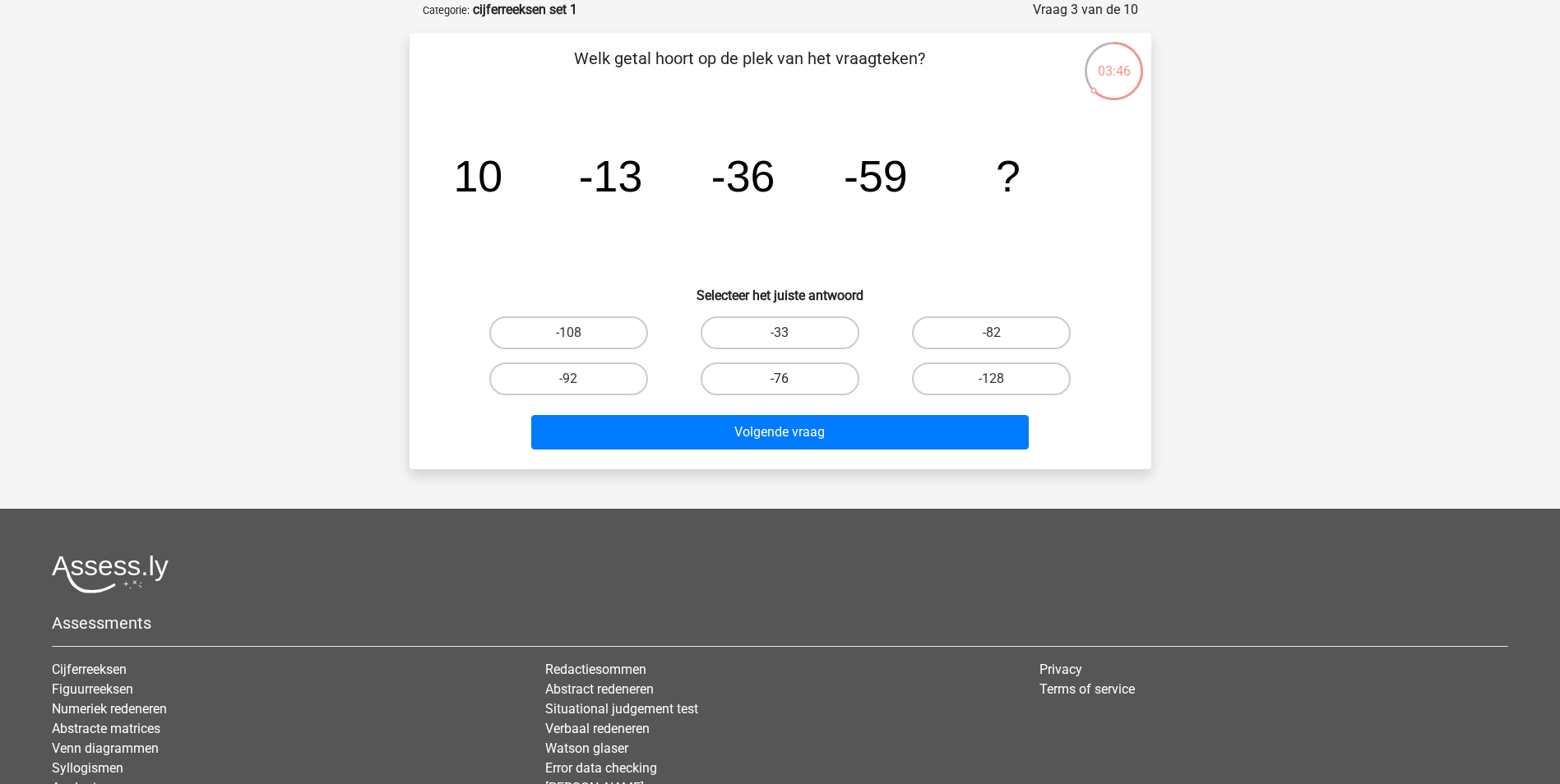
click at [821, 374] on label "-76" at bounding box center [780, 379] width 159 height 33
click at [790, 379] on input "-76" at bounding box center [784, 384] width 10 height 10
radio input "true"
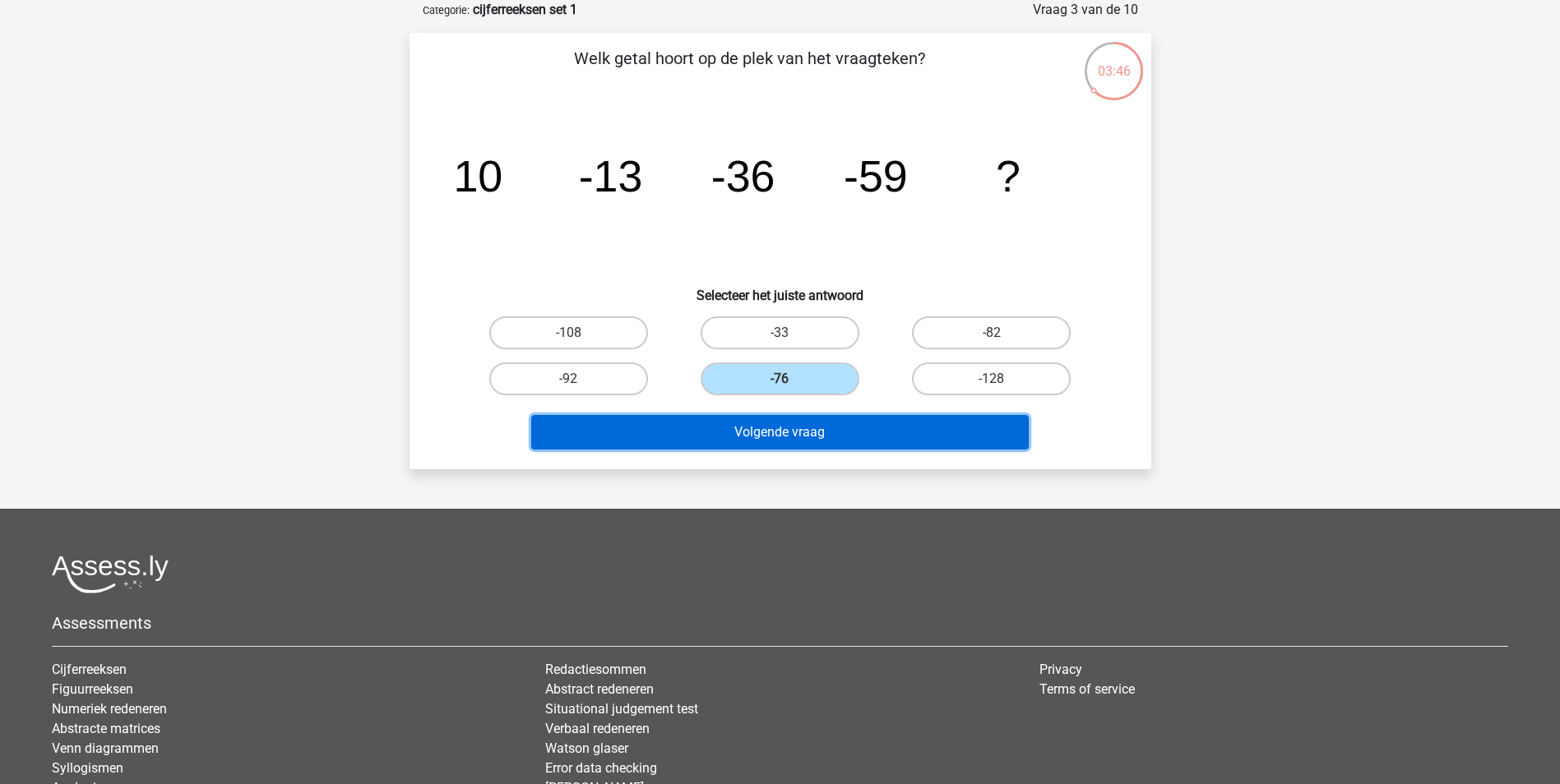
click at [798, 423] on button "Volgende vraag" at bounding box center [780, 433] width 498 height 35
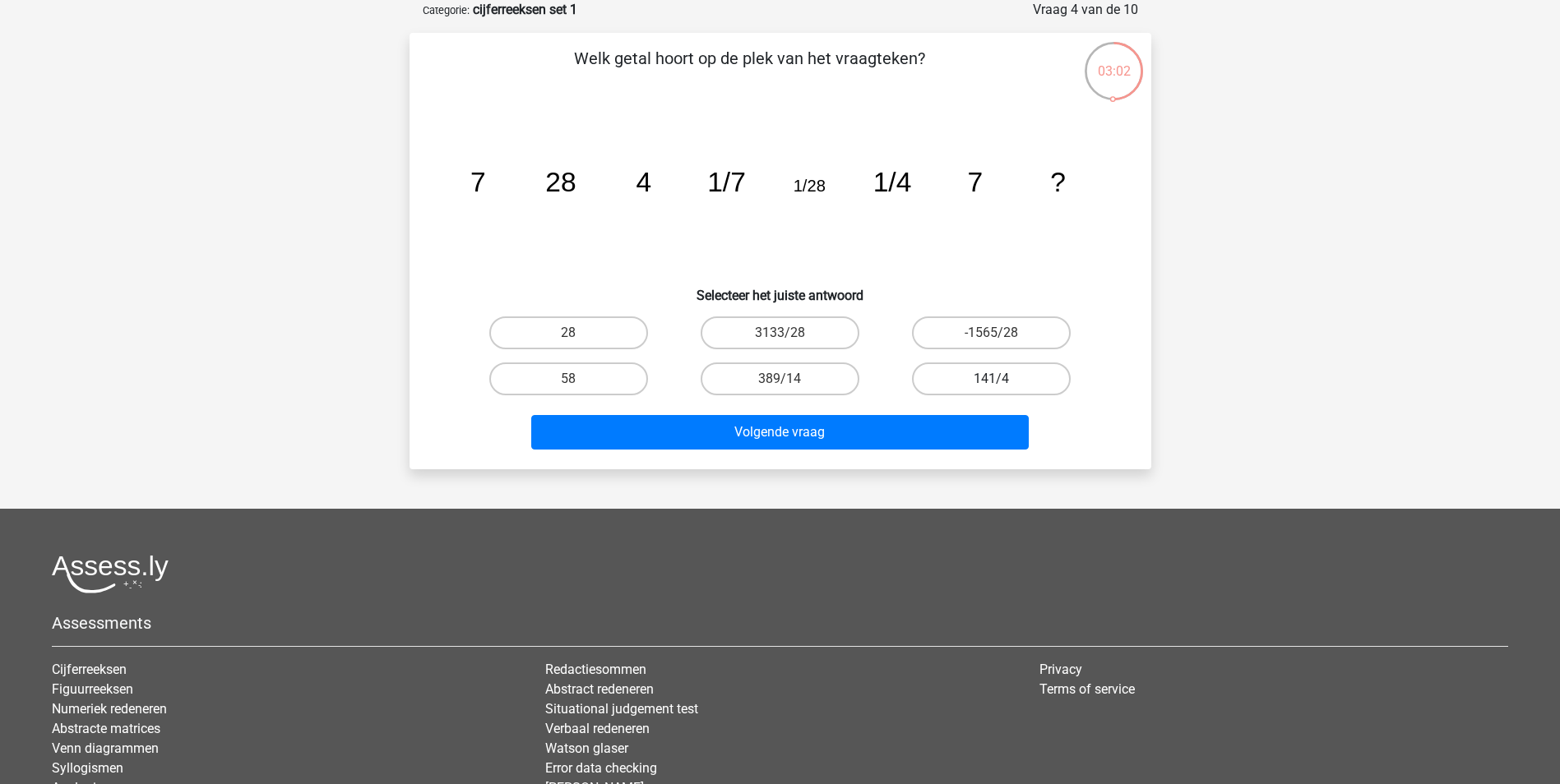
click at [971, 375] on label "141/4" at bounding box center [992, 379] width 159 height 33
click at [992, 379] on input "141/4" at bounding box center [997, 384] width 10 height 10
radio input "true"
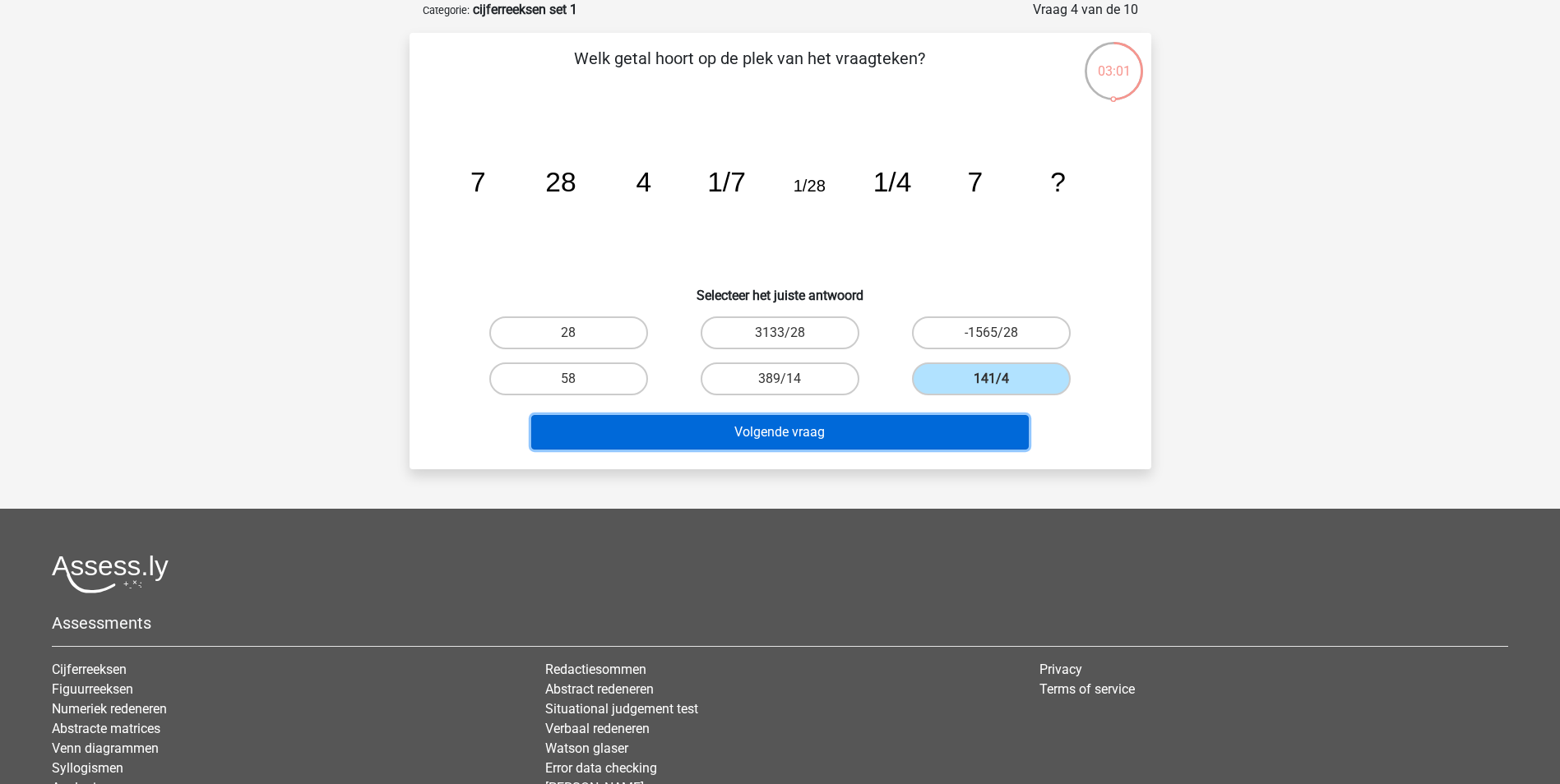
click at [838, 423] on button "Volgende vraag" at bounding box center [780, 433] width 498 height 35
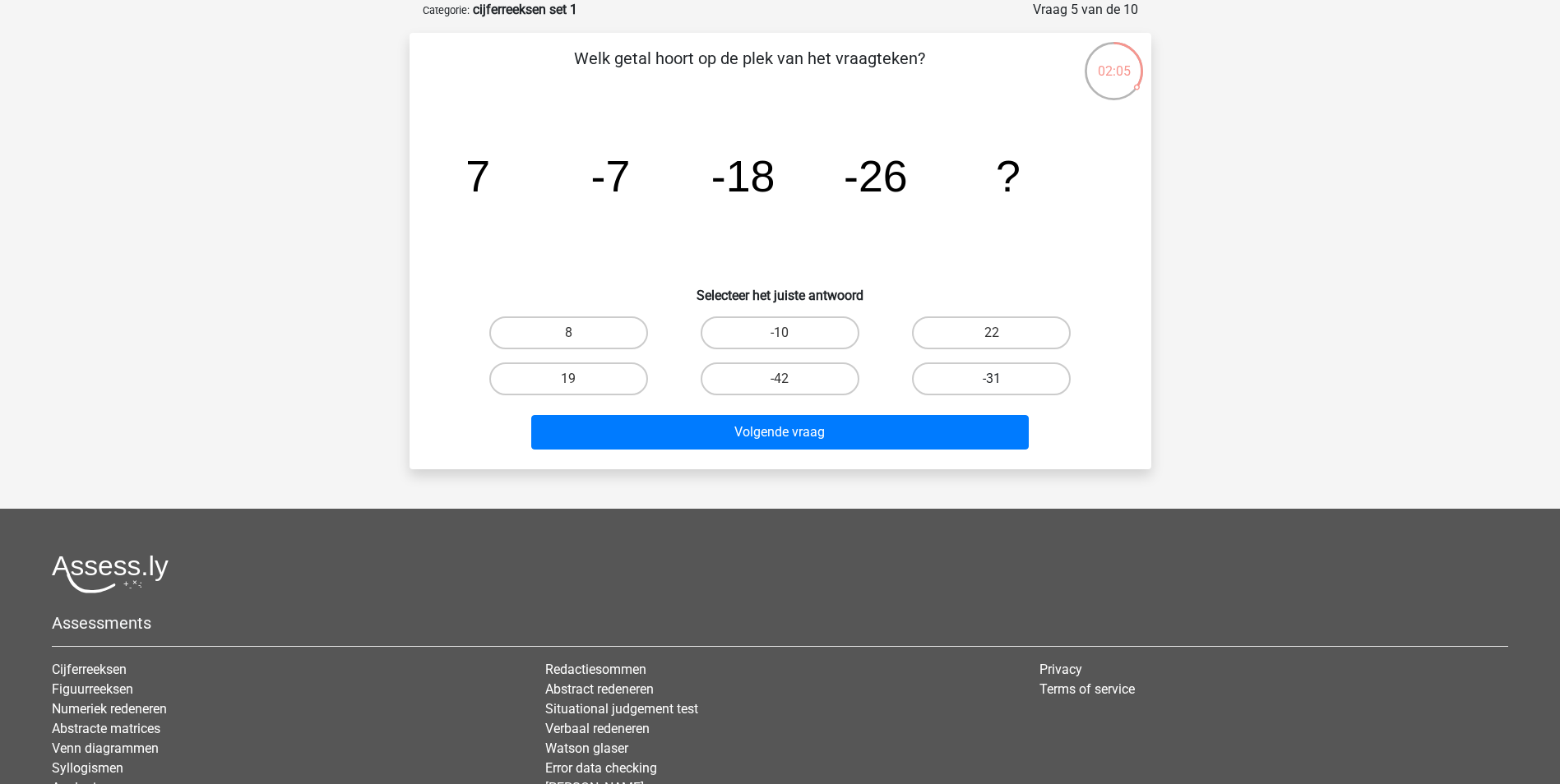
click at [972, 373] on label "-31" at bounding box center [992, 379] width 159 height 33
click at [992, 379] on input "-31" at bounding box center [997, 384] width 10 height 10
radio input "true"
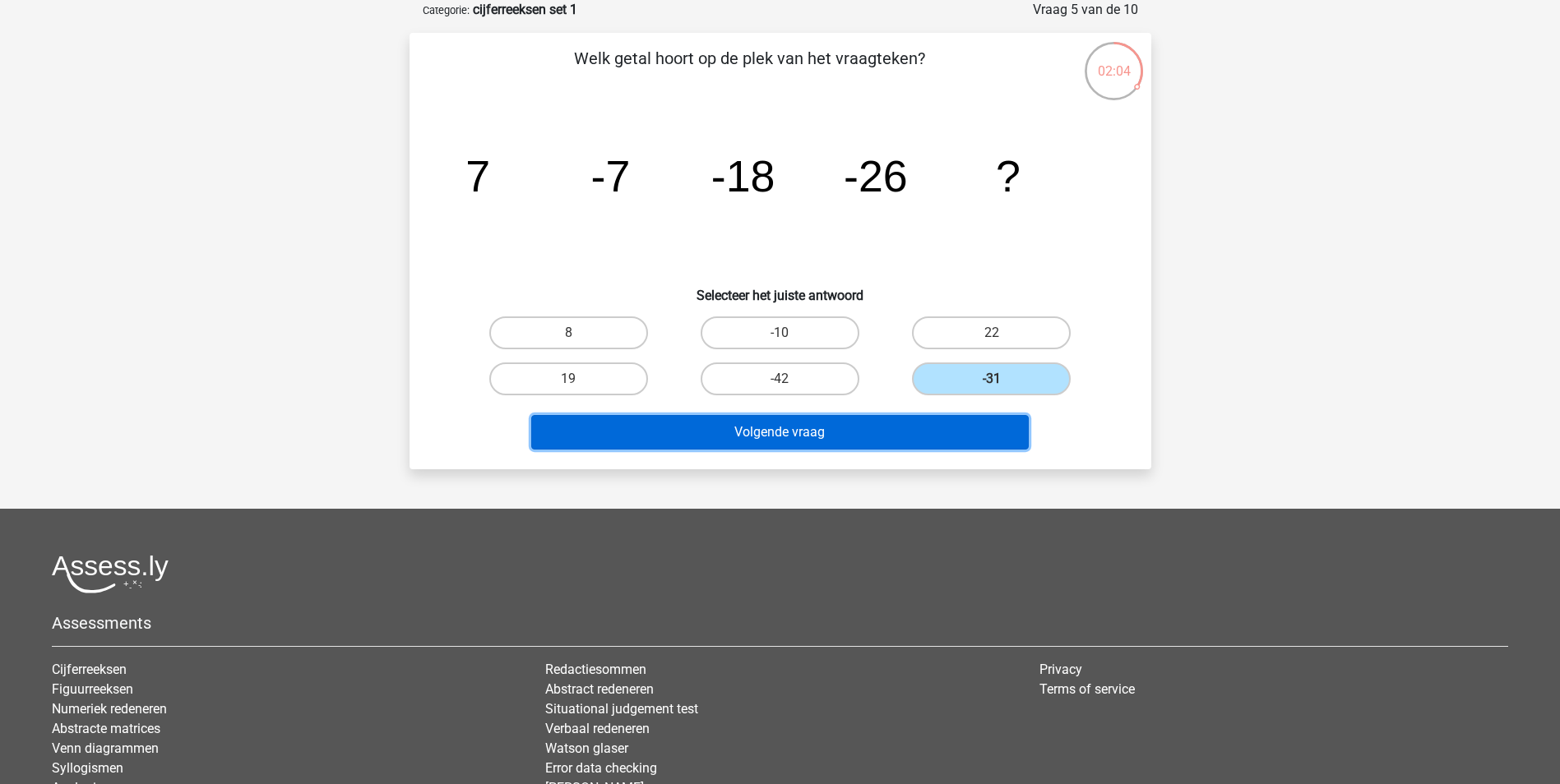
click at [869, 425] on button "Volgende vraag" at bounding box center [780, 433] width 498 height 35
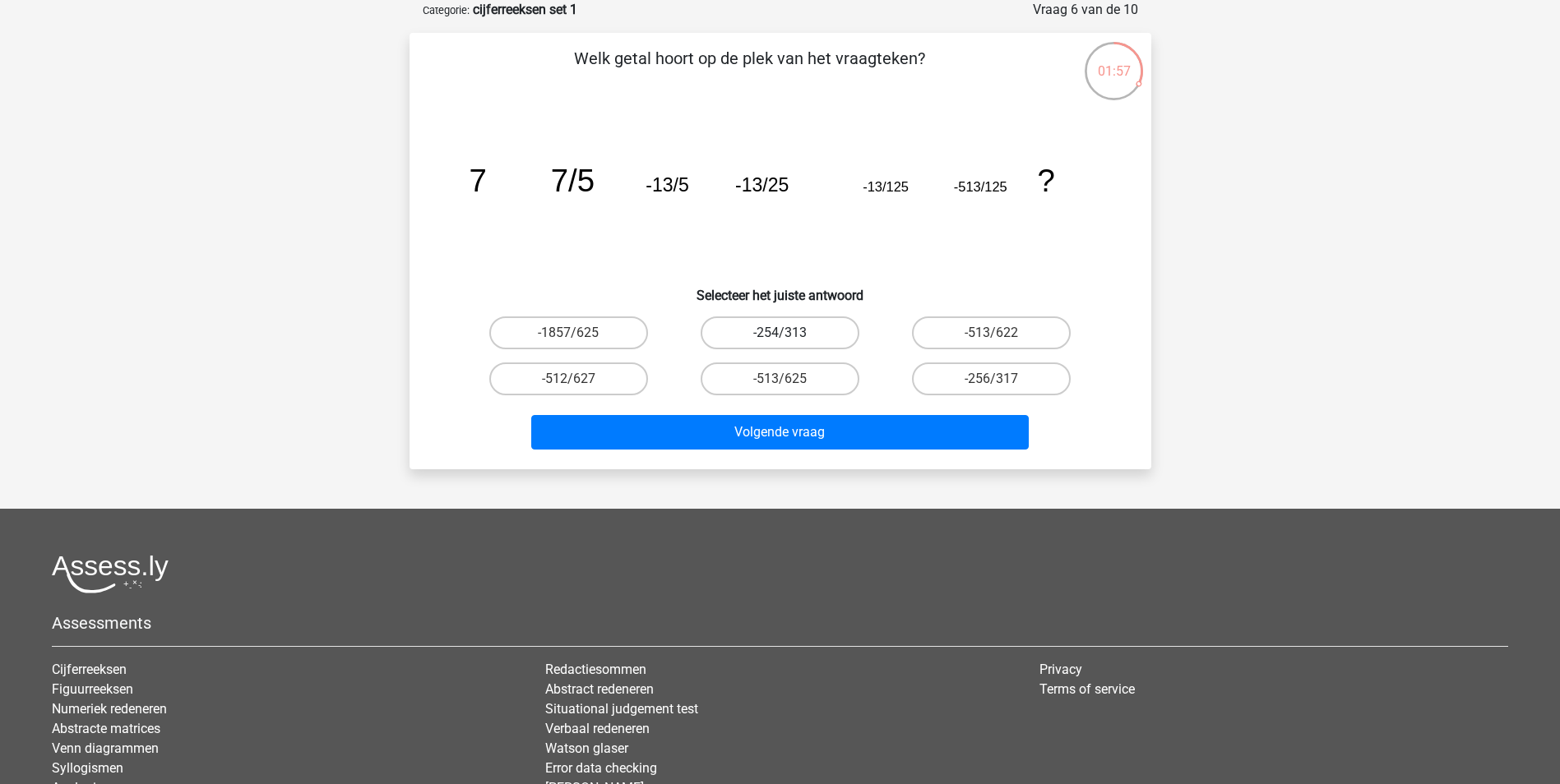
drag, startPoint x: 763, startPoint y: 325, endPoint x: 765, endPoint y: 347, distance: 22.1
click at [763, 324] on label "-254/313" at bounding box center [780, 332] width 159 height 33
click at [779, 332] on input "-254/313" at bounding box center [784, 338] width 10 height 10
radio input "true"
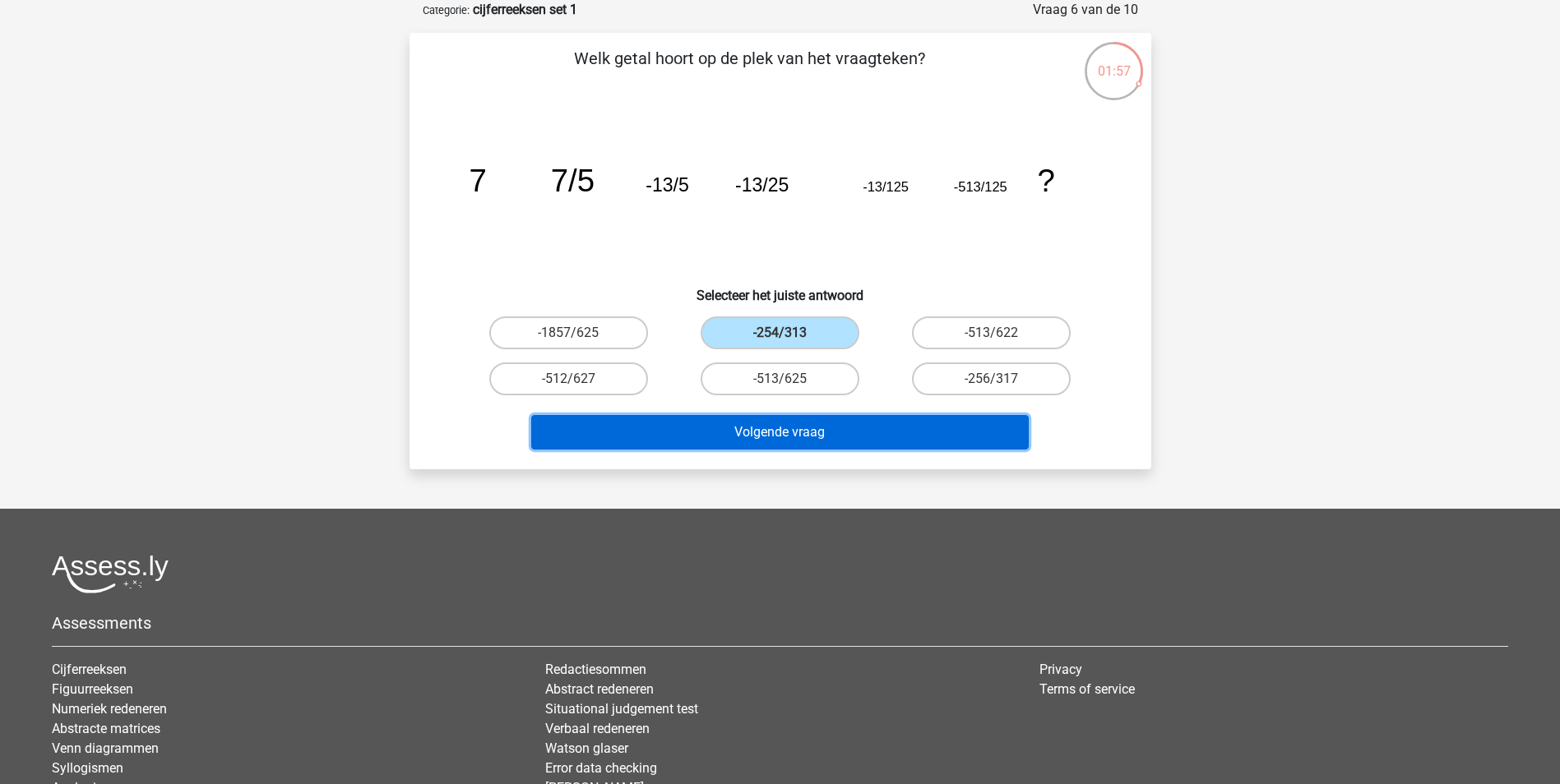
click at [763, 428] on button "Volgende vraag" at bounding box center [780, 433] width 498 height 35
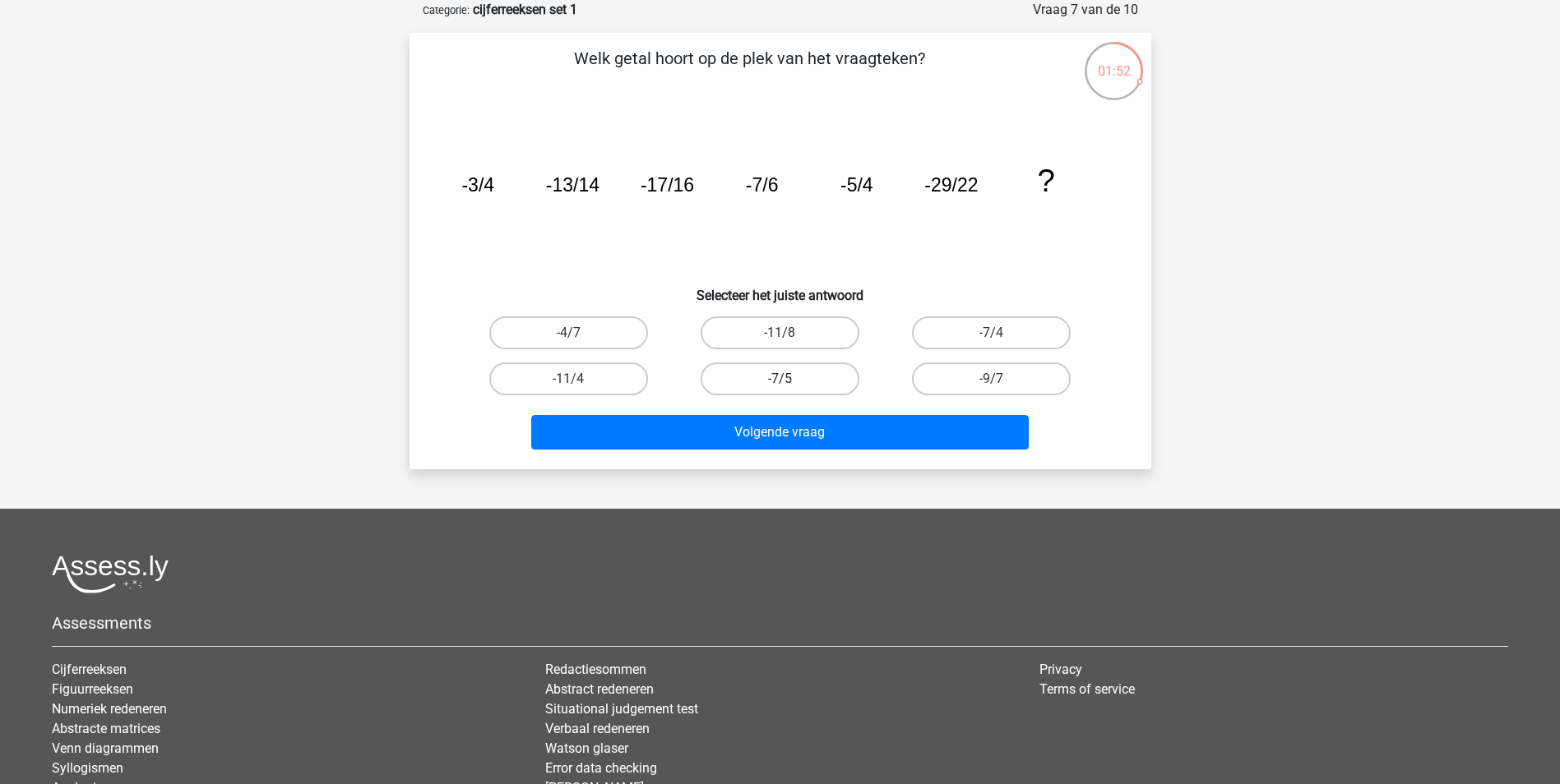
click at [777, 373] on label "-7/5" at bounding box center [780, 379] width 159 height 33
click at [779, 379] on input "-7/5" at bounding box center [784, 384] width 10 height 10
radio input "true"
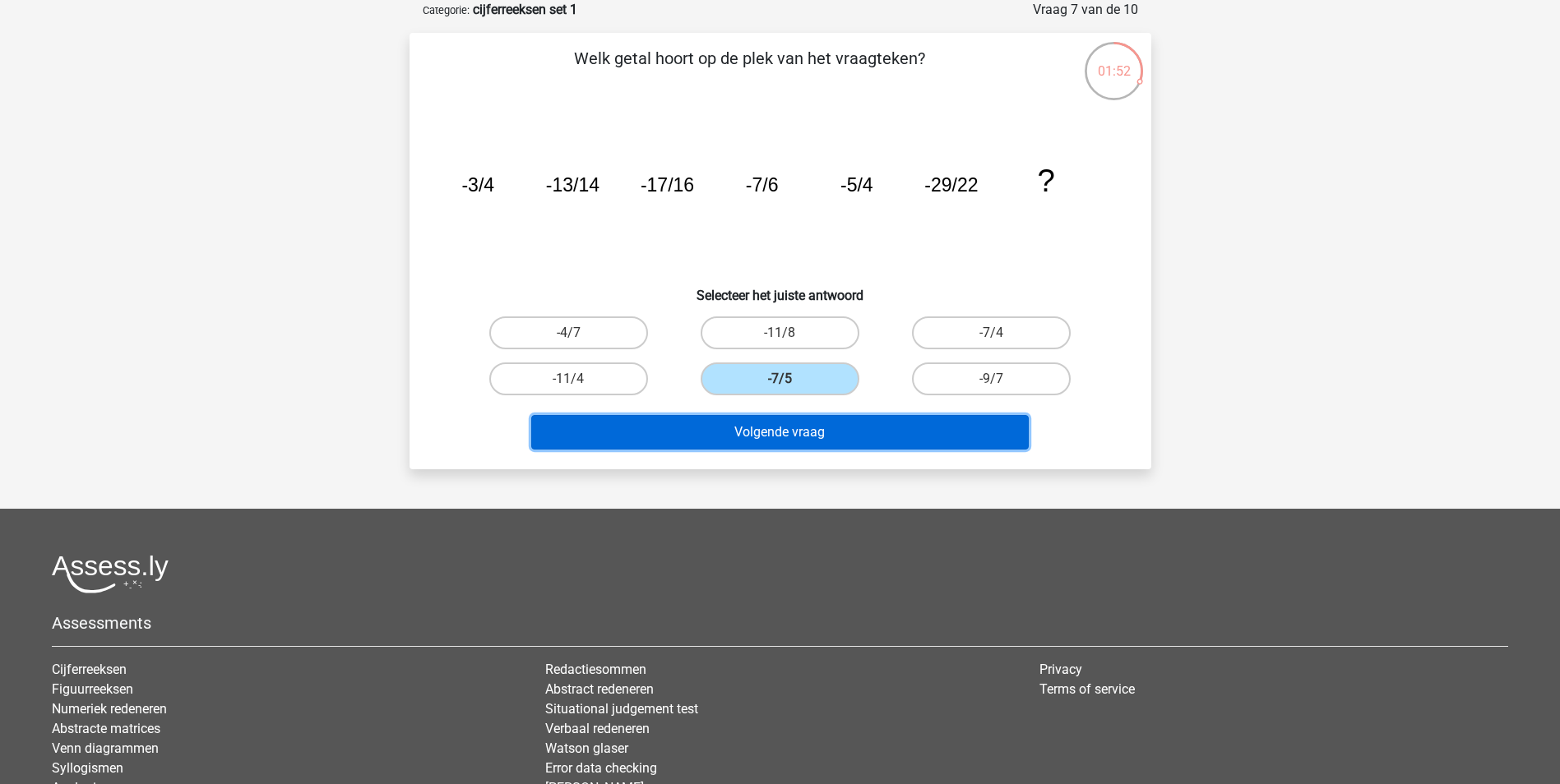
click at [775, 439] on button "Volgende vraag" at bounding box center [780, 433] width 498 height 35
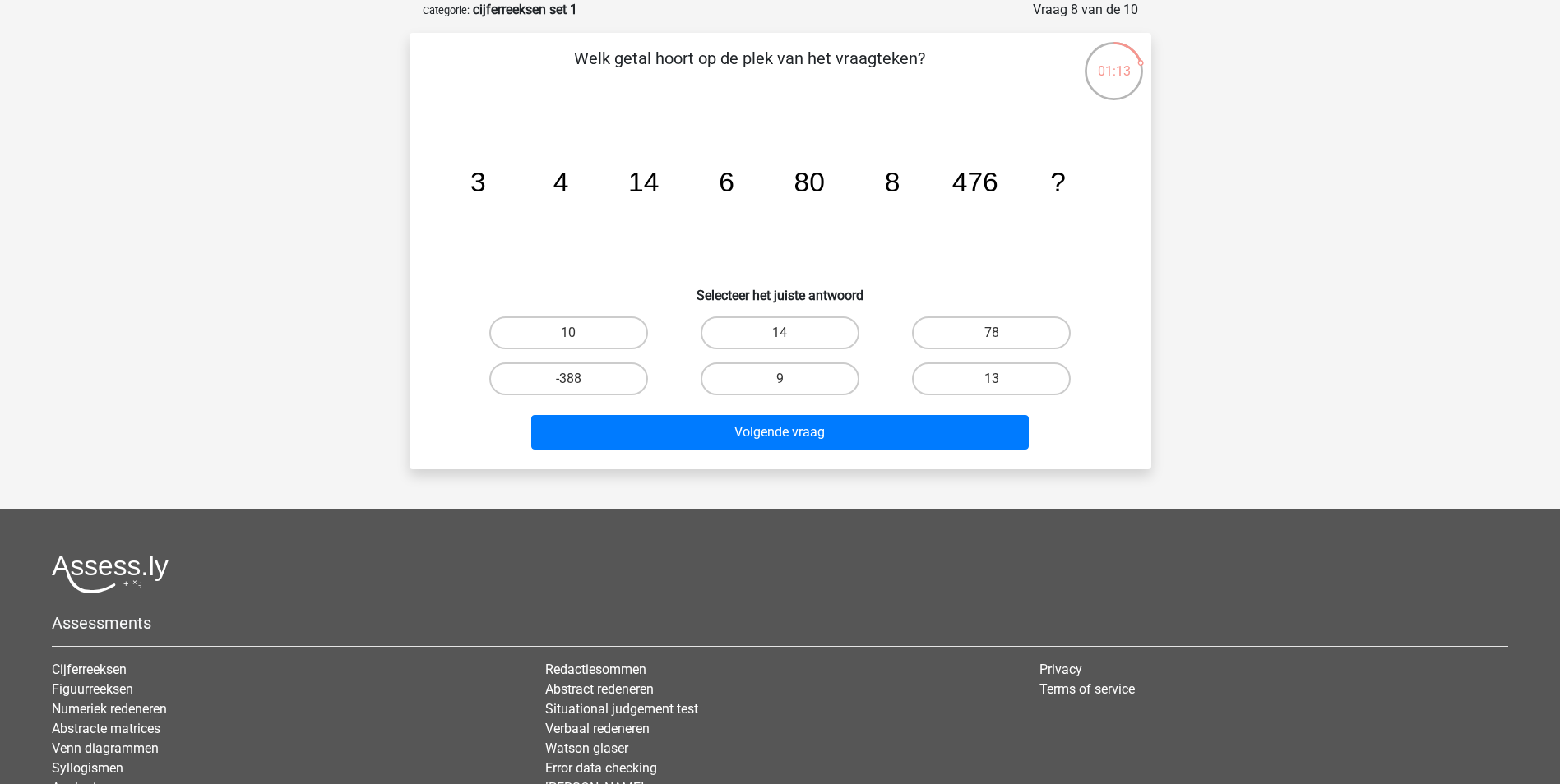
click at [783, 379] on input "9" at bounding box center [784, 384] width 10 height 10
radio input "true"
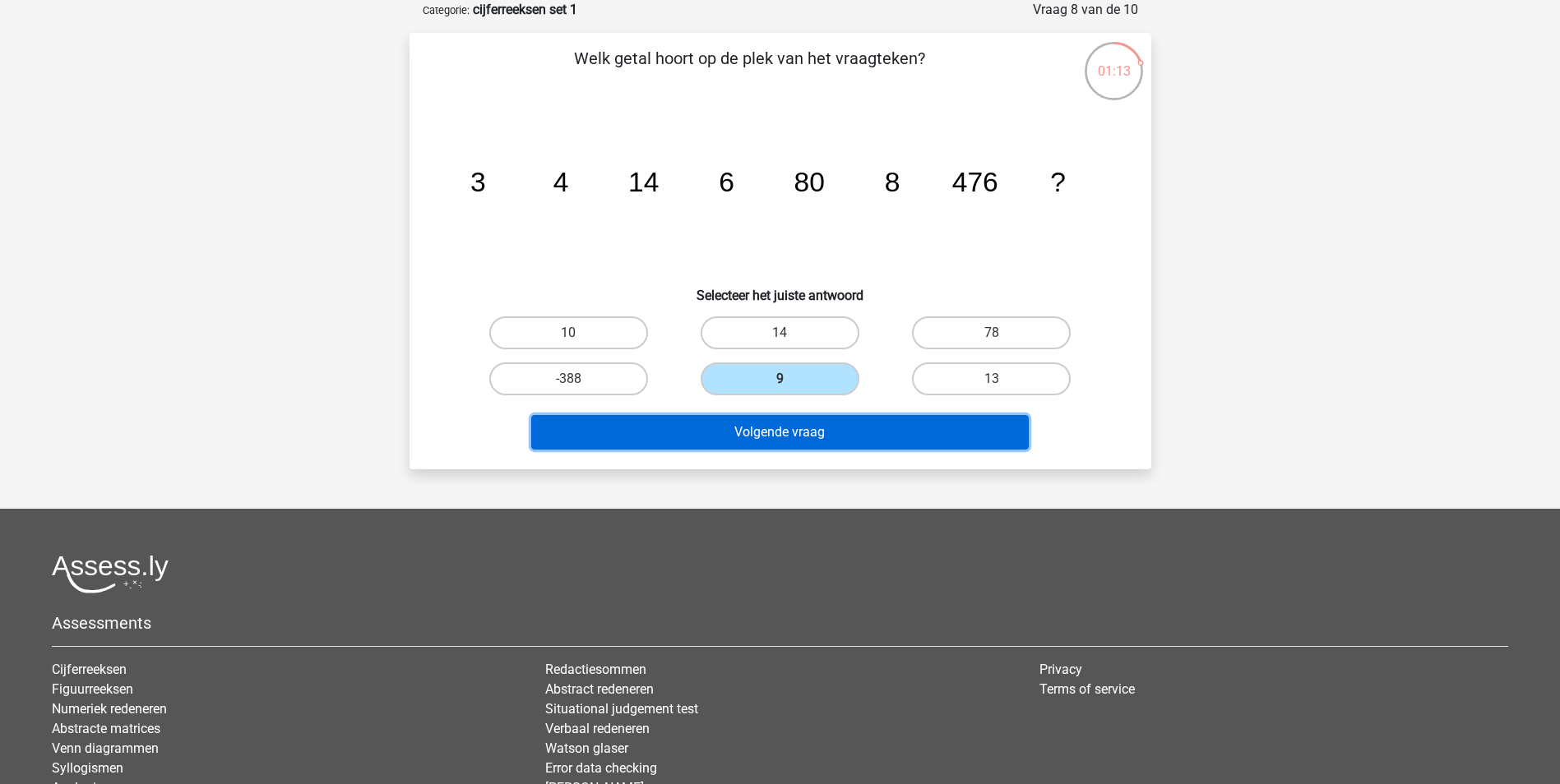
click at [777, 433] on button "Volgende vraag" at bounding box center [780, 433] width 498 height 35
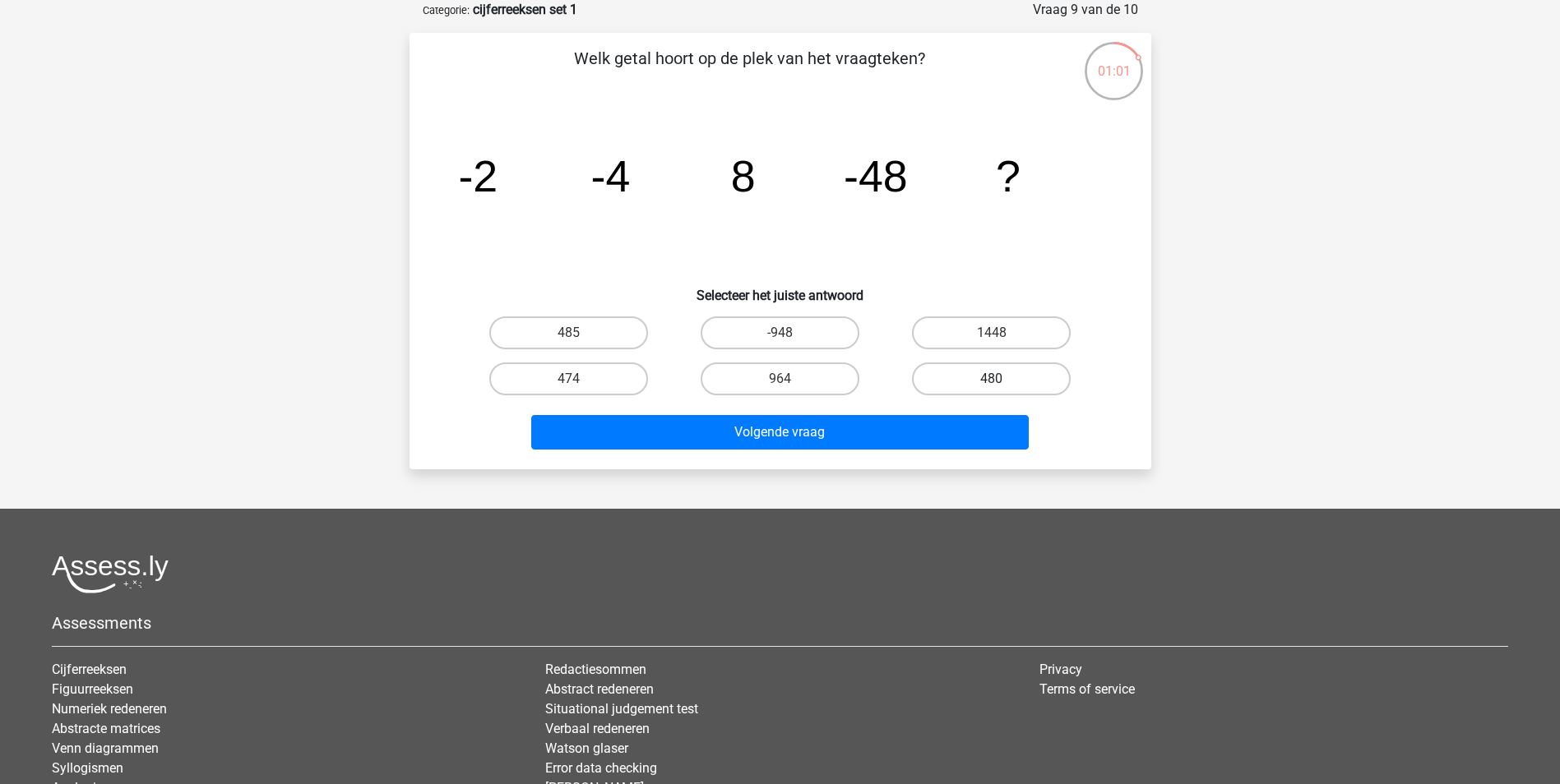
drag, startPoint x: 971, startPoint y: 373, endPoint x: 959, endPoint y: 389, distance: 20.0
click at [968, 370] on label "480" at bounding box center [992, 379] width 159 height 33
click at [992, 379] on input "480" at bounding box center [997, 384] width 10 height 10
radio input "true"
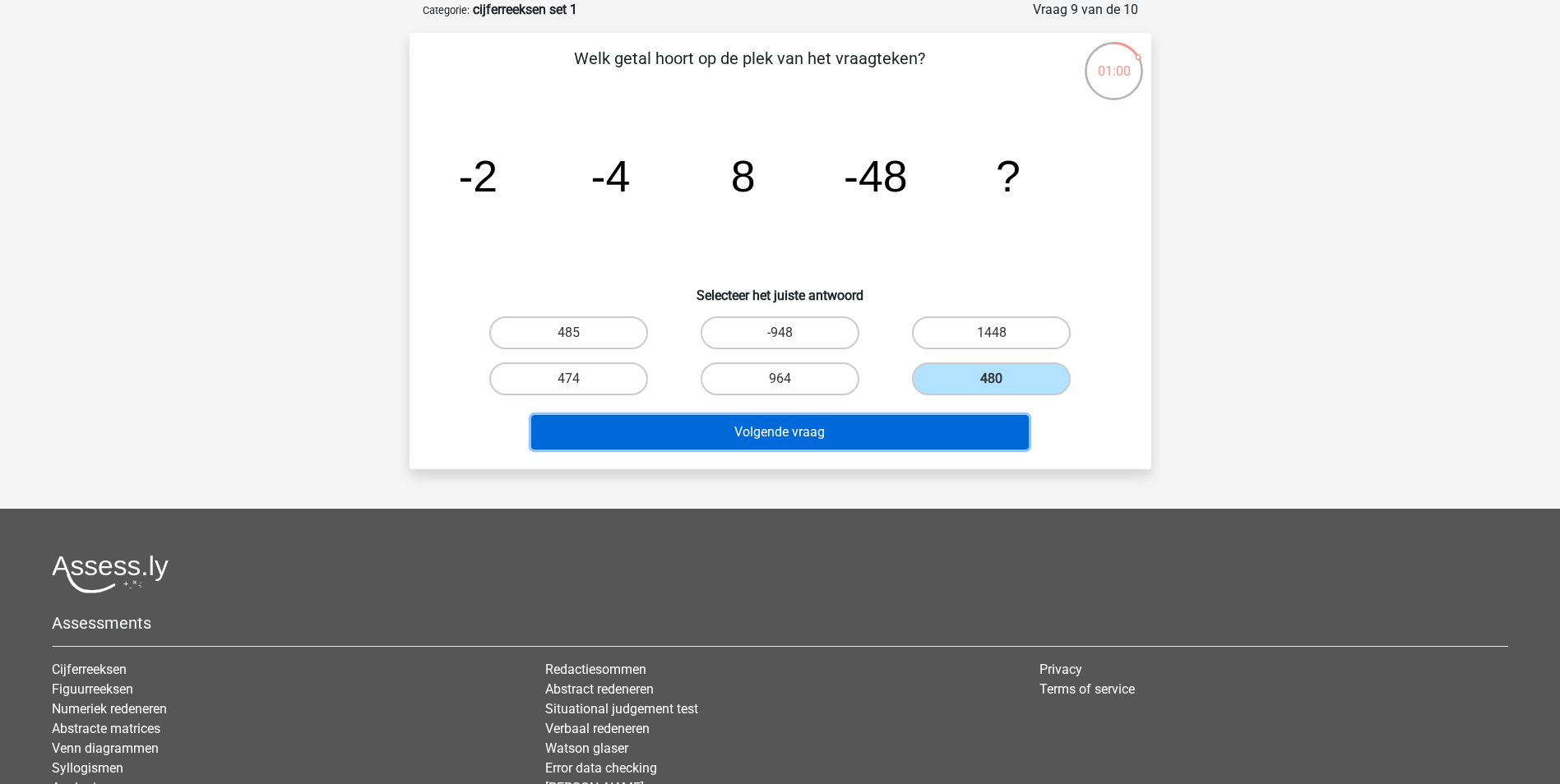
click at [841, 430] on button "Volgende vraag" at bounding box center [780, 433] width 498 height 35
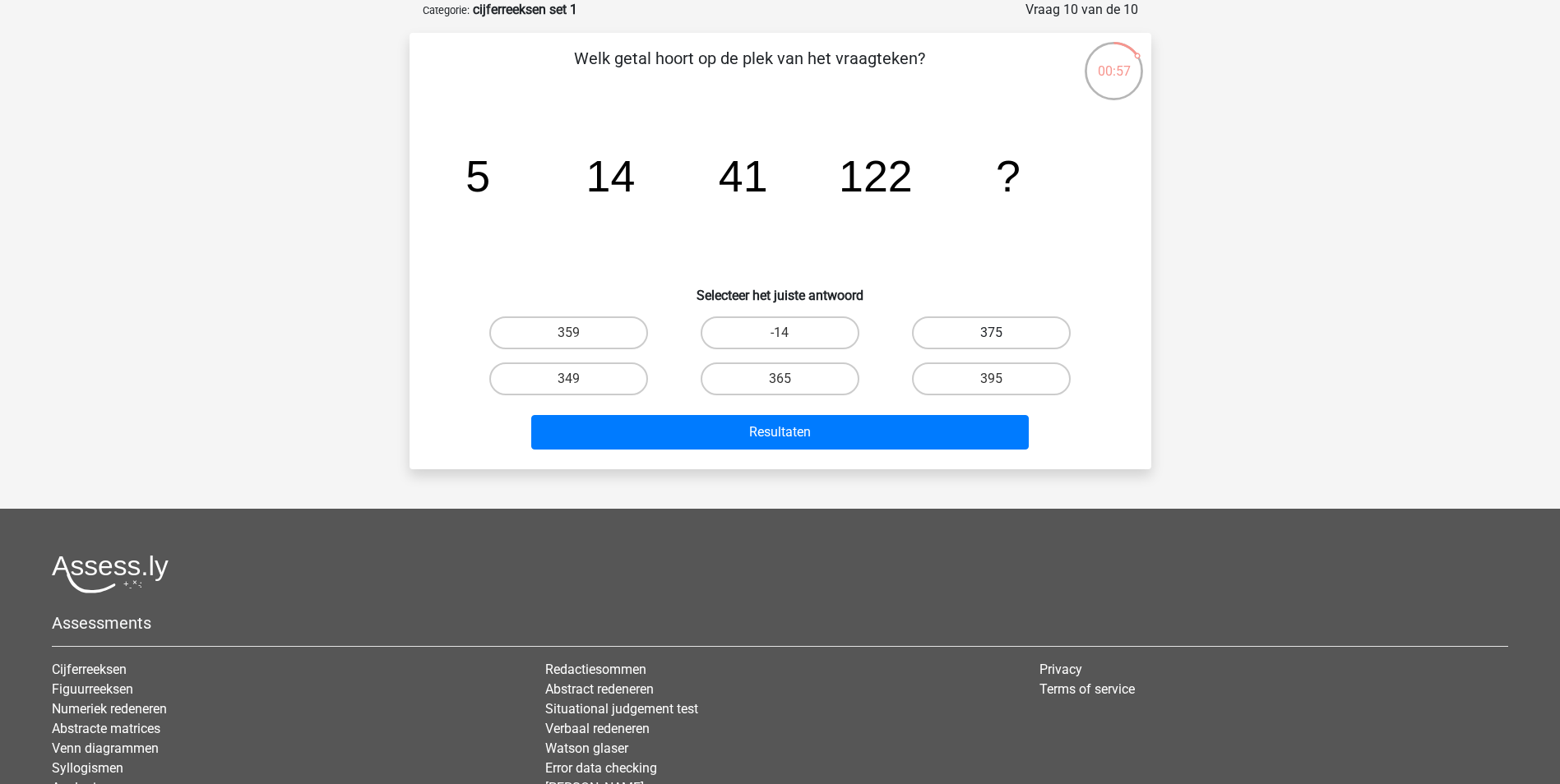
drag, startPoint x: 972, startPoint y: 326, endPoint x: 964, endPoint y: 345, distance: 20.6
click at [969, 326] on label "375" at bounding box center [992, 332] width 159 height 33
click at [992, 332] on input "375" at bounding box center [997, 338] width 10 height 10
radio input "true"
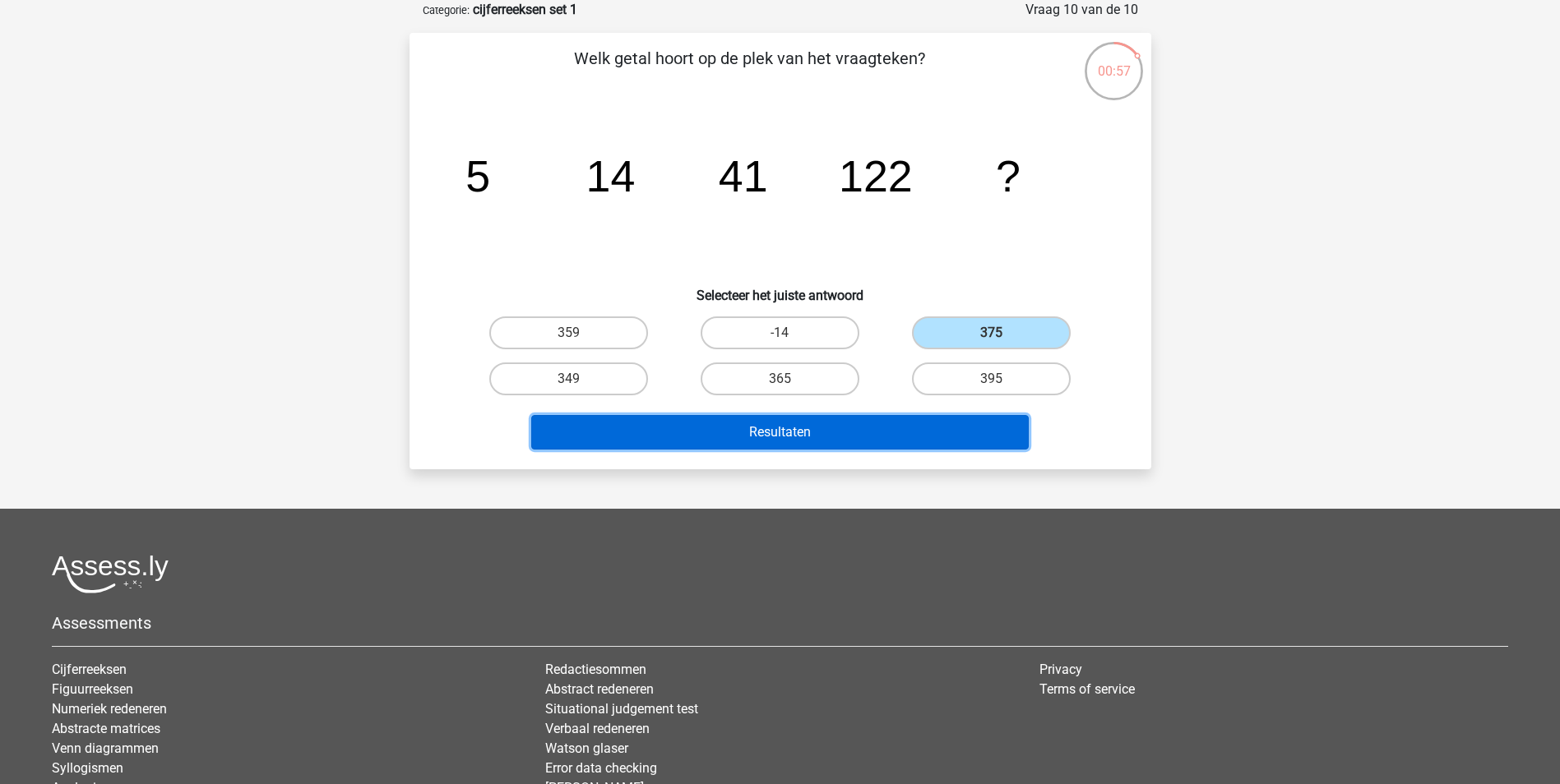
click at [831, 432] on button "Resultaten" at bounding box center [780, 433] width 498 height 35
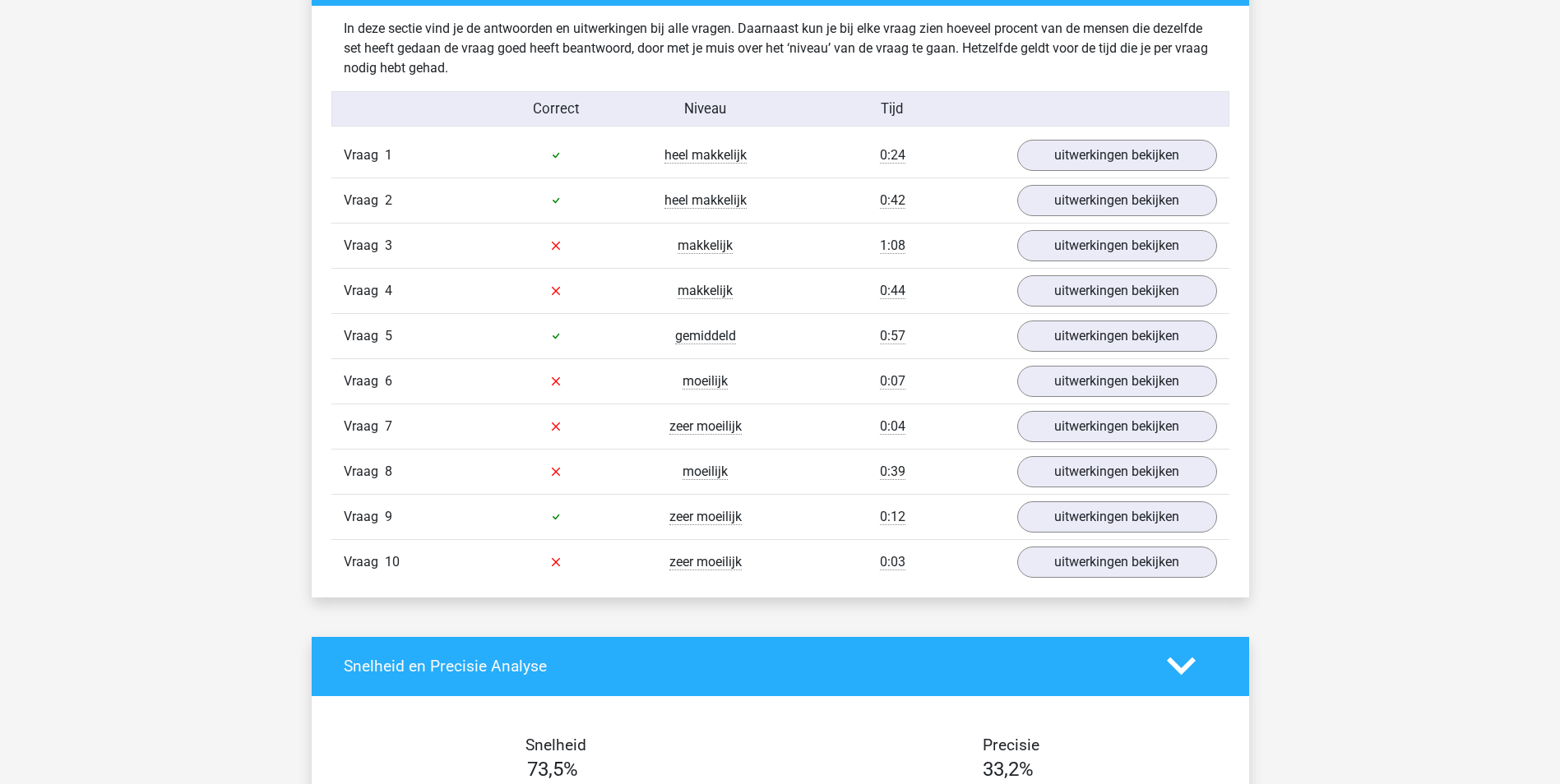
scroll to position [1285, 0]
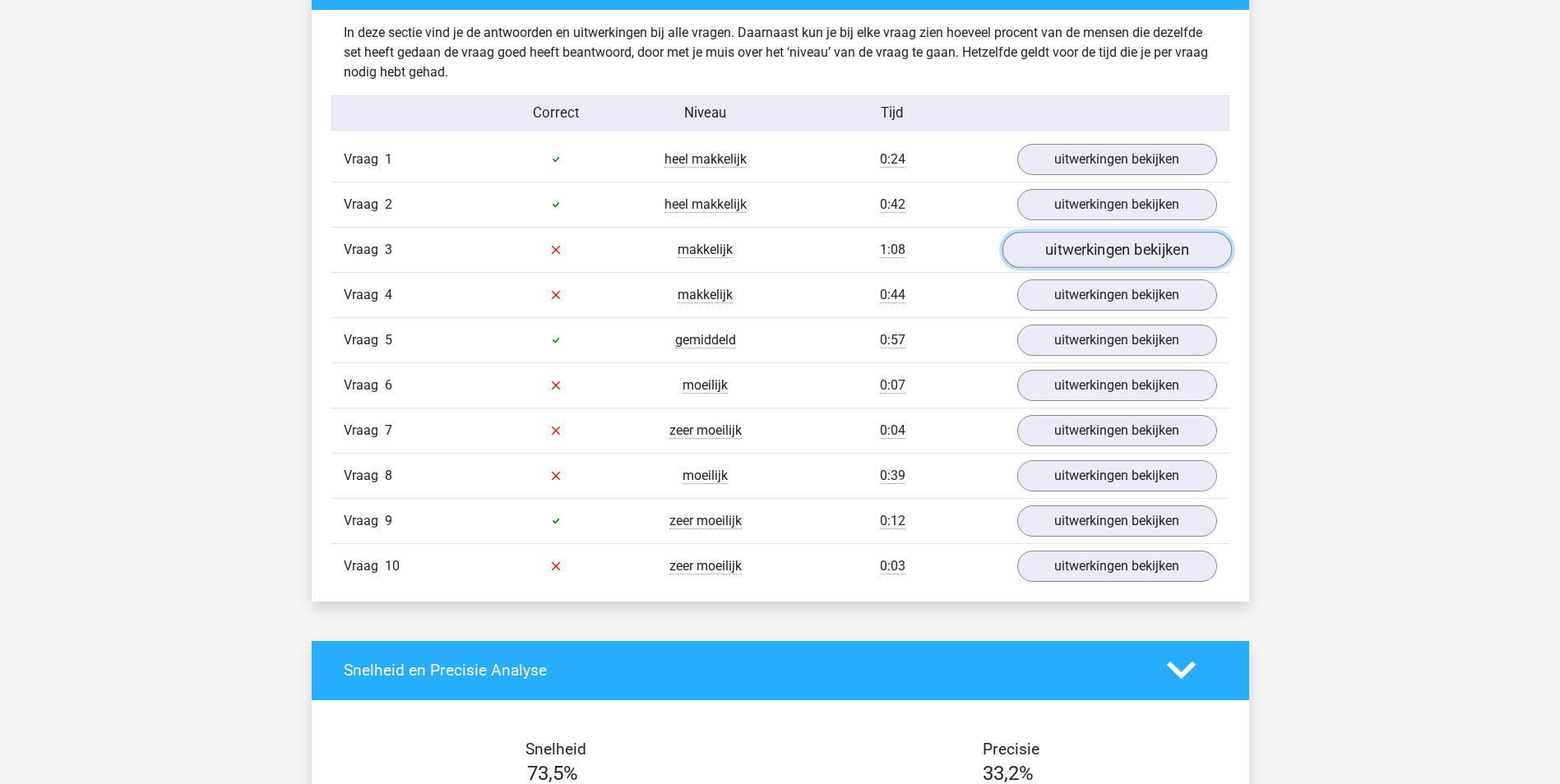
click at [1083, 249] on link "uitwerkingen bekijken" at bounding box center [1116, 250] width 230 height 36
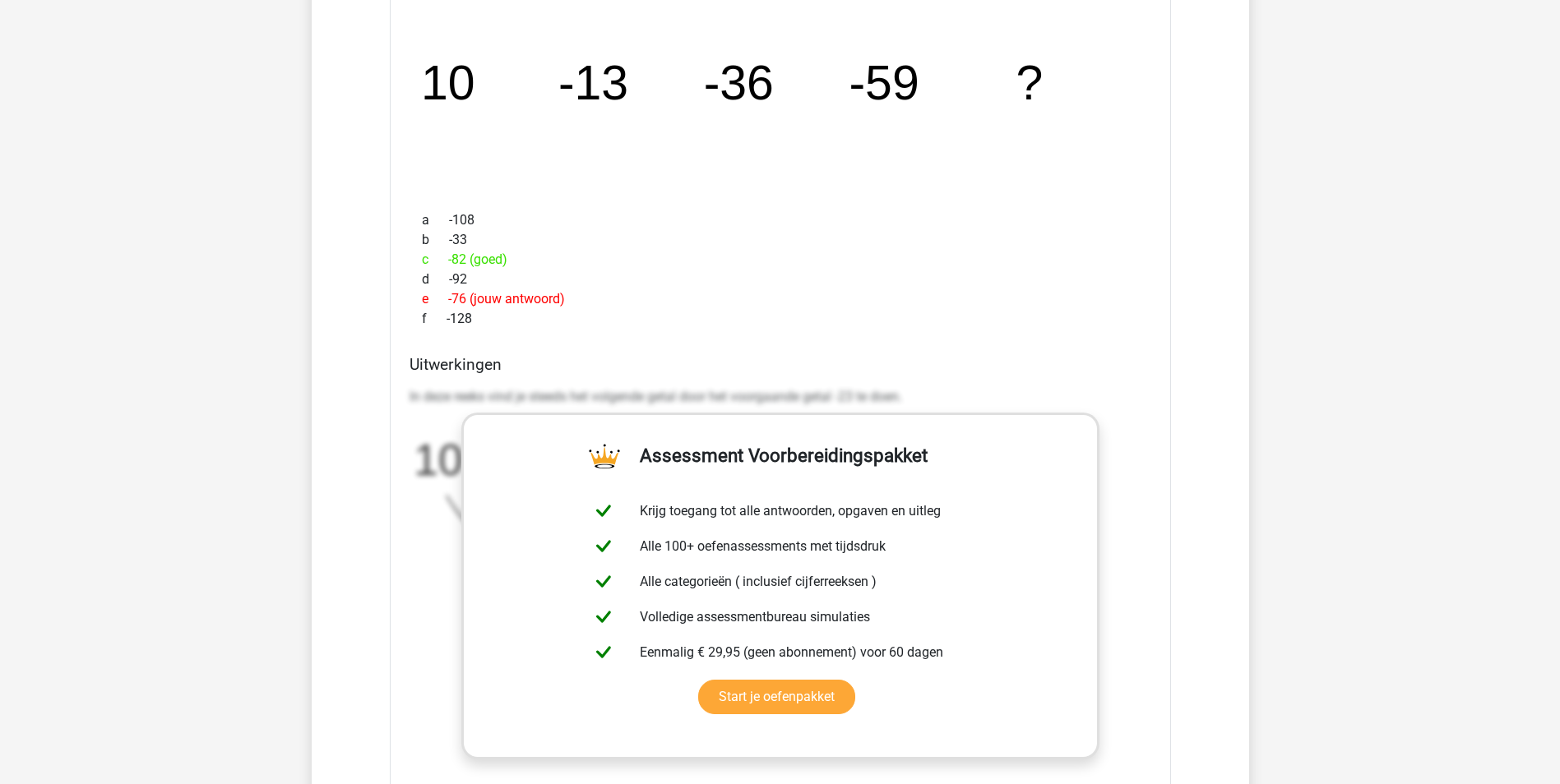
scroll to position [1606, 0]
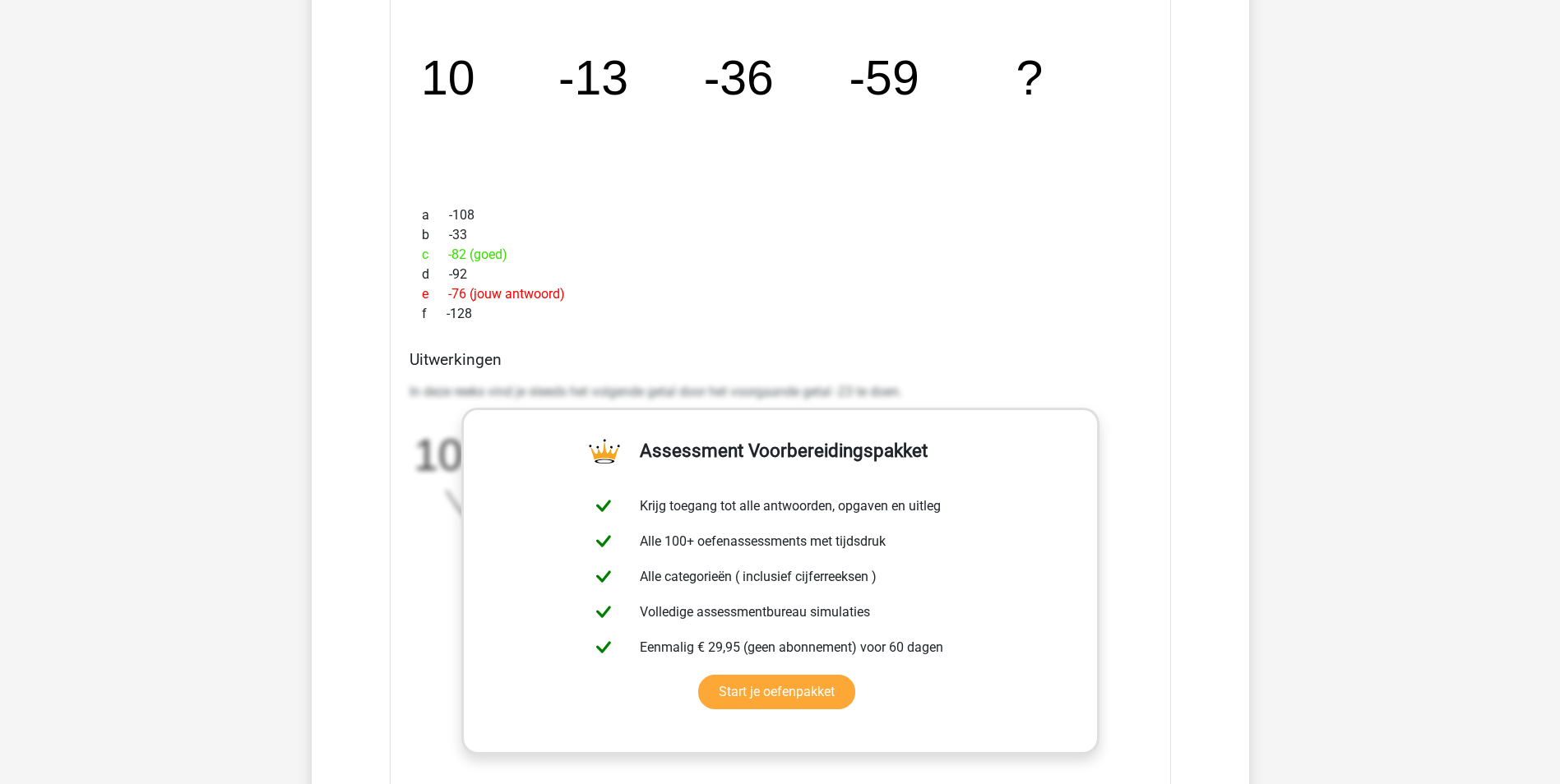
click at [958, 291] on div "e -76 (jouw antwoord)" at bounding box center [780, 294] width 742 height 20
click at [1219, 174] on div "In deze sectie vind je de antwoorden en uitwerkingen bij alle vragen. Daarnaast…" at bounding box center [780, 491] width 913 height 1606
drag, startPoint x: 1198, startPoint y: 184, endPoint x: 1195, endPoint y: 199, distance: 15.3
click at [1195, 179] on div "Vraag 1 heel makkelijk 0:24 uitwerkingen bekijken Welk getal hoort op de plek v…" at bounding box center [780, 548] width 873 height 1465
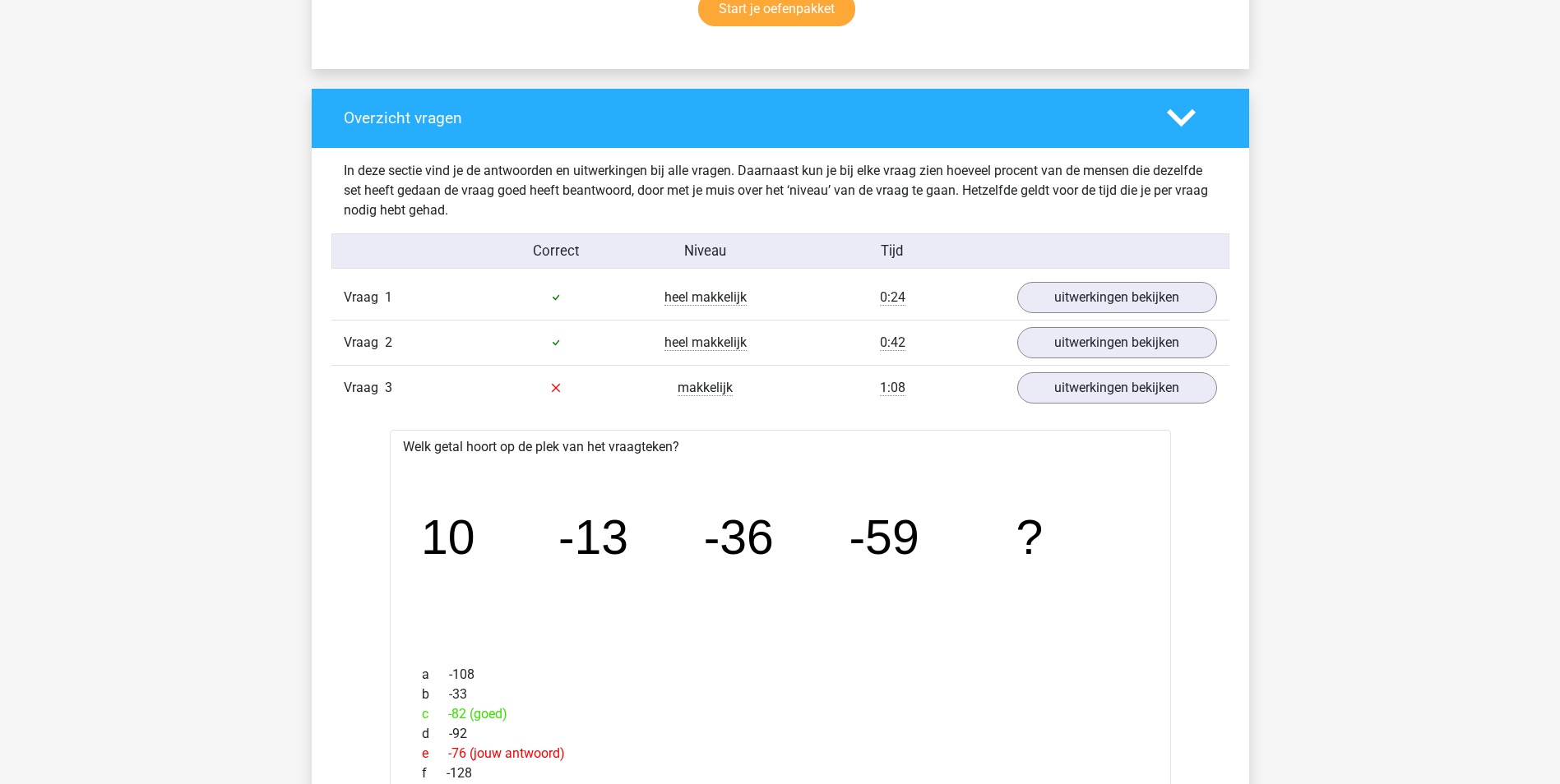
scroll to position [1132, 0]
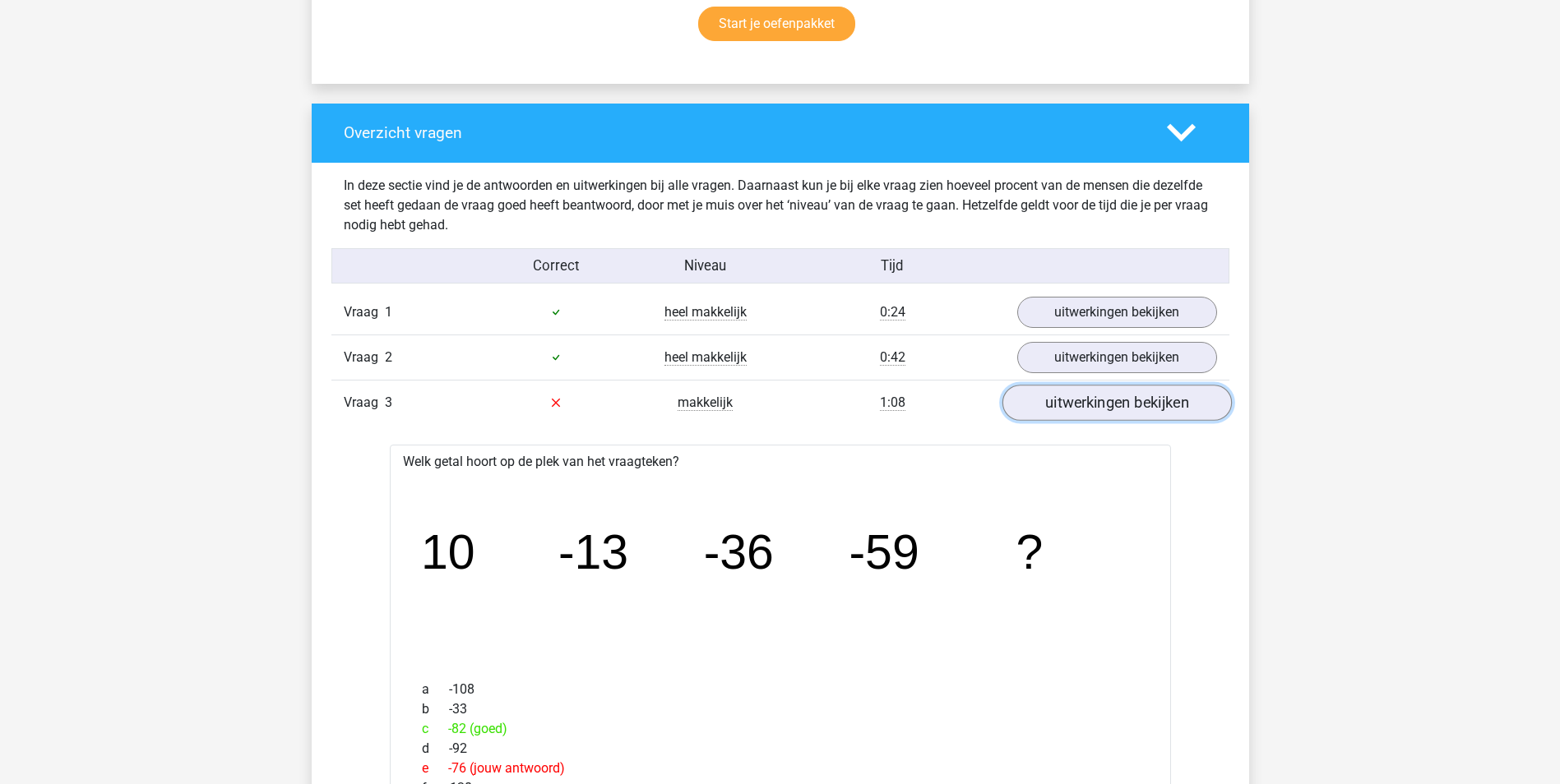
click at [1114, 399] on link "uitwerkingen bekijken" at bounding box center [1116, 402] width 230 height 36
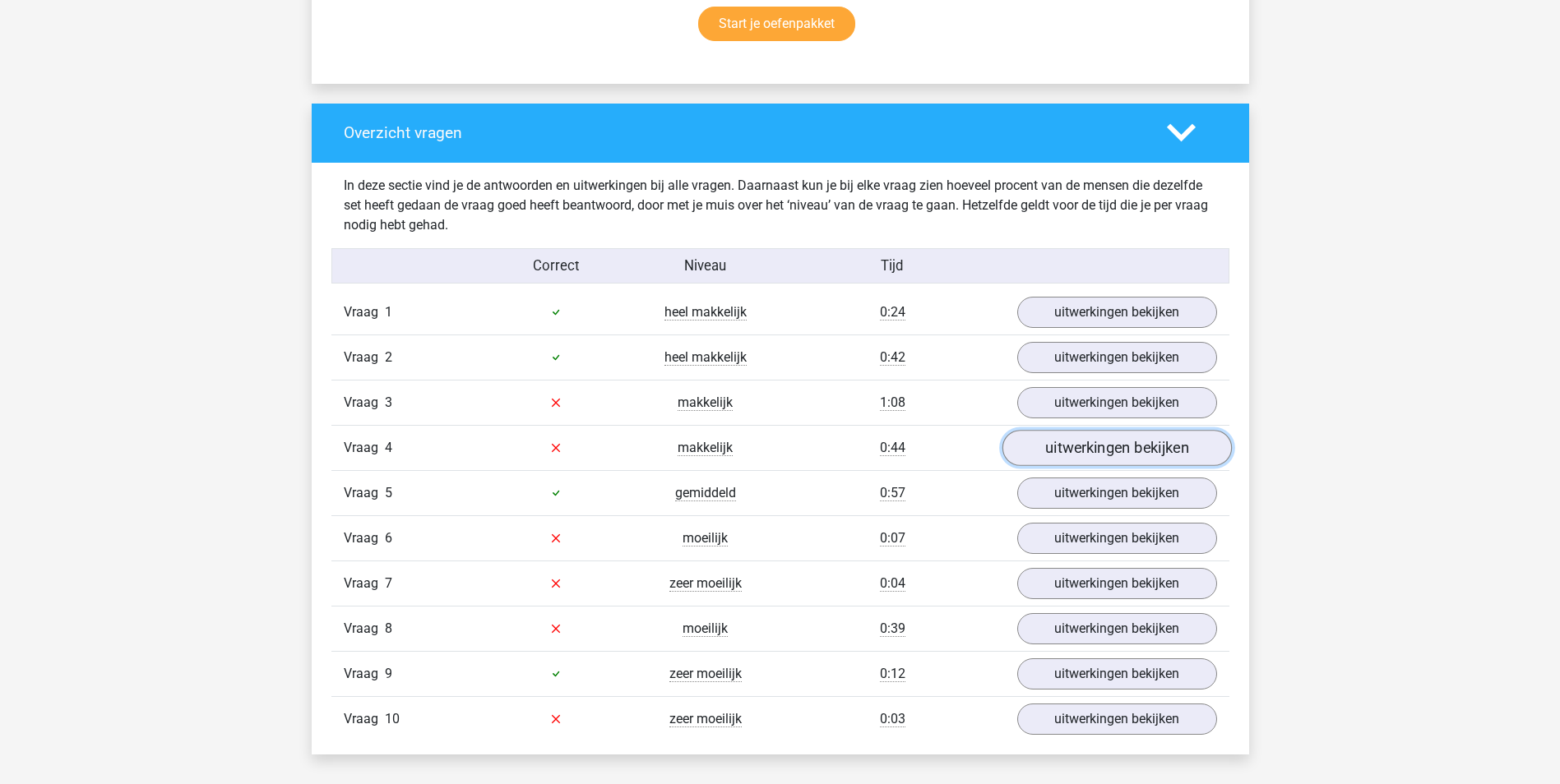
click at [1078, 449] on link "uitwerkingen bekijken" at bounding box center [1116, 448] width 230 height 36
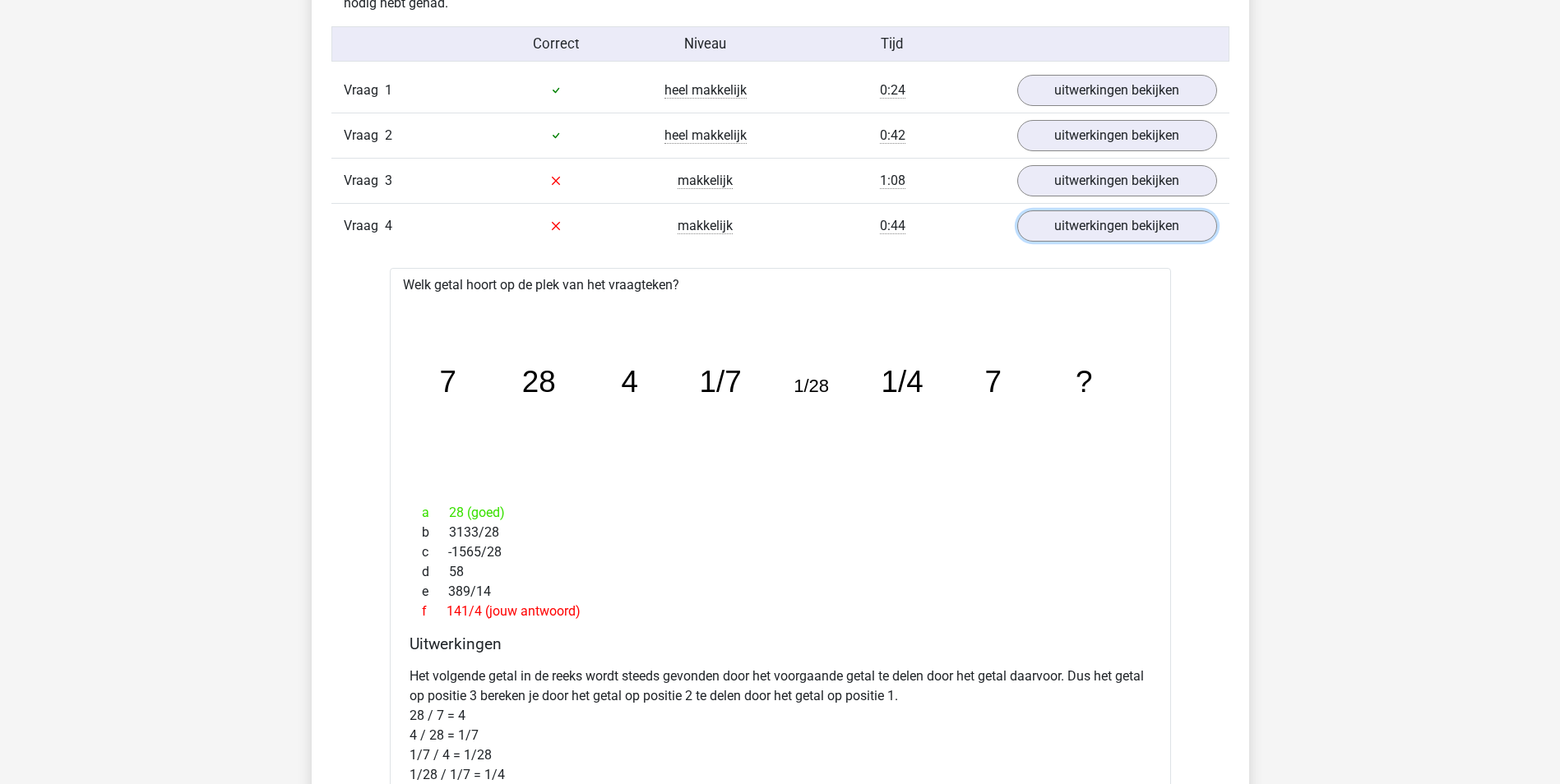
scroll to position [1349, 0]
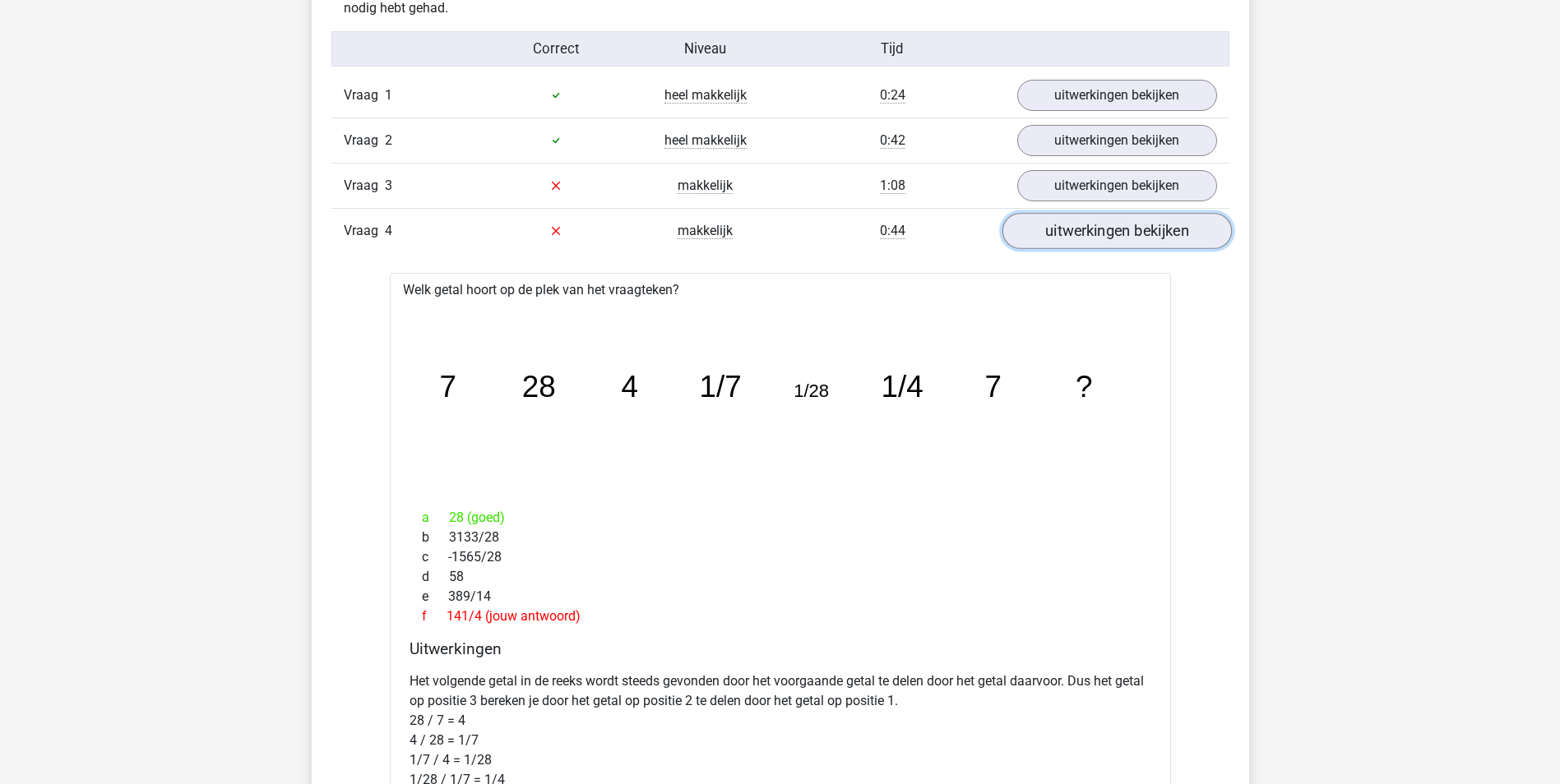
click at [1121, 238] on link "uitwerkingen bekijken" at bounding box center [1116, 231] width 230 height 36
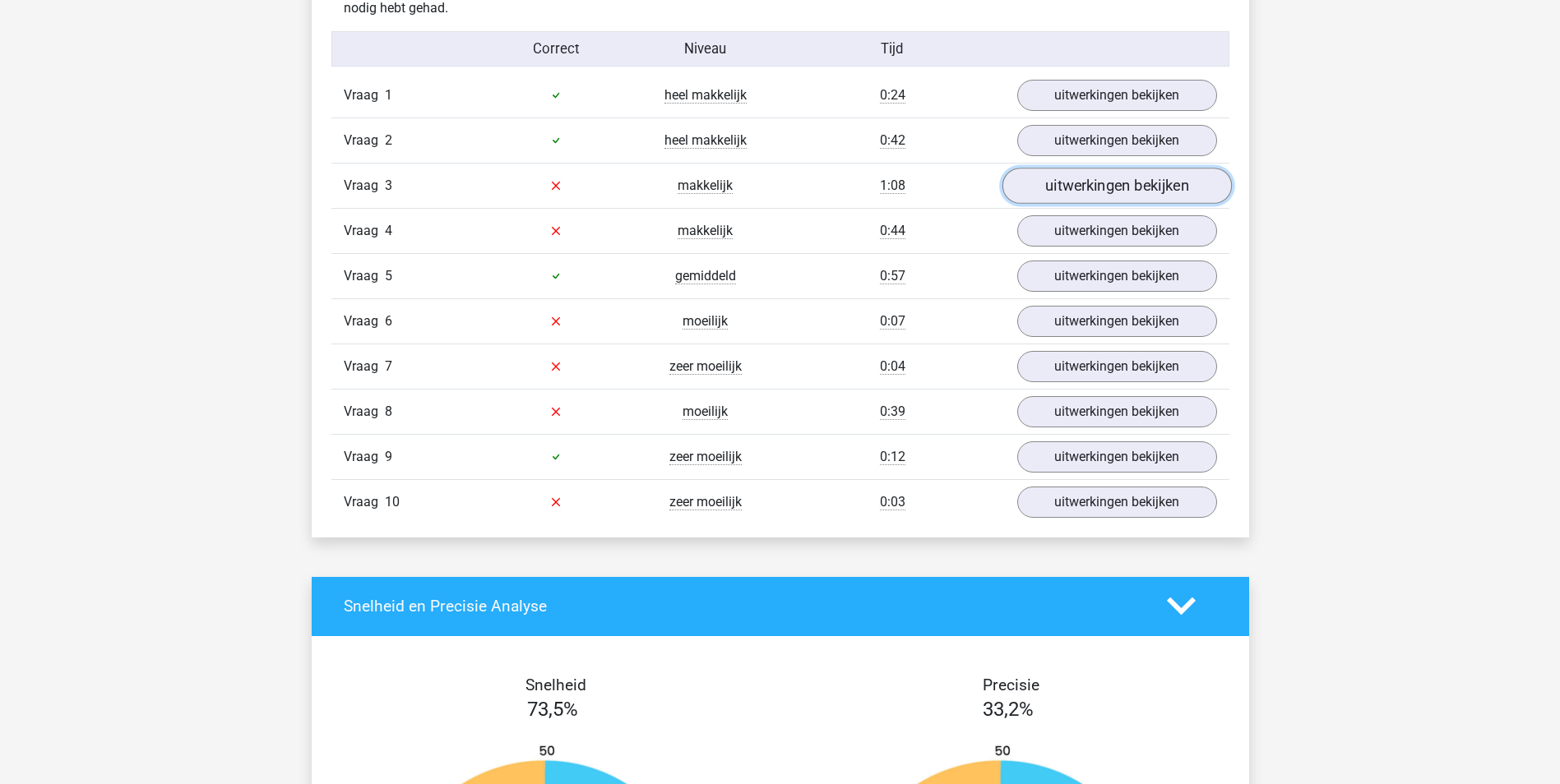
click at [1118, 180] on link "uitwerkingen bekijken" at bounding box center [1116, 186] width 230 height 36
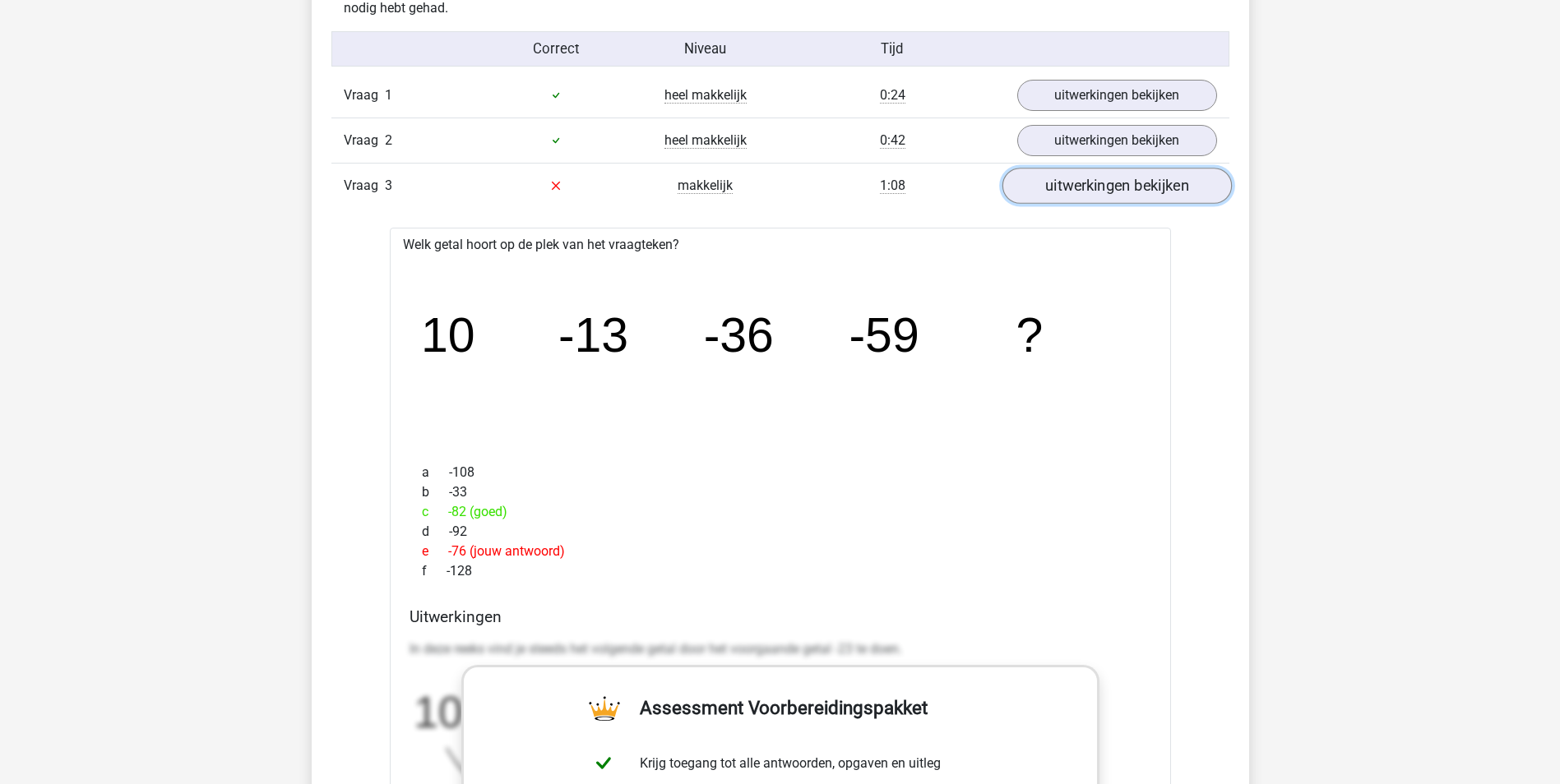
click at [1148, 190] on link "uitwerkingen bekijken" at bounding box center [1116, 186] width 230 height 36
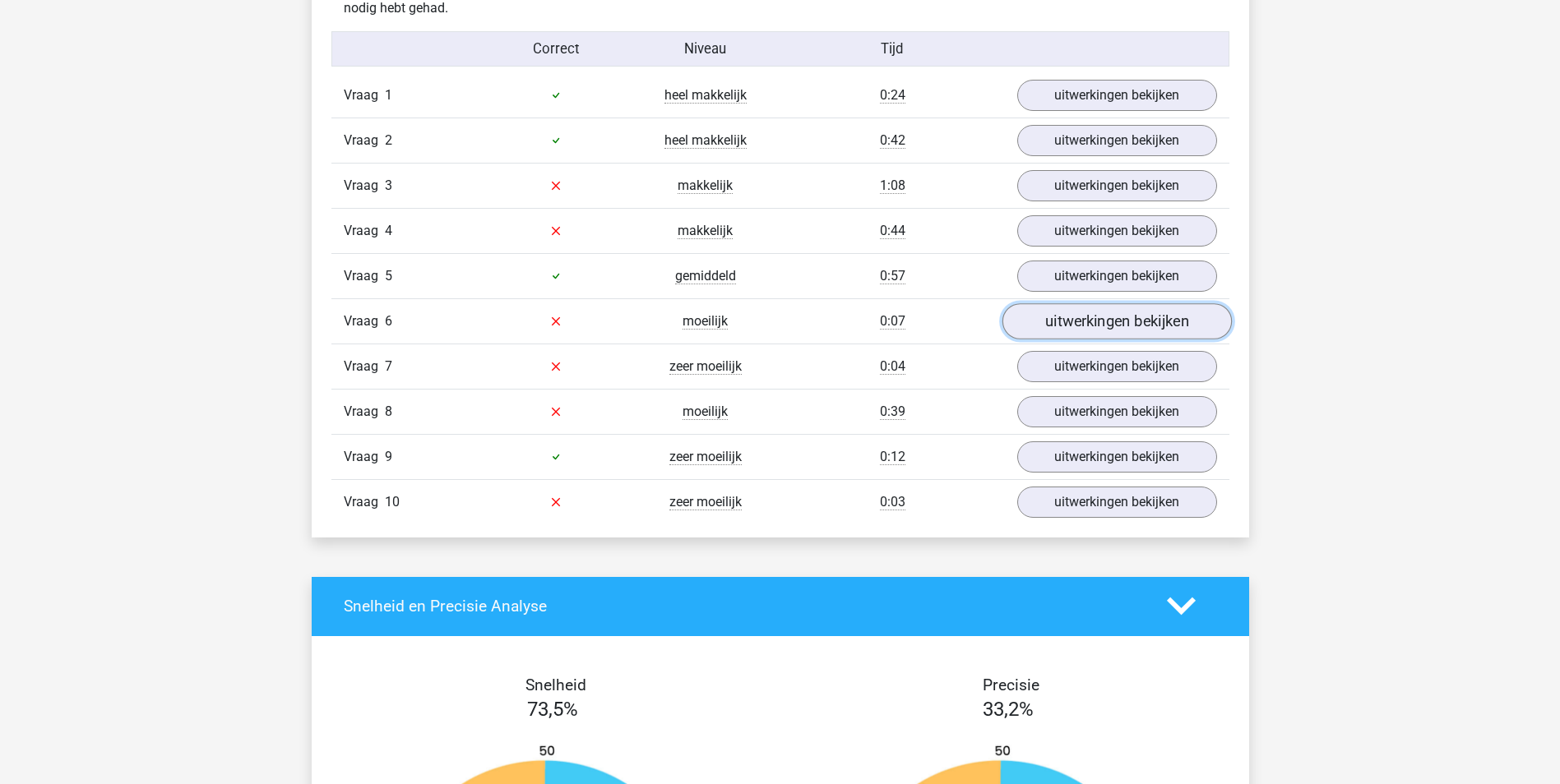
click at [1069, 319] on link "uitwerkingen bekijken" at bounding box center [1116, 321] width 230 height 36
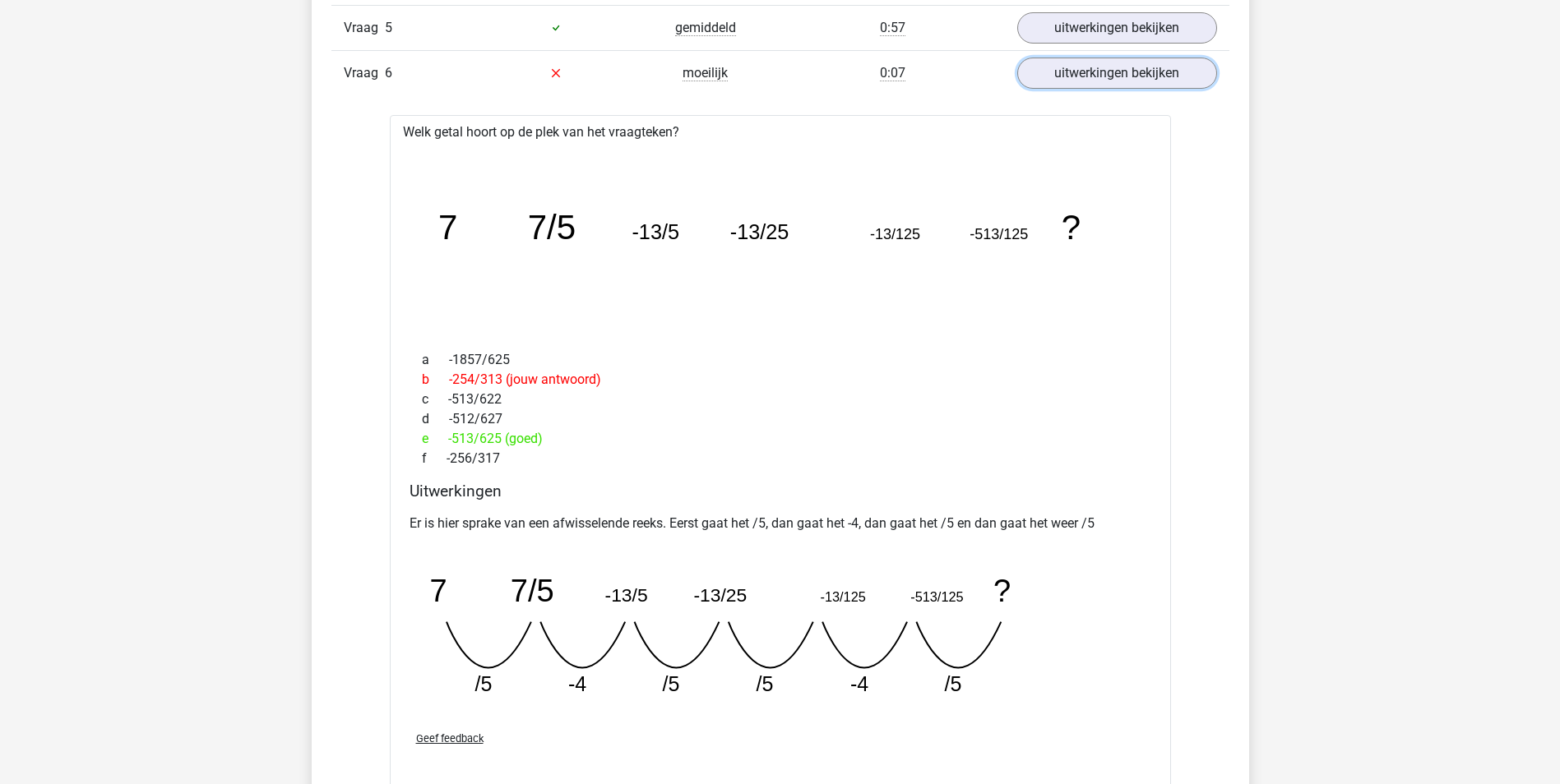
scroll to position [1573, 0]
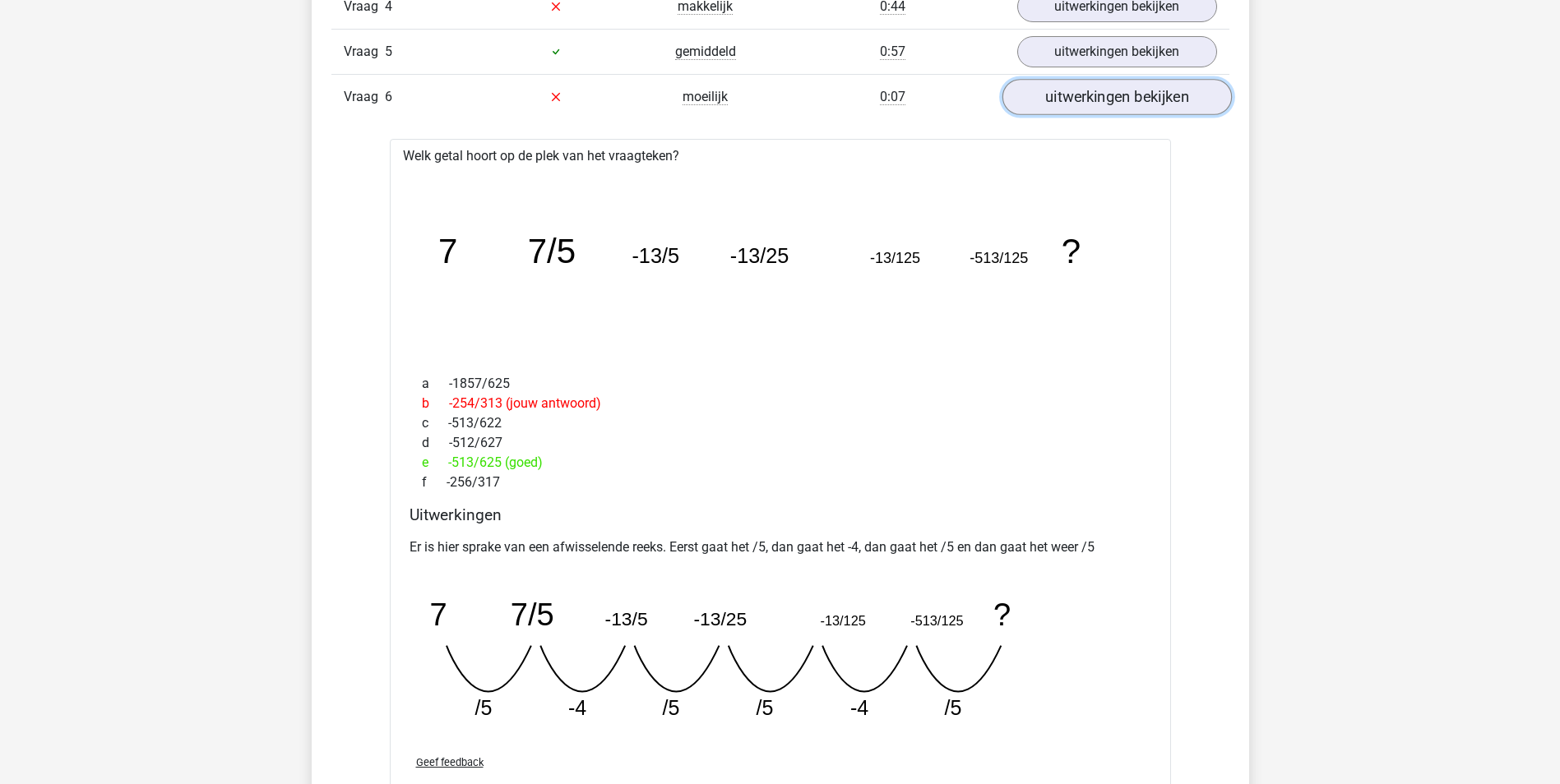
click at [1152, 95] on link "uitwerkingen bekijken" at bounding box center [1116, 97] width 230 height 36
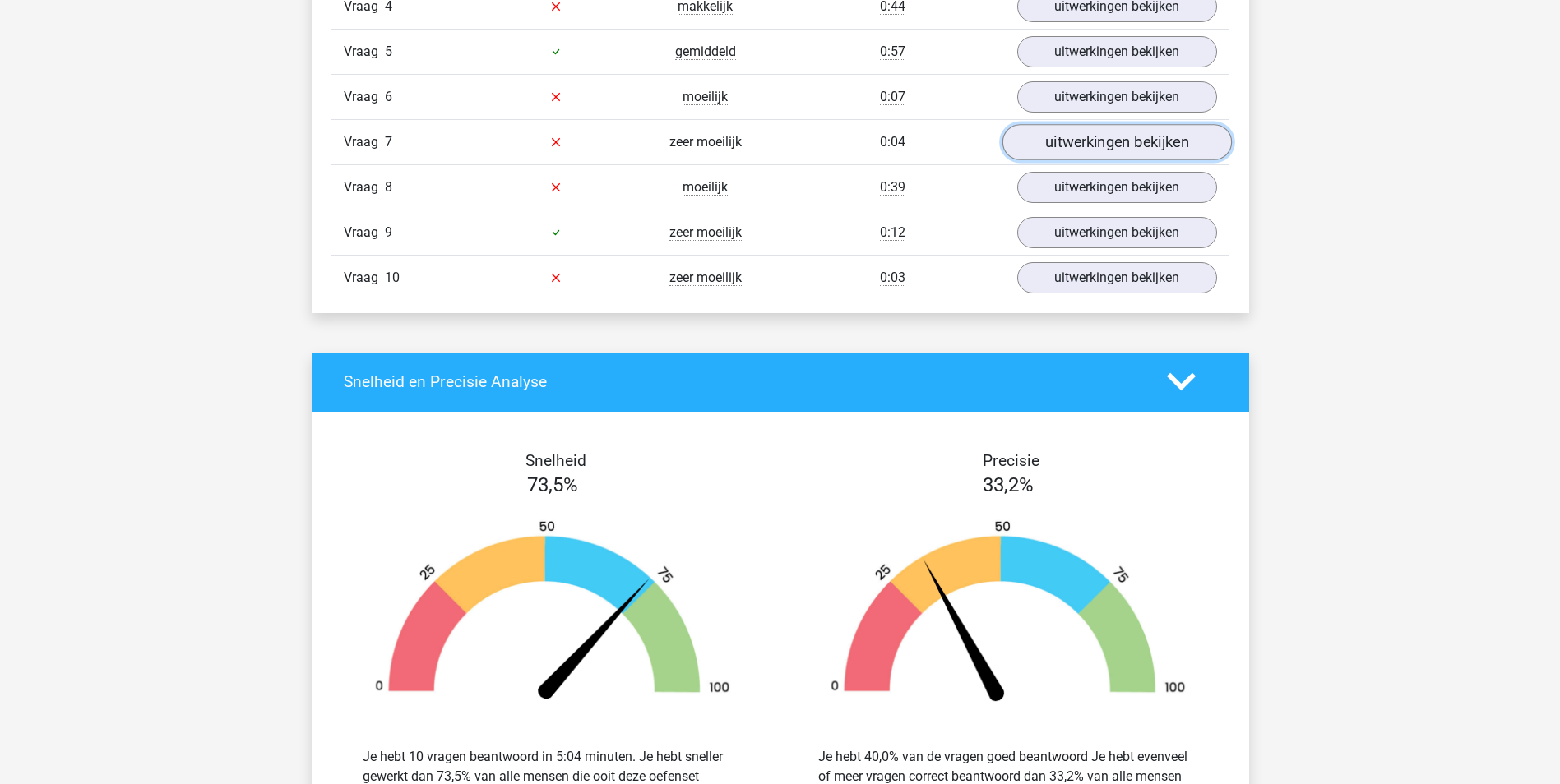
click at [1074, 139] on link "uitwerkingen bekijken" at bounding box center [1116, 142] width 230 height 36
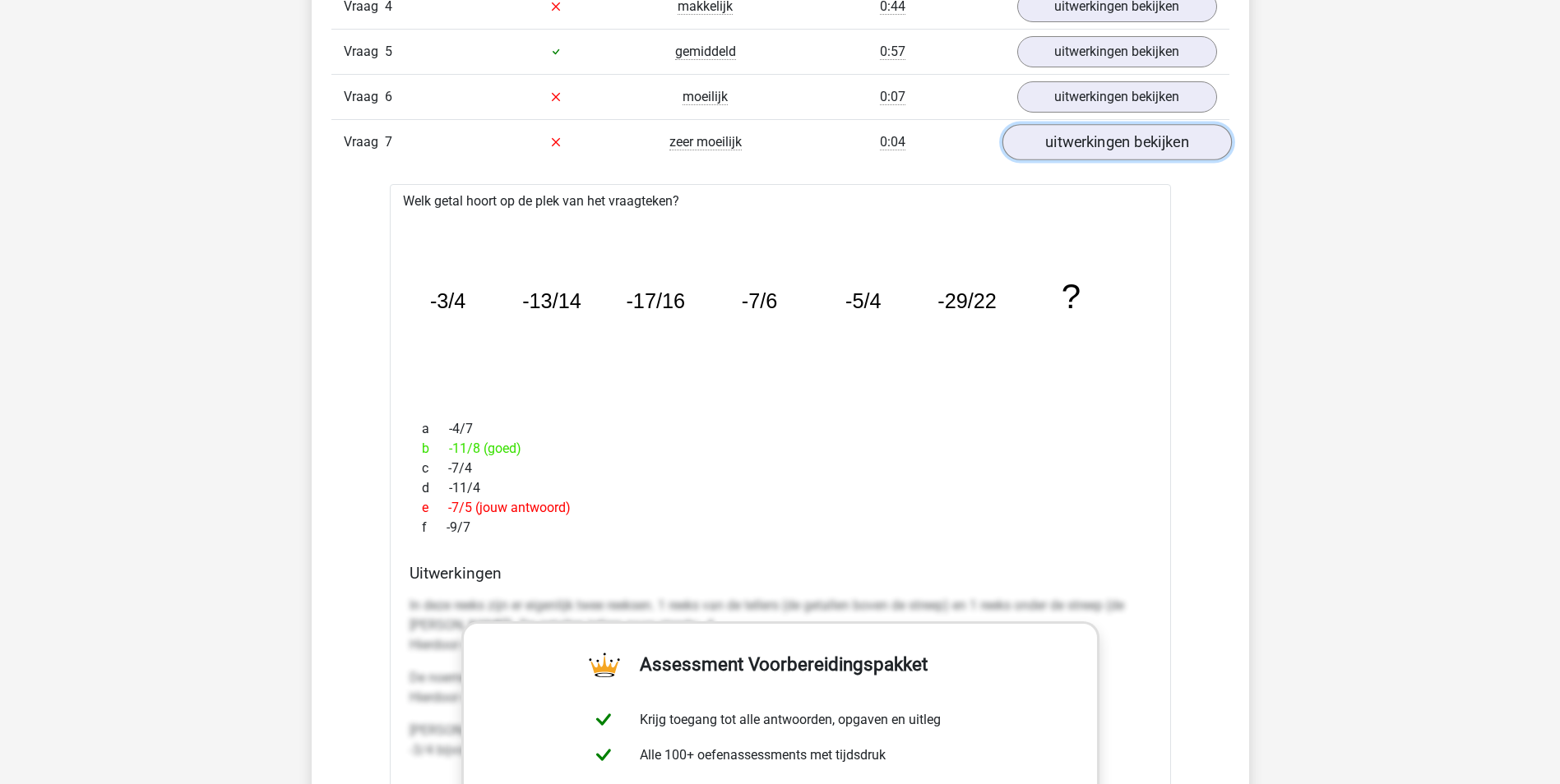
click at [1131, 139] on link "uitwerkingen bekijken" at bounding box center [1116, 142] width 230 height 36
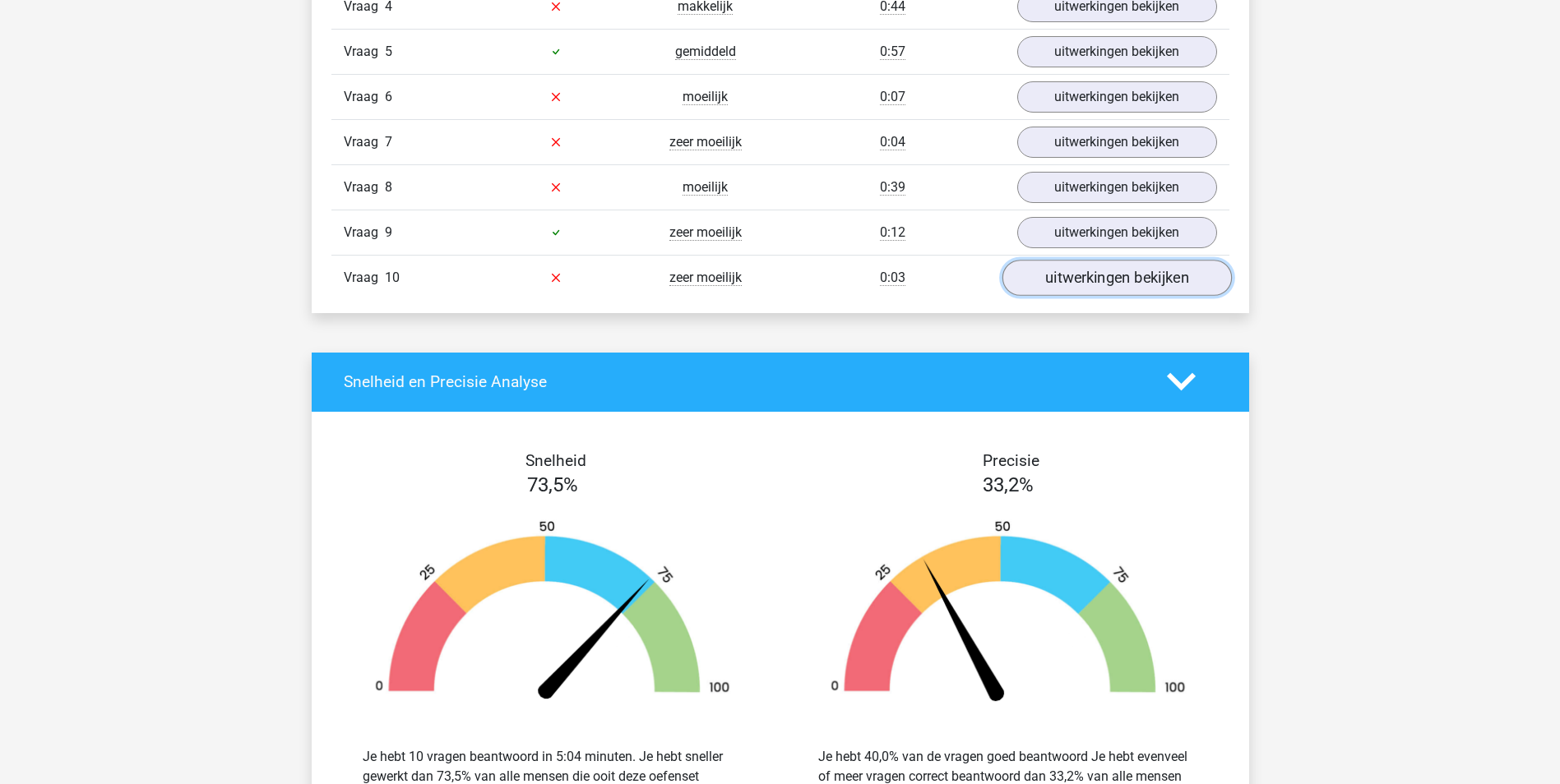
click at [1084, 276] on link "uitwerkingen bekijken" at bounding box center [1116, 278] width 230 height 36
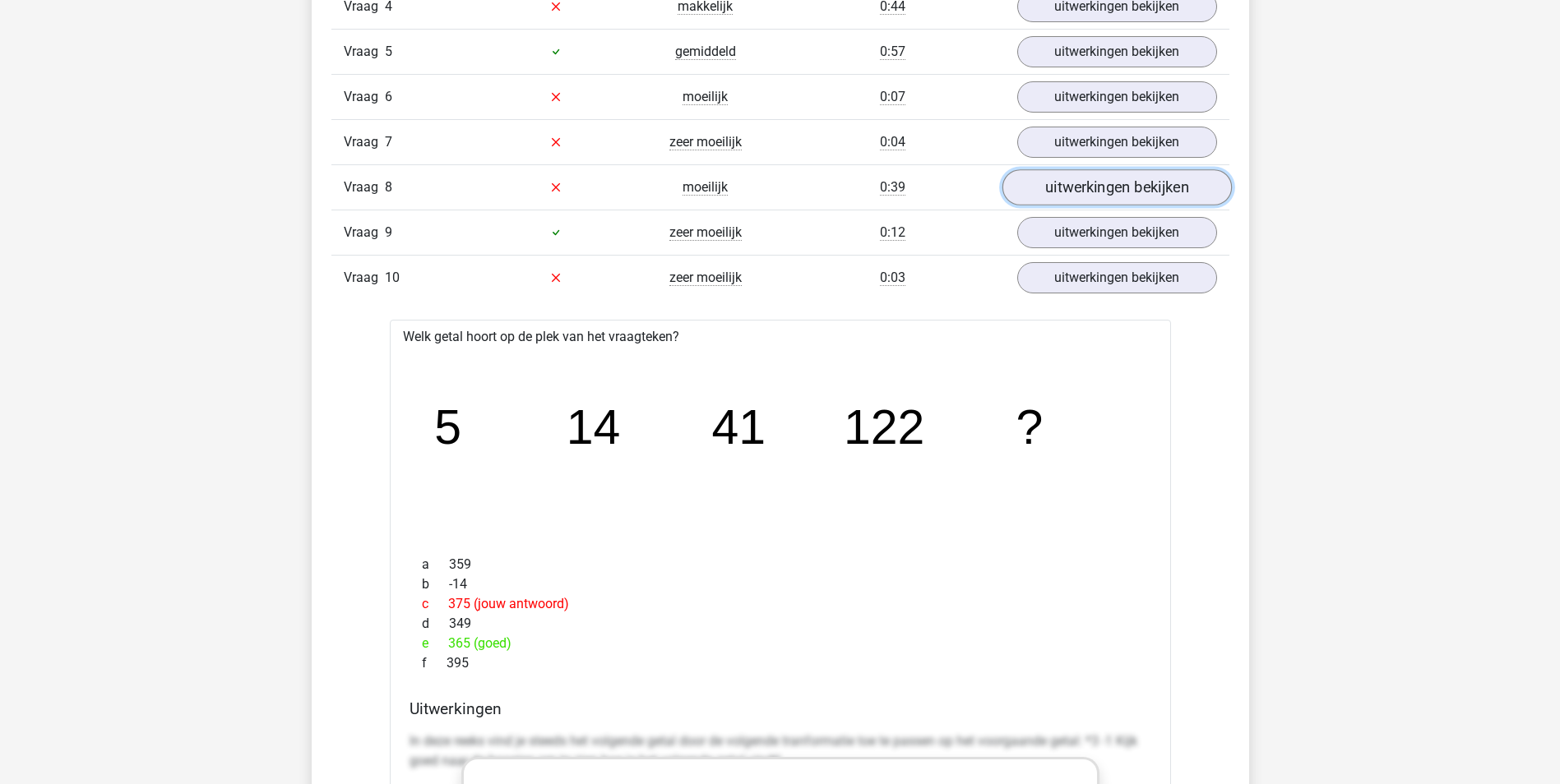
click at [1083, 178] on link "uitwerkingen bekijken" at bounding box center [1116, 187] width 230 height 36
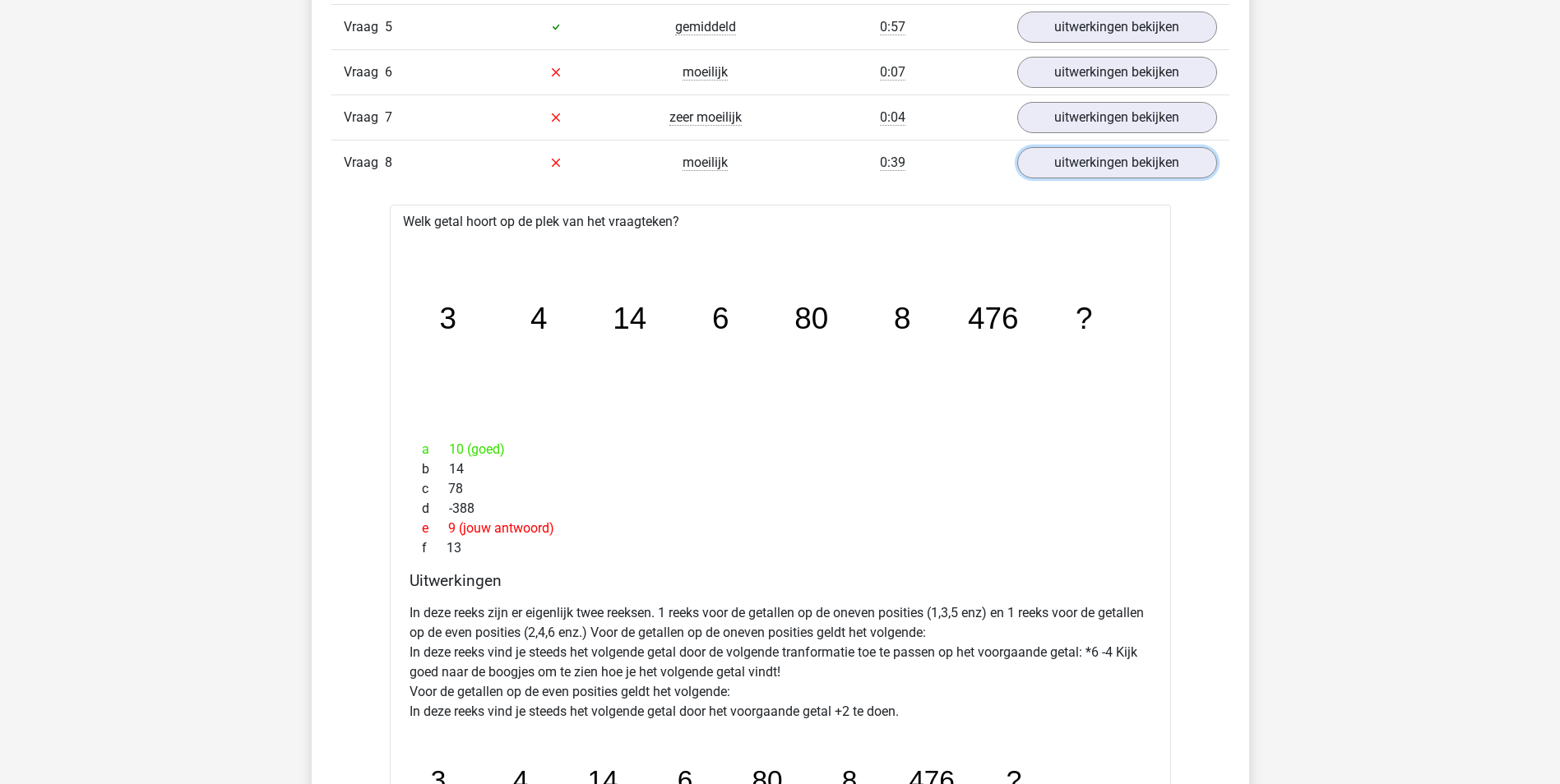
scroll to position [1591, 0]
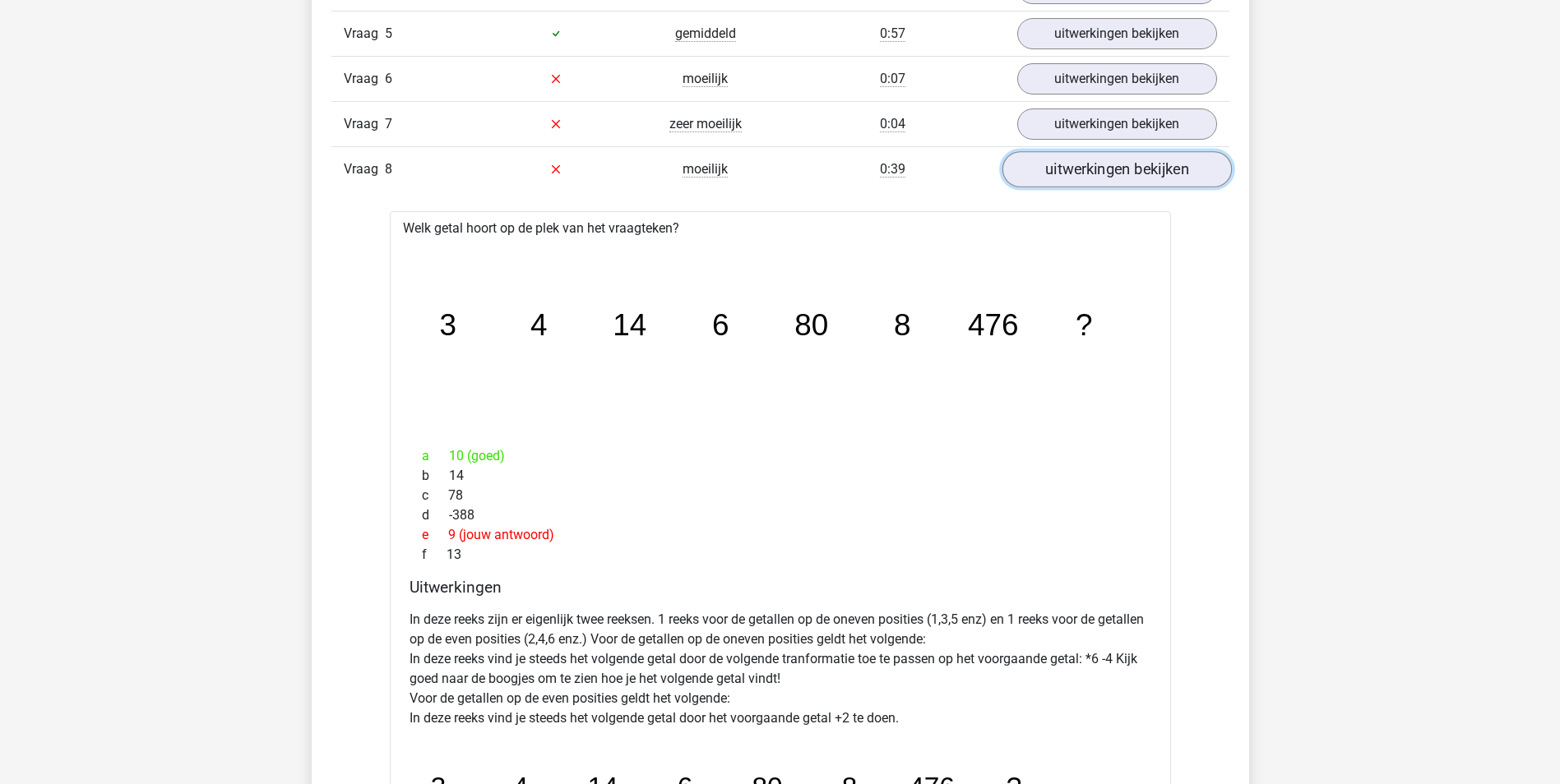
click at [1150, 168] on link "uitwerkingen bekijken" at bounding box center [1116, 169] width 230 height 36
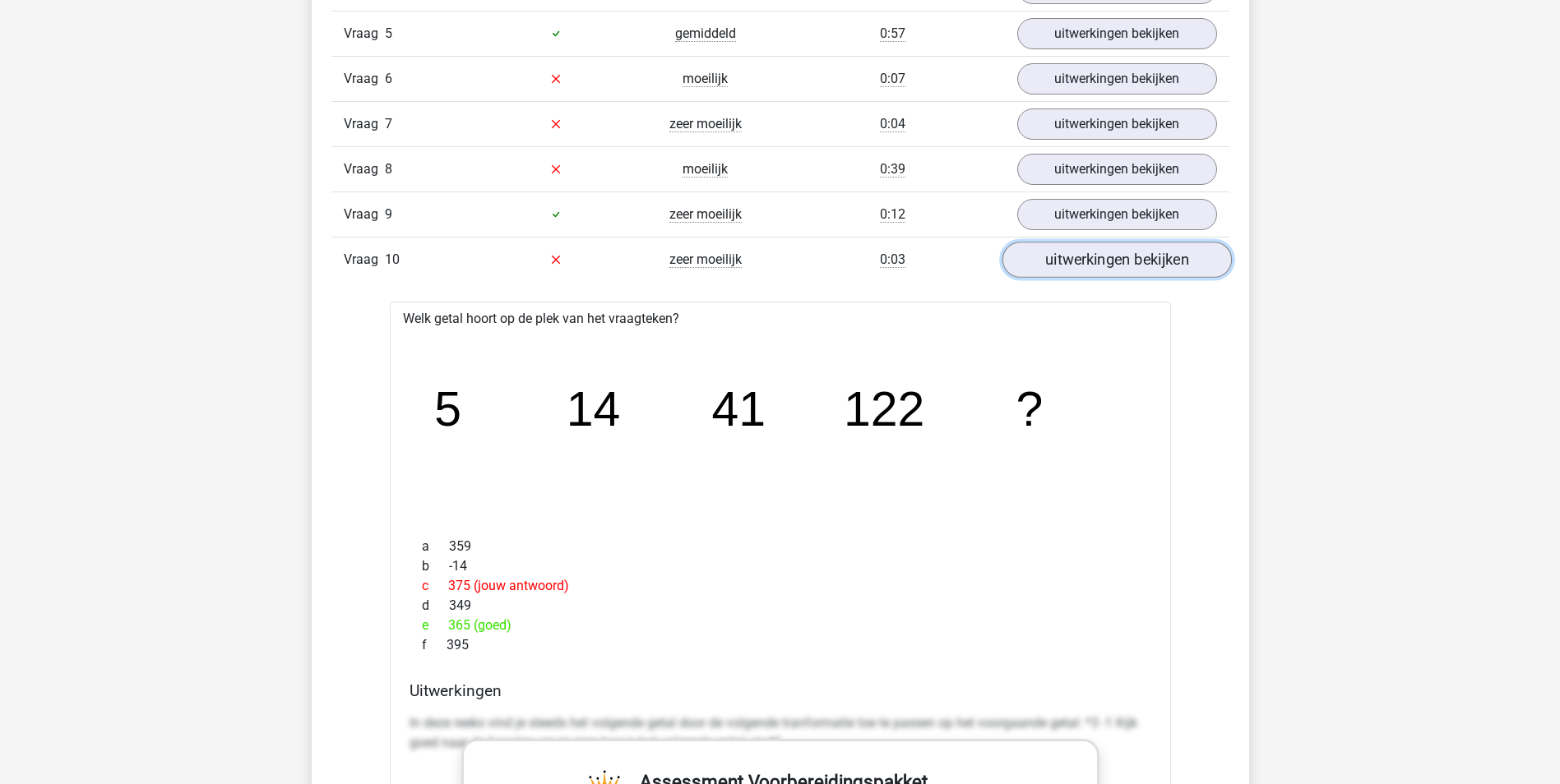
click at [1137, 266] on link "uitwerkingen bekijken" at bounding box center [1116, 260] width 230 height 36
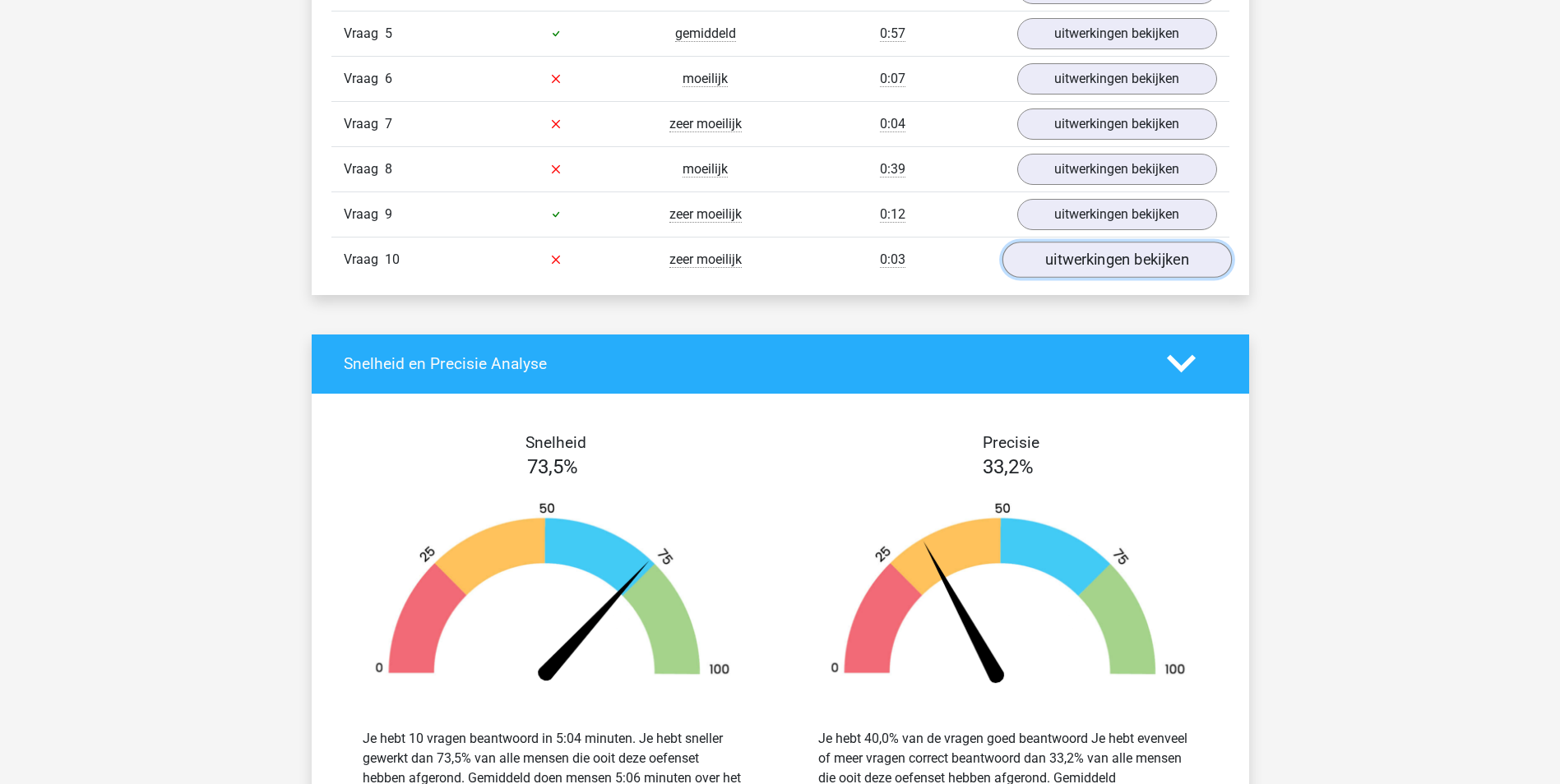
click at [1123, 256] on link "uitwerkingen bekijken" at bounding box center [1116, 260] width 230 height 36
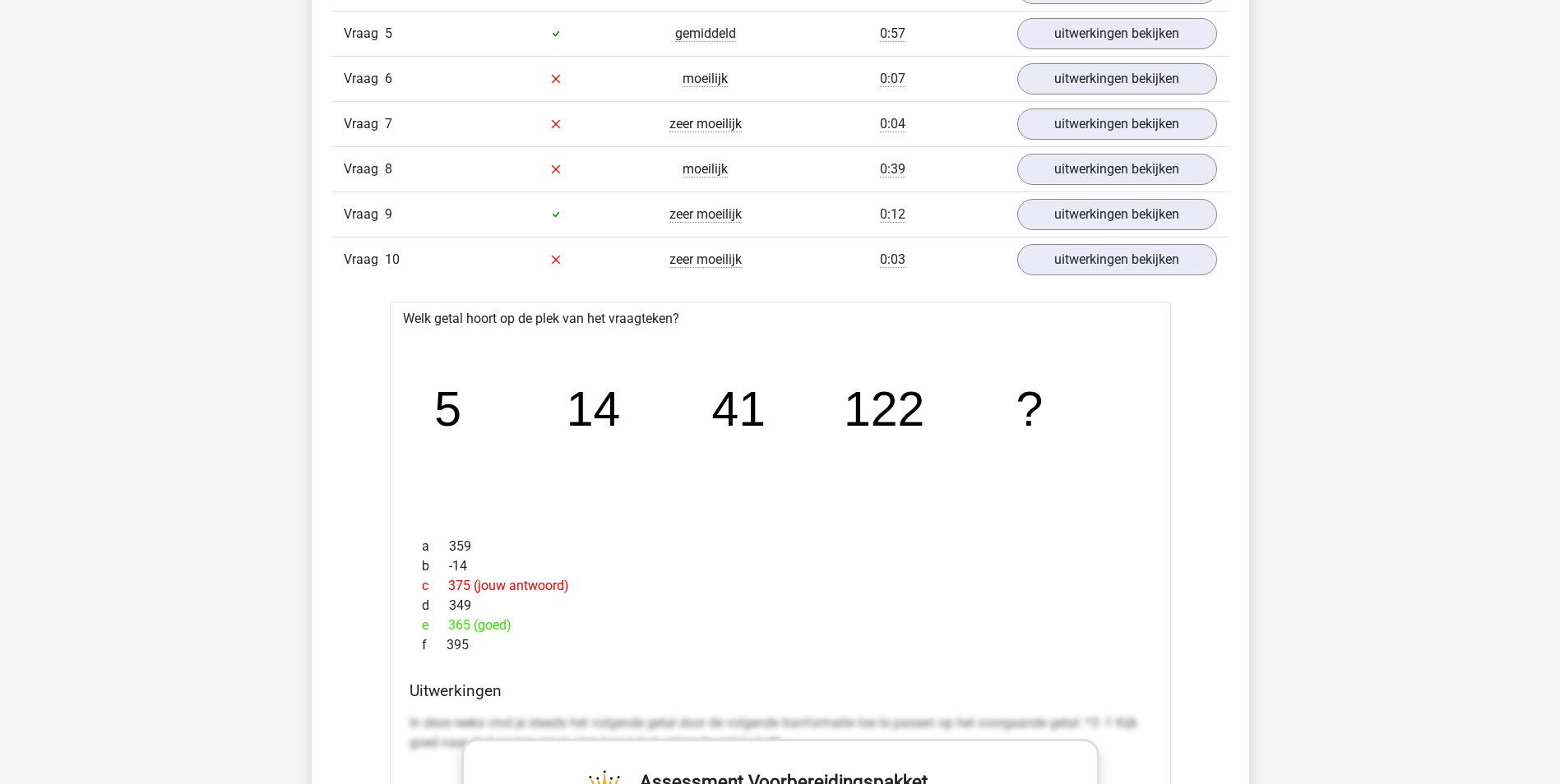
click at [1559, 281] on html "Kies premium Gerard gerard.holzken@hotmail.nl" at bounding box center [780, 728] width 1560 height 4638
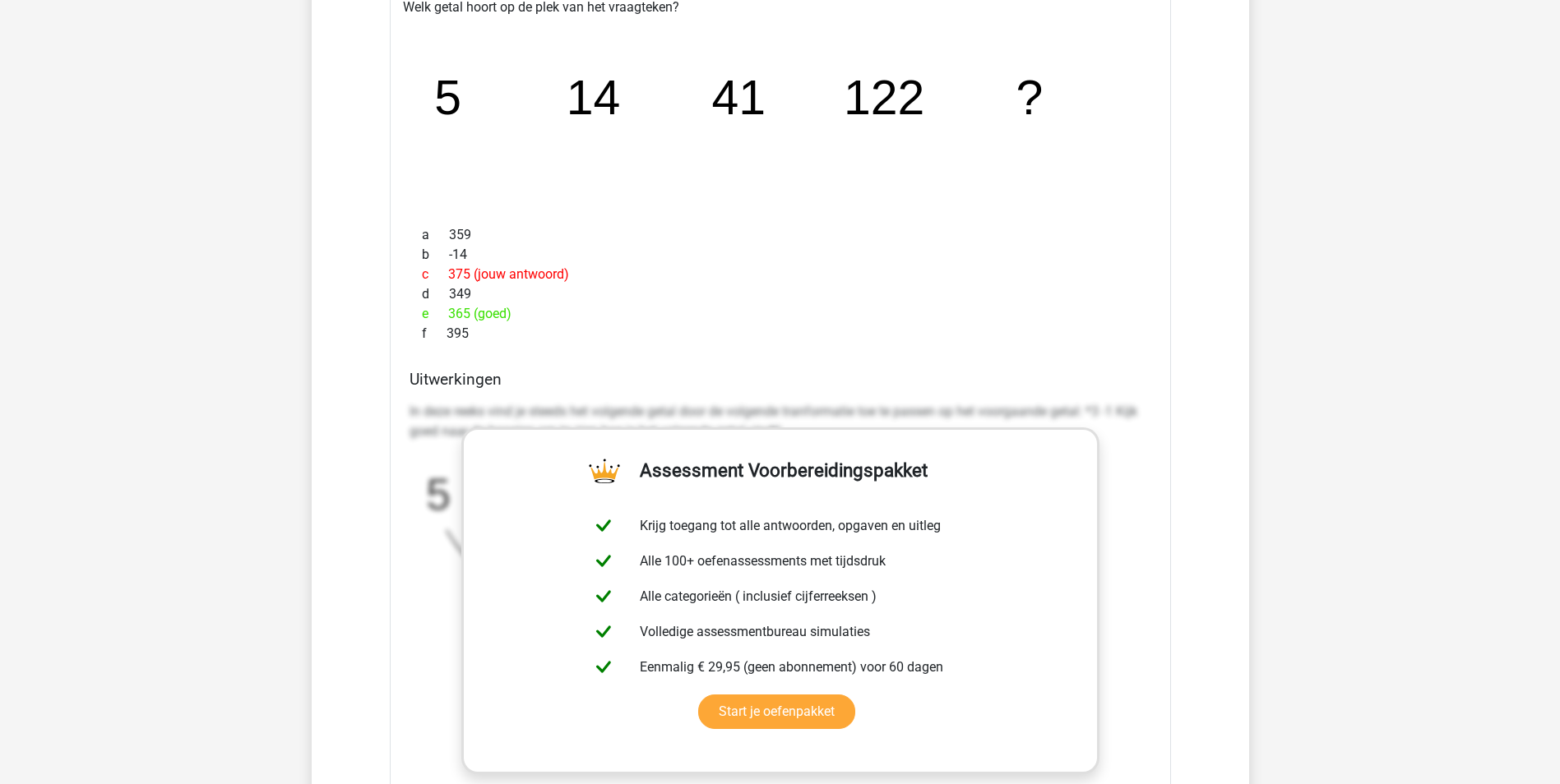
scroll to position [1893, 0]
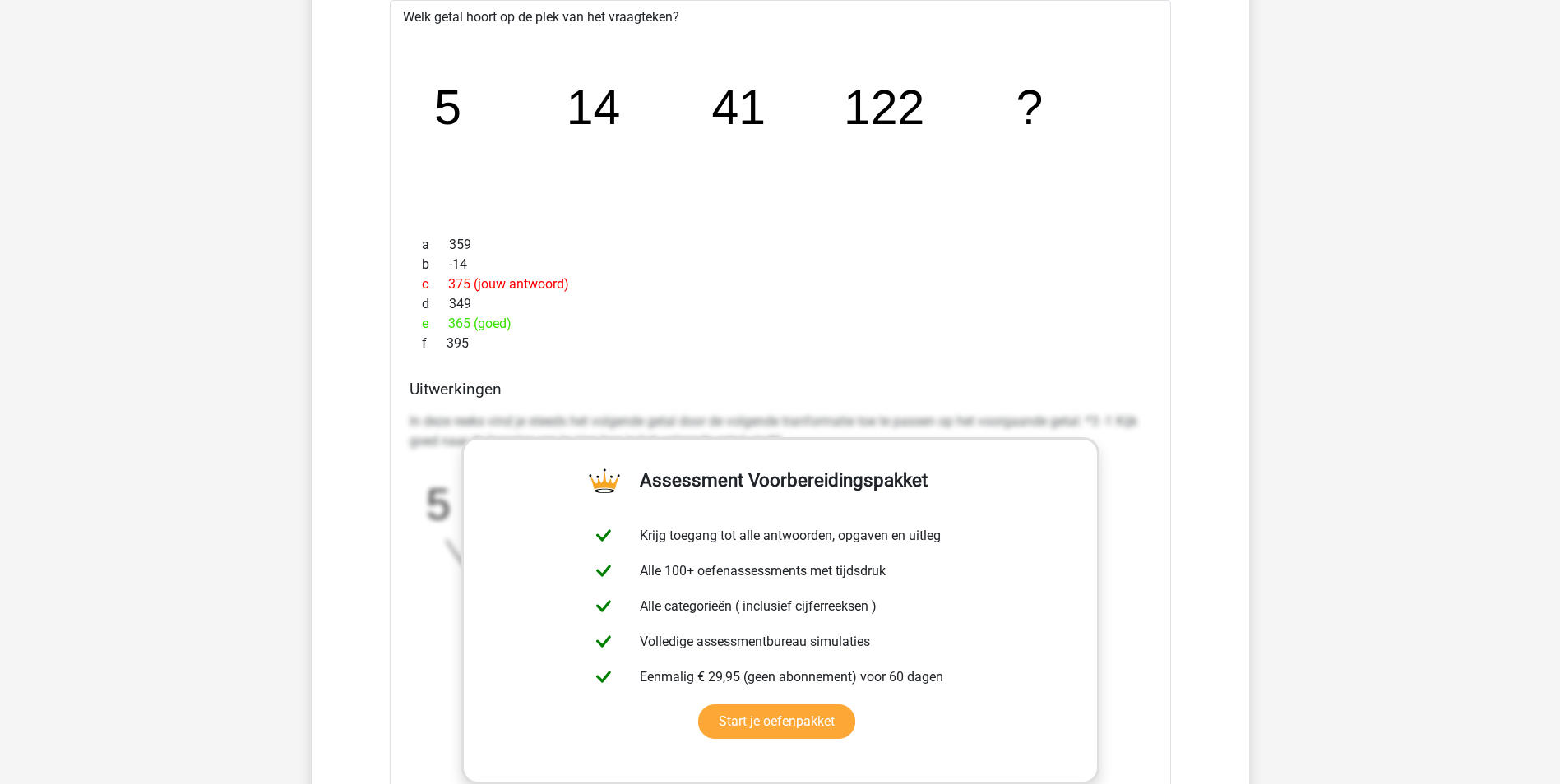
click at [1046, 333] on div "f 395" at bounding box center [780, 343] width 742 height 20
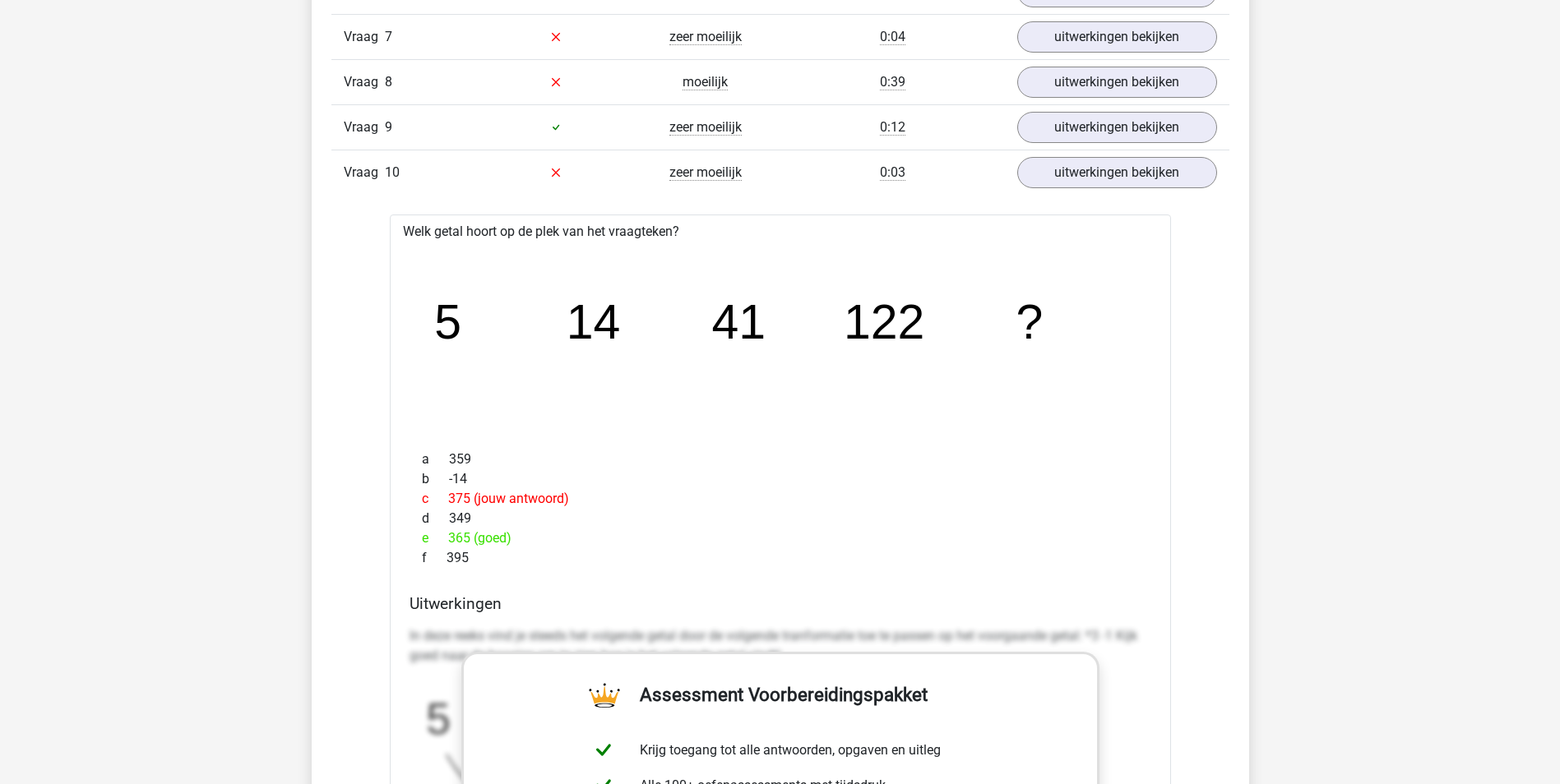
scroll to position [1571, 0]
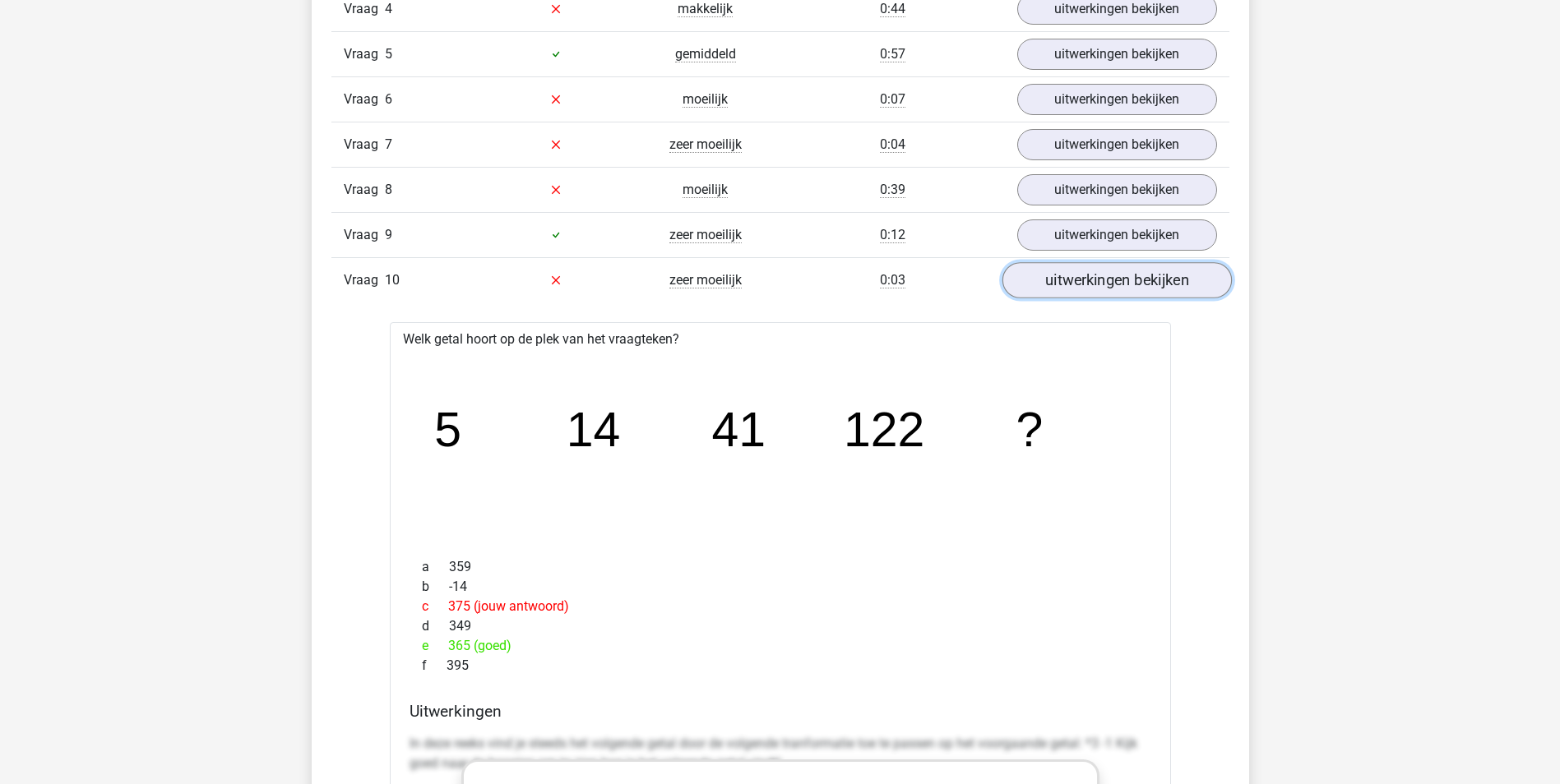
click at [1101, 280] on link "uitwerkingen bekijken" at bounding box center [1116, 281] width 230 height 36
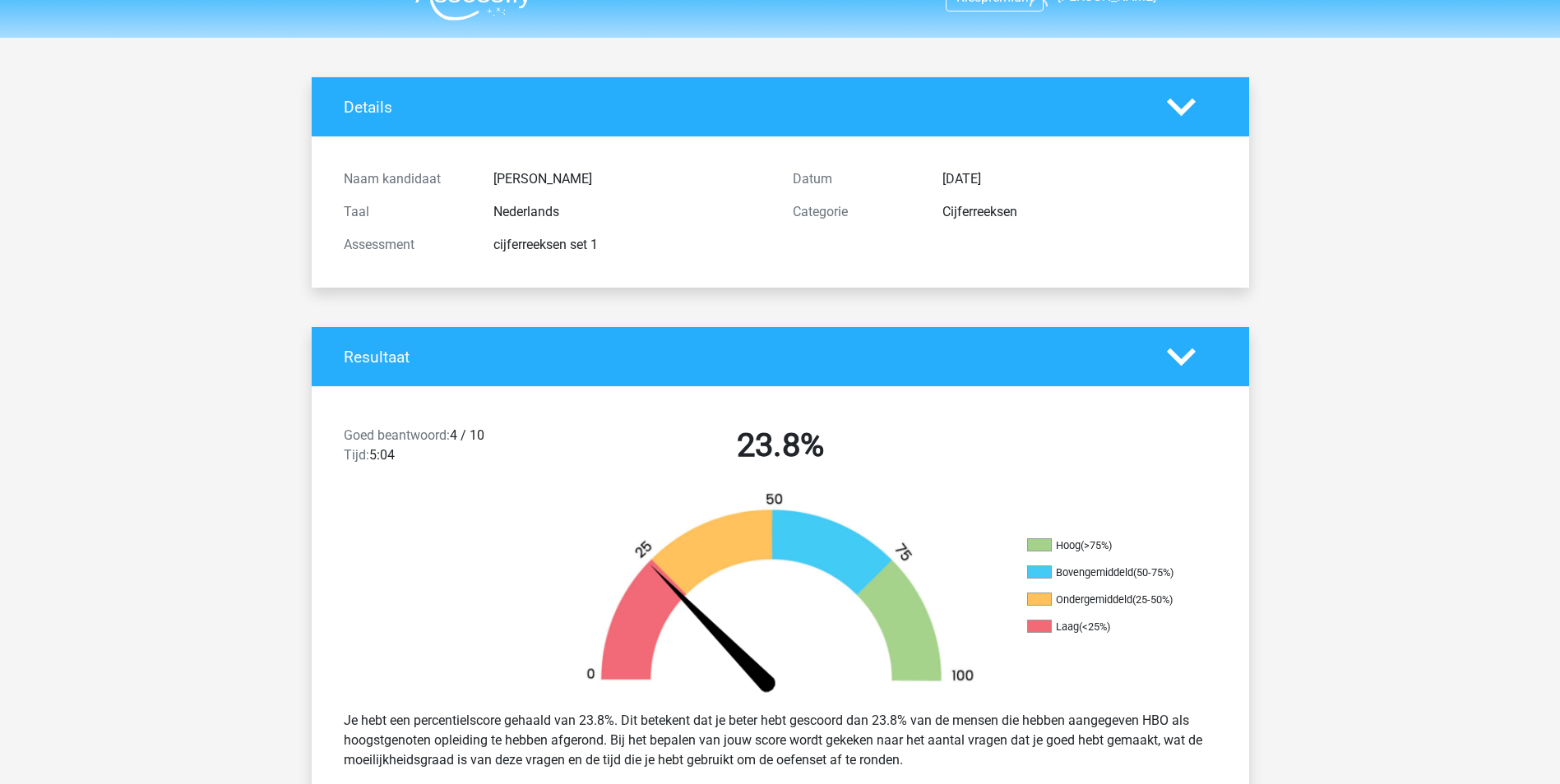
scroll to position [0, 0]
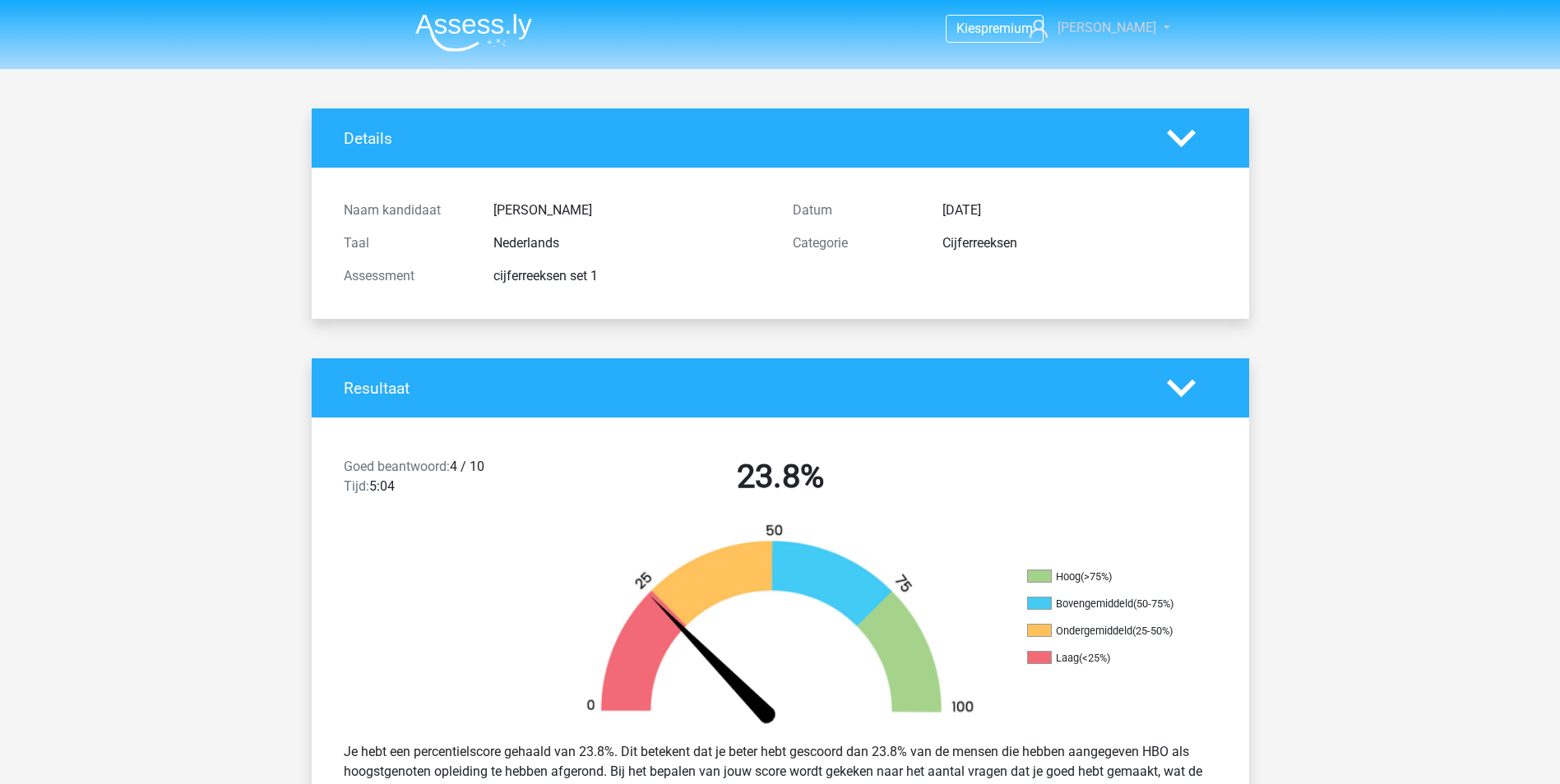
click at [1123, 28] on span "[PERSON_NAME]" at bounding box center [1107, 28] width 98 height 16
